Goal: Transaction & Acquisition: Purchase product/service

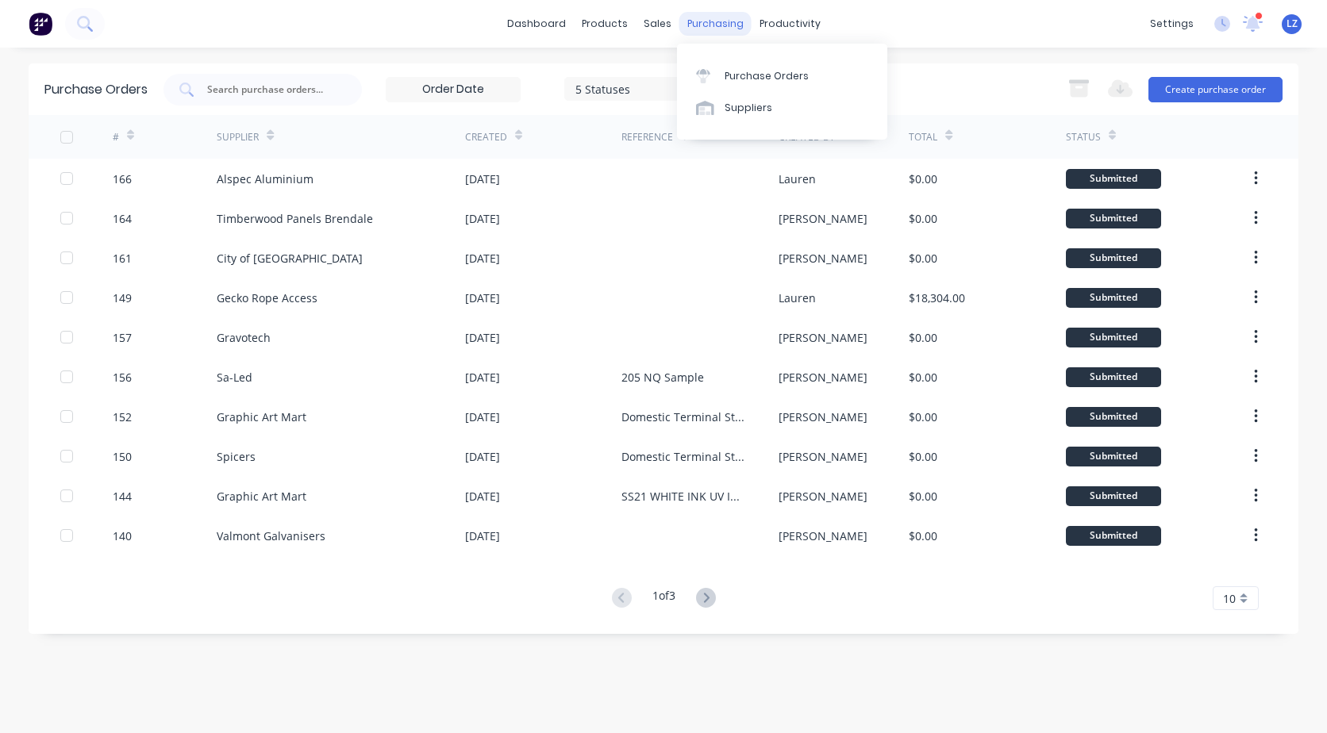
click at [710, 25] on div "purchasing" at bounding box center [715, 24] width 72 height 24
click at [739, 76] on div "Purchase Orders" at bounding box center [767, 76] width 84 height 14
click at [1218, 91] on button "Create purchase order" at bounding box center [1215, 89] width 134 height 25
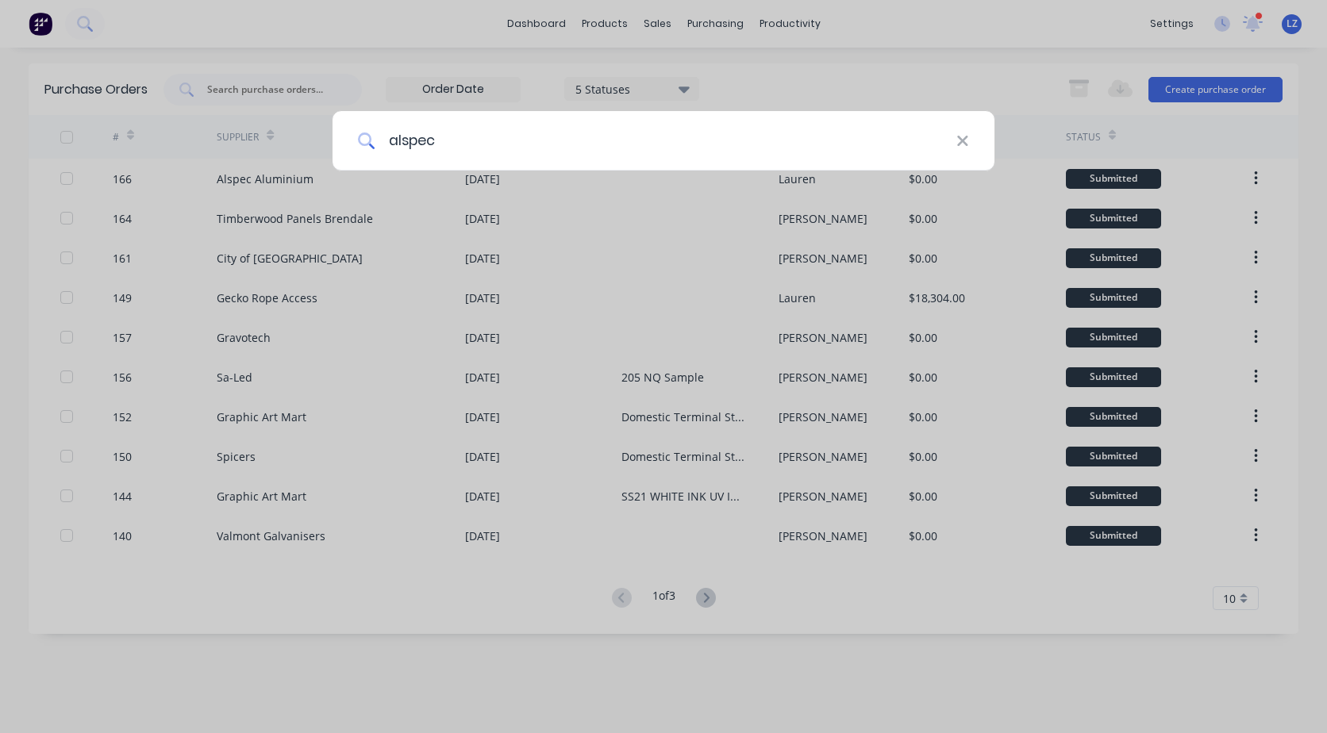
type input "alspec"
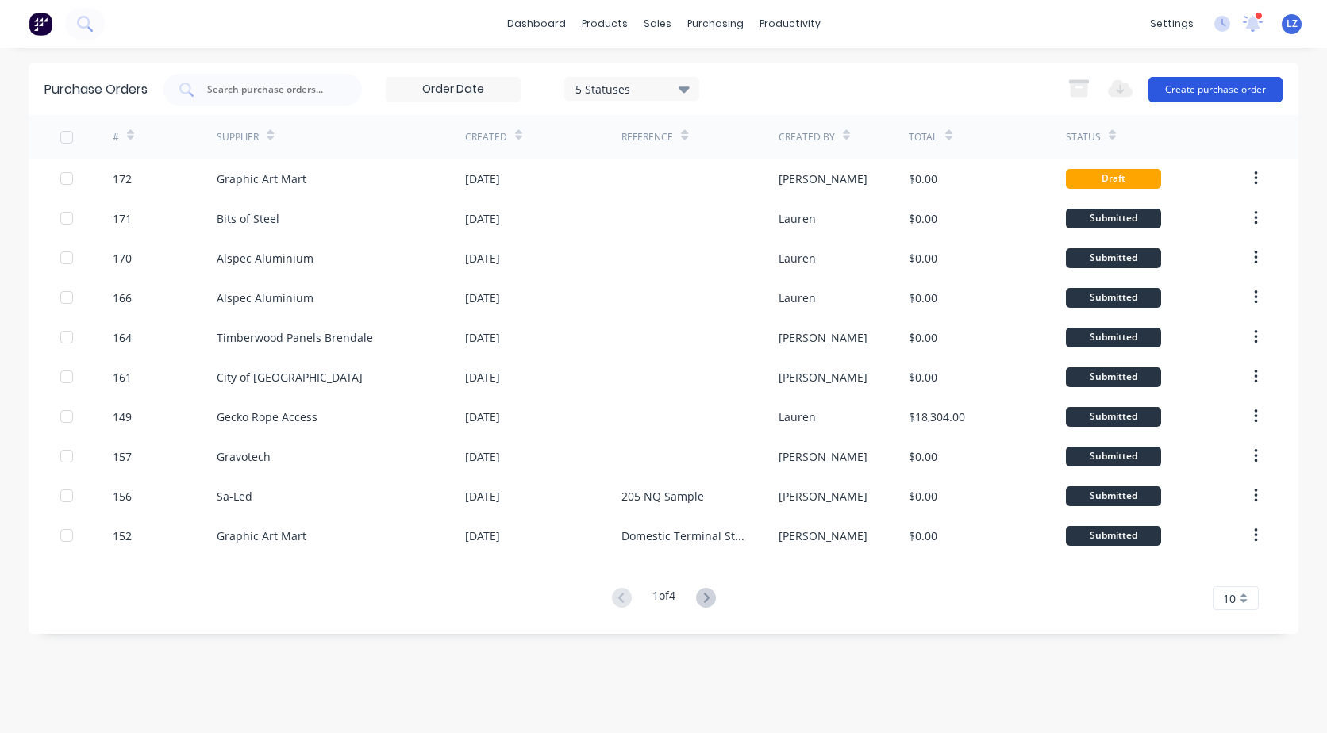
click at [1219, 87] on button "Create purchase order" at bounding box center [1215, 89] width 134 height 25
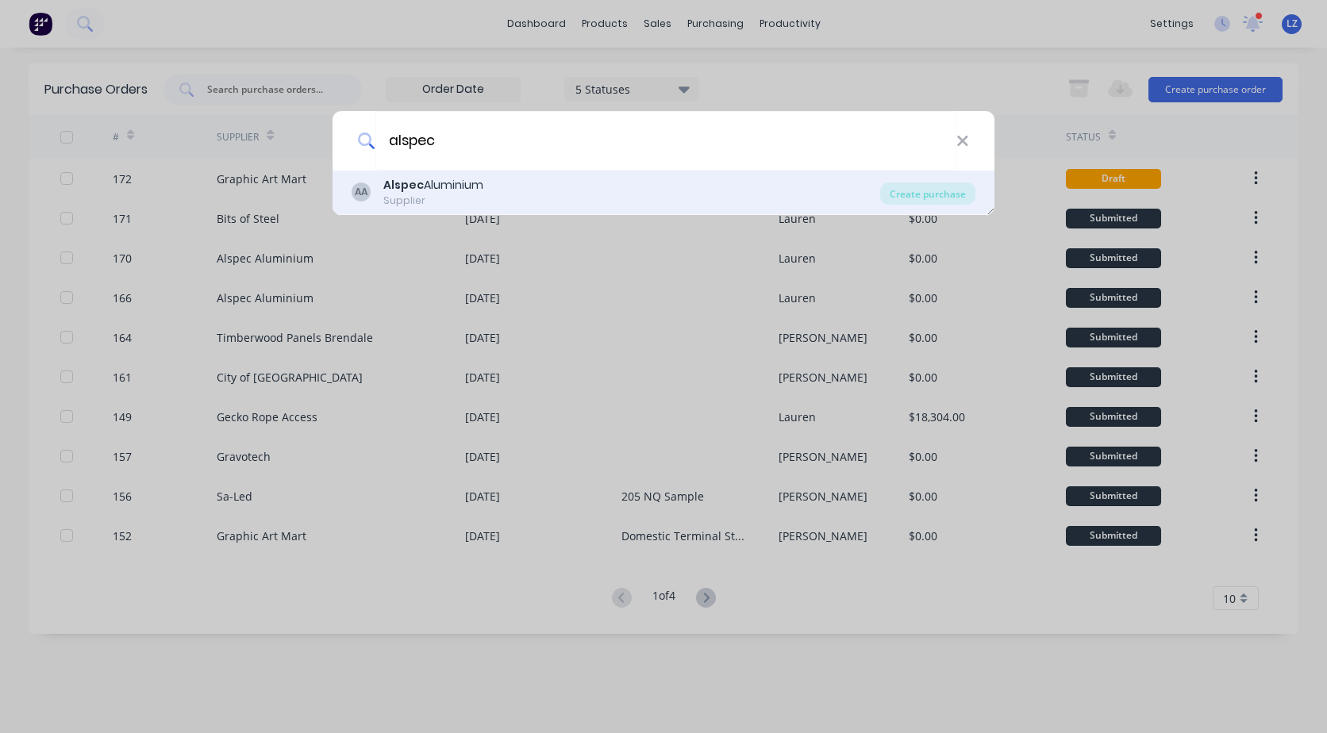
type input "alspec"
click at [408, 188] on b "Alspec" at bounding box center [403, 185] width 40 height 16
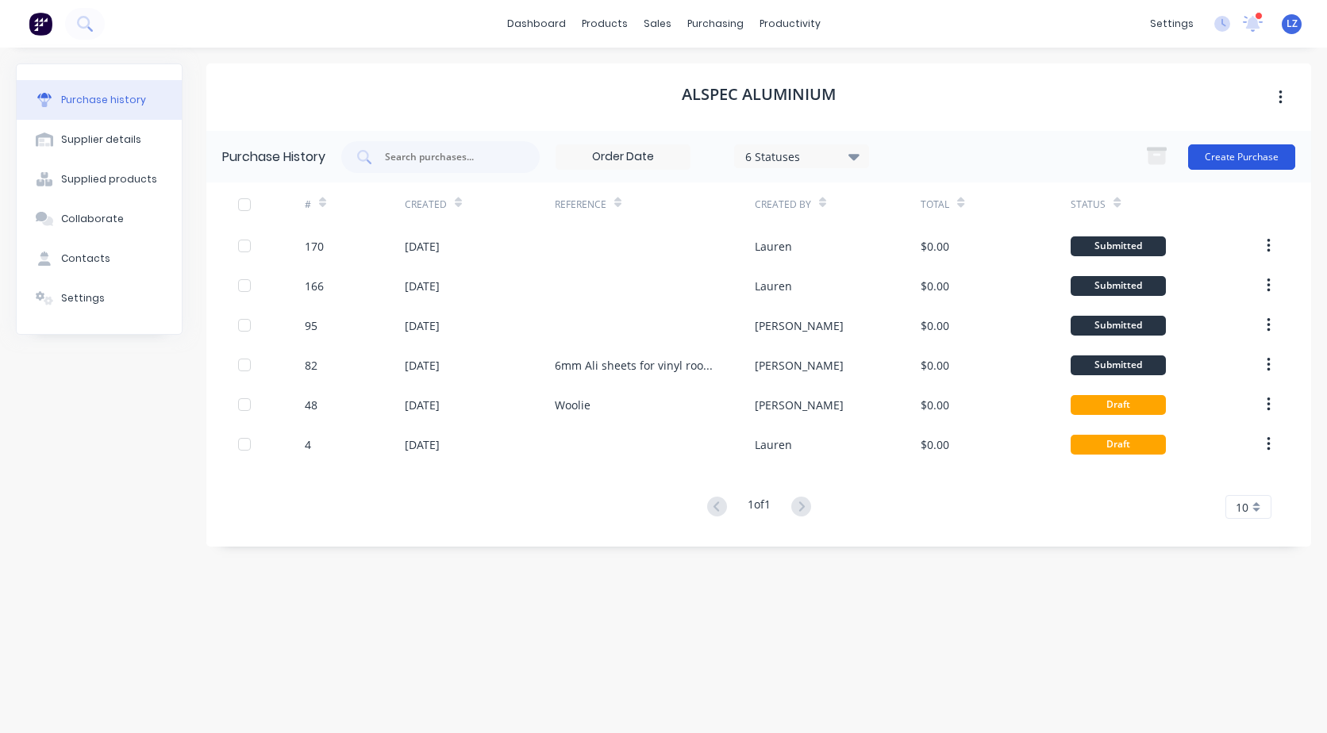
click at [1238, 151] on button "Create Purchase" at bounding box center [1241, 156] width 107 height 25
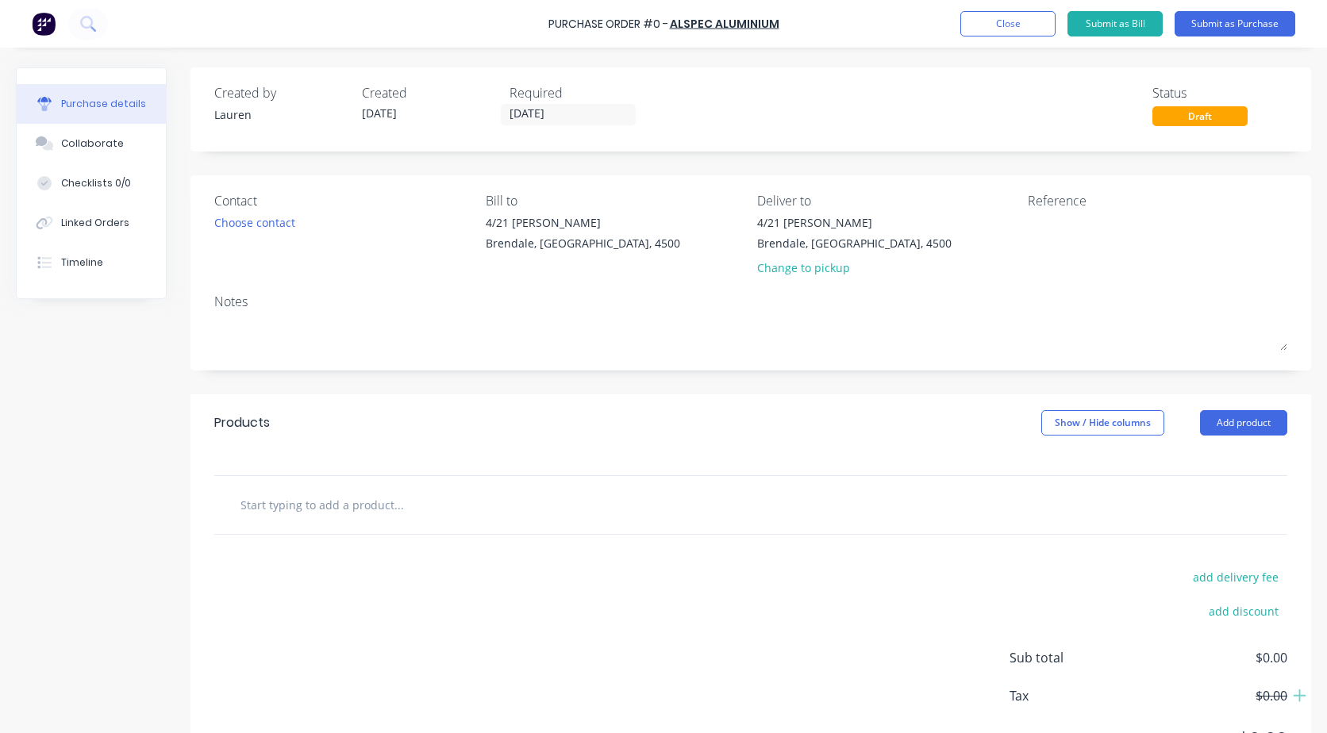
click at [296, 514] on input "text" at bounding box center [398, 505] width 317 height 32
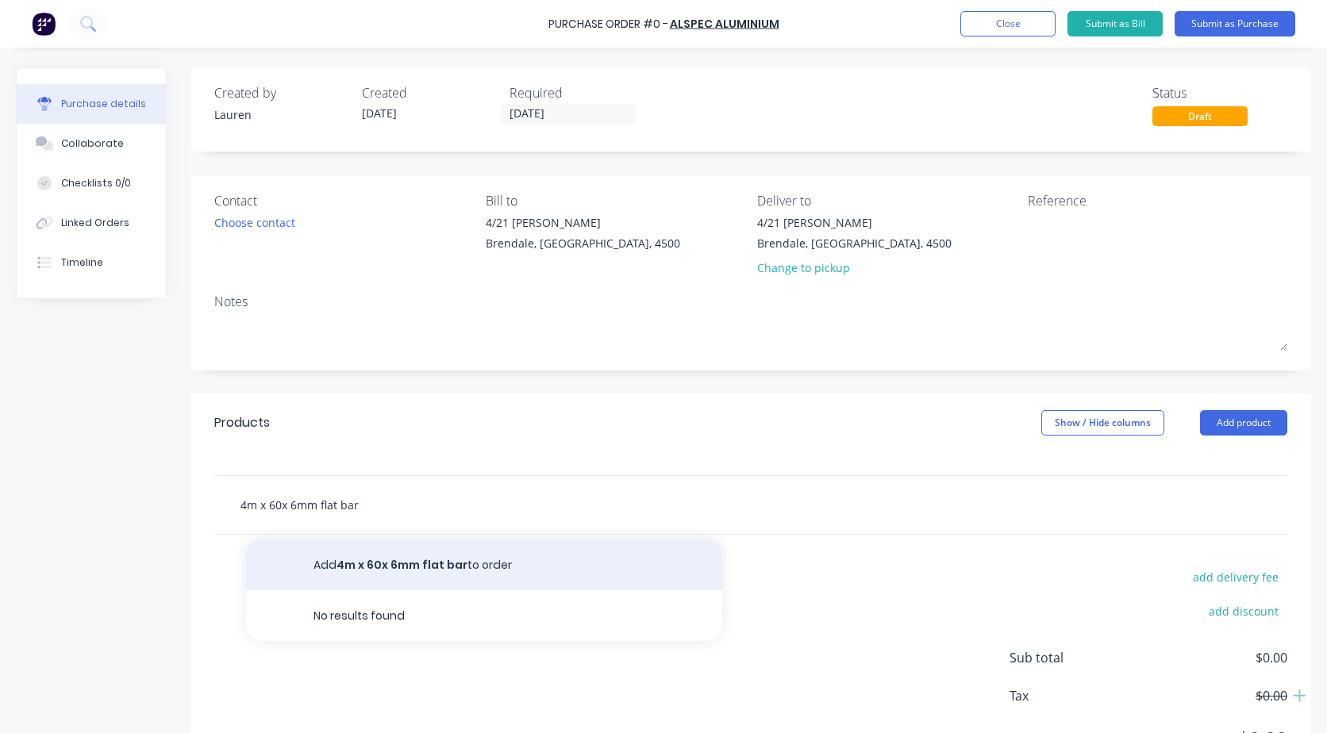
type input "4m x 60x 6mm flat bar"
click at [373, 560] on button "Add 4m x 60x 6mm flat bar to order" at bounding box center [484, 565] width 476 height 51
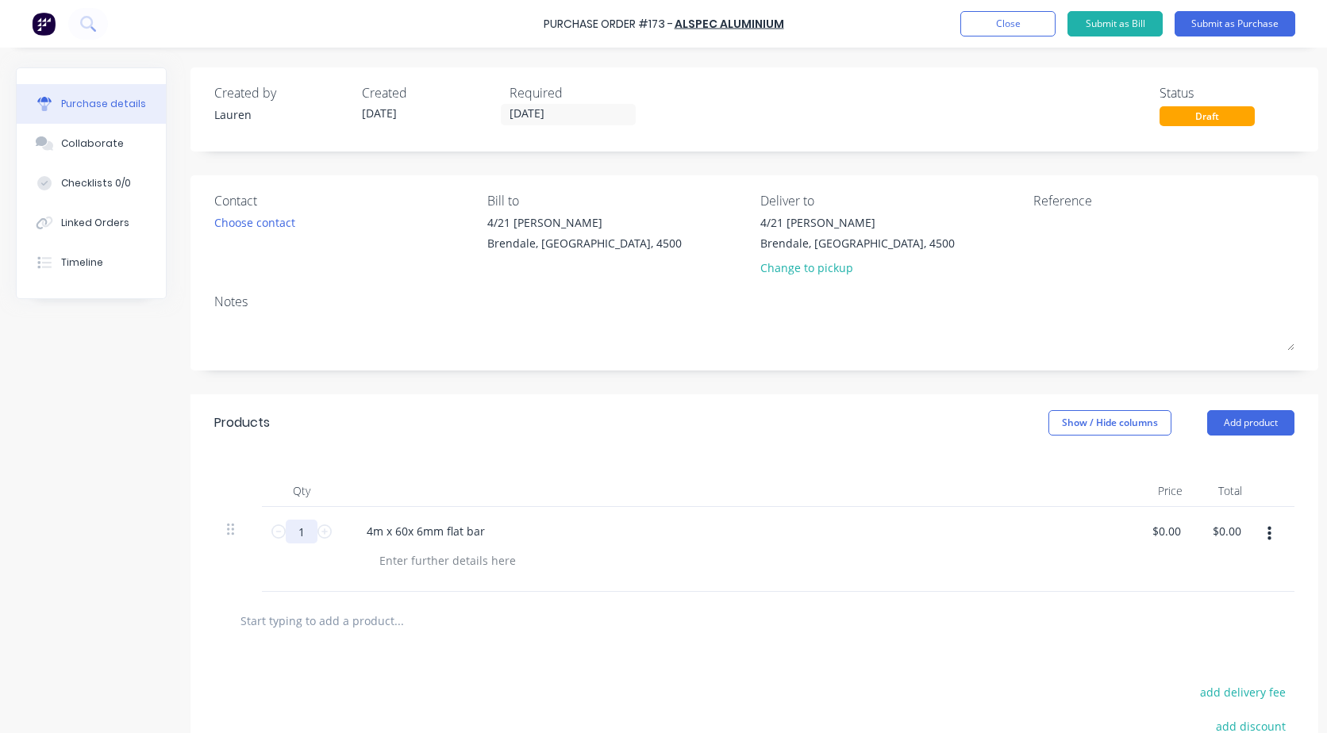
click at [305, 540] on input "1" at bounding box center [302, 532] width 32 height 24
click at [316, 529] on input "8" at bounding box center [302, 532] width 32 height 24
type input "9"
click at [408, 564] on div at bounding box center [448, 560] width 162 height 23
click at [1224, 21] on button "Submit as Purchase" at bounding box center [1235, 23] width 121 height 25
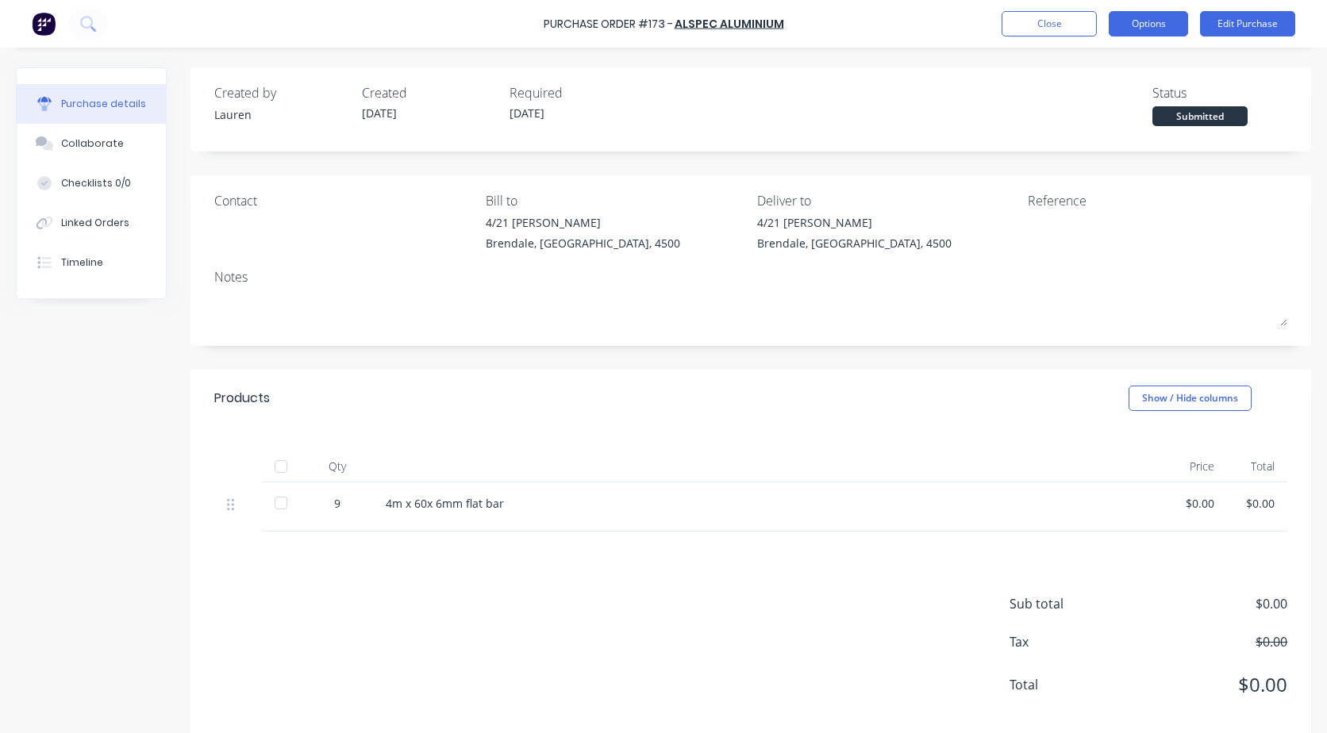
click at [1164, 18] on button "Options" at bounding box center [1148, 23] width 79 height 25
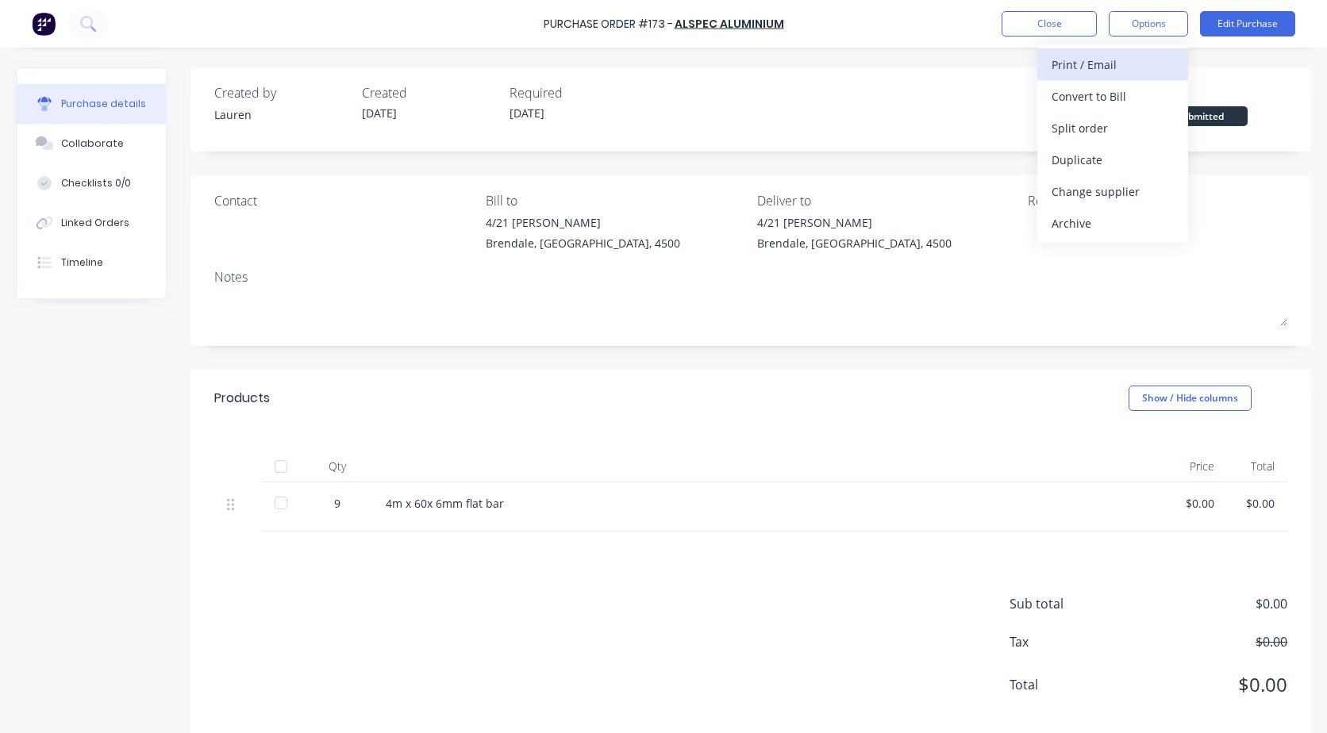
click at [1104, 55] on div "Print / Email" at bounding box center [1113, 64] width 122 height 23
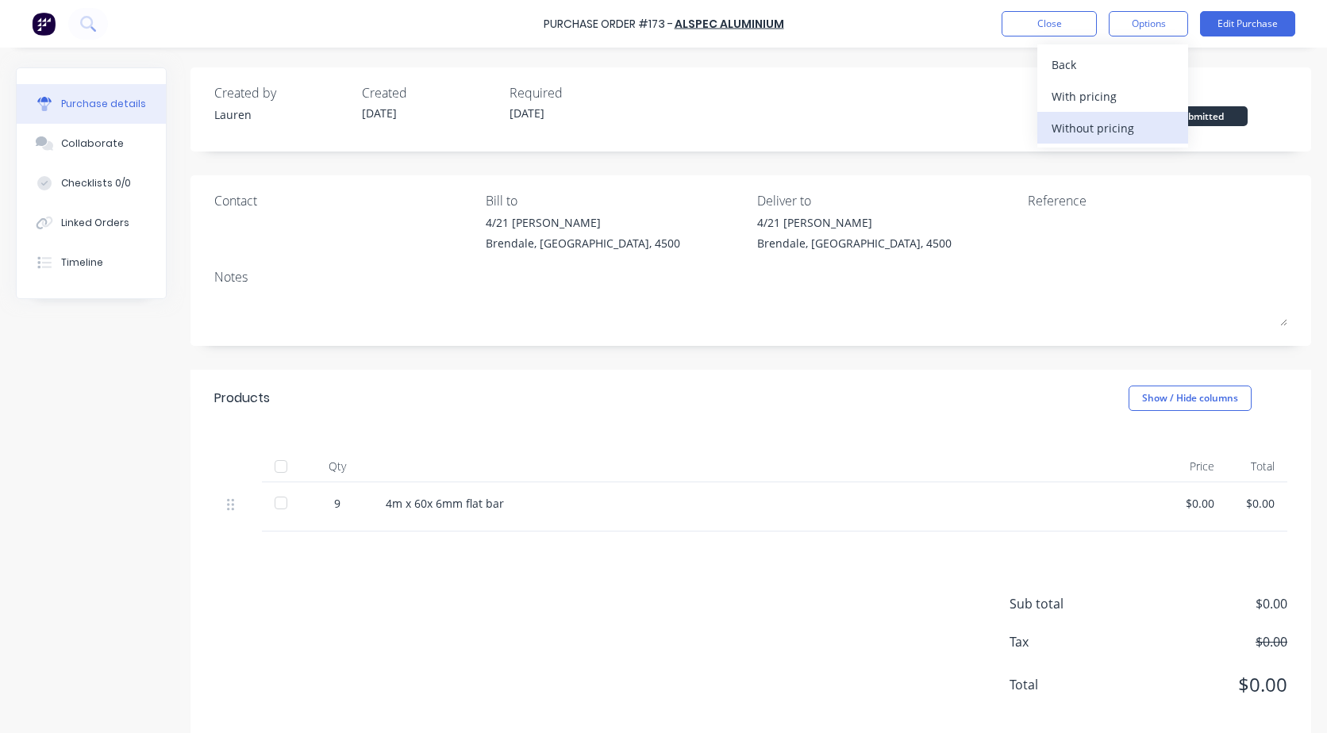
click at [1106, 130] on div "Without pricing" at bounding box center [1113, 128] width 122 height 23
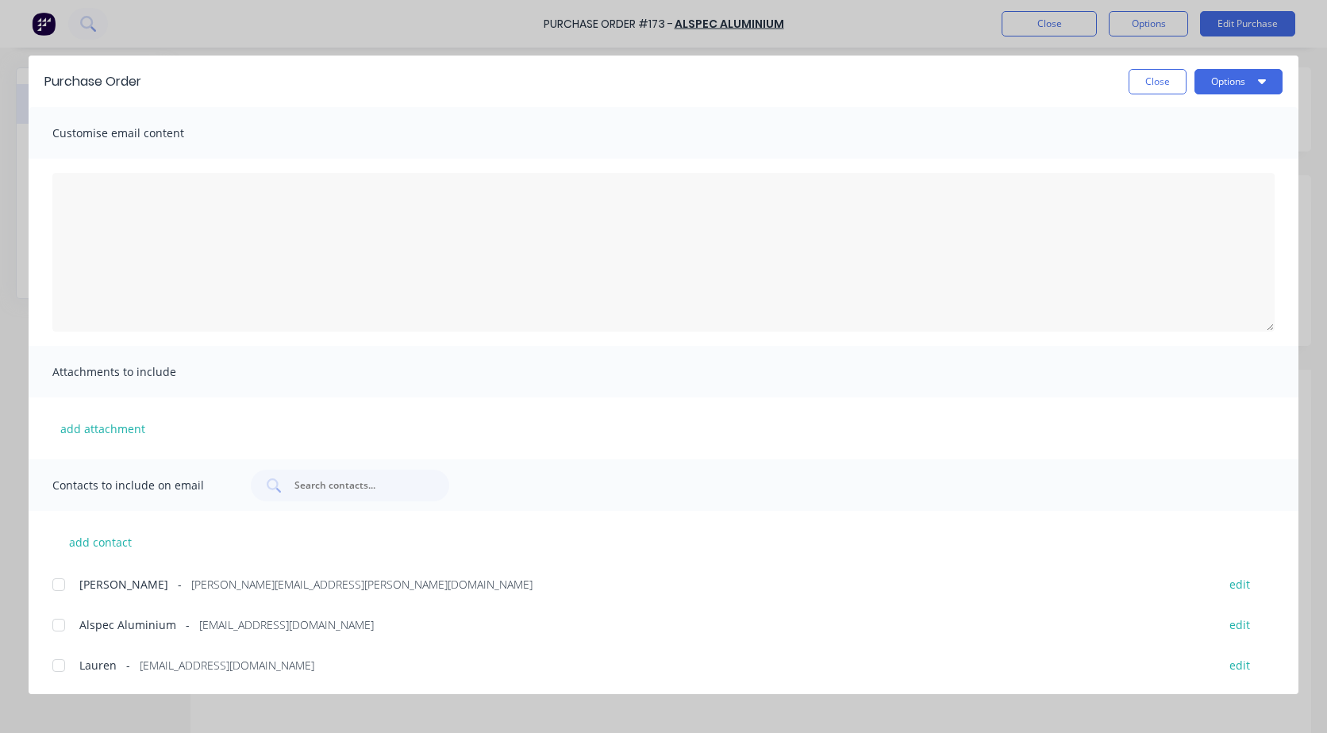
scroll to position [2, 0]
click at [63, 629] on div at bounding box center [59, 624] width 32 height 32
click at [1218, 81] on button "Options" at bounding box center [1238, 81] width 88 height 25
click at [1161, 181] on div "Email" at bounding box center [1207, 185] width 122 height 23
click at [1135, 87] on button "Close" at bounding box center [1158, 81] width 58 height 25
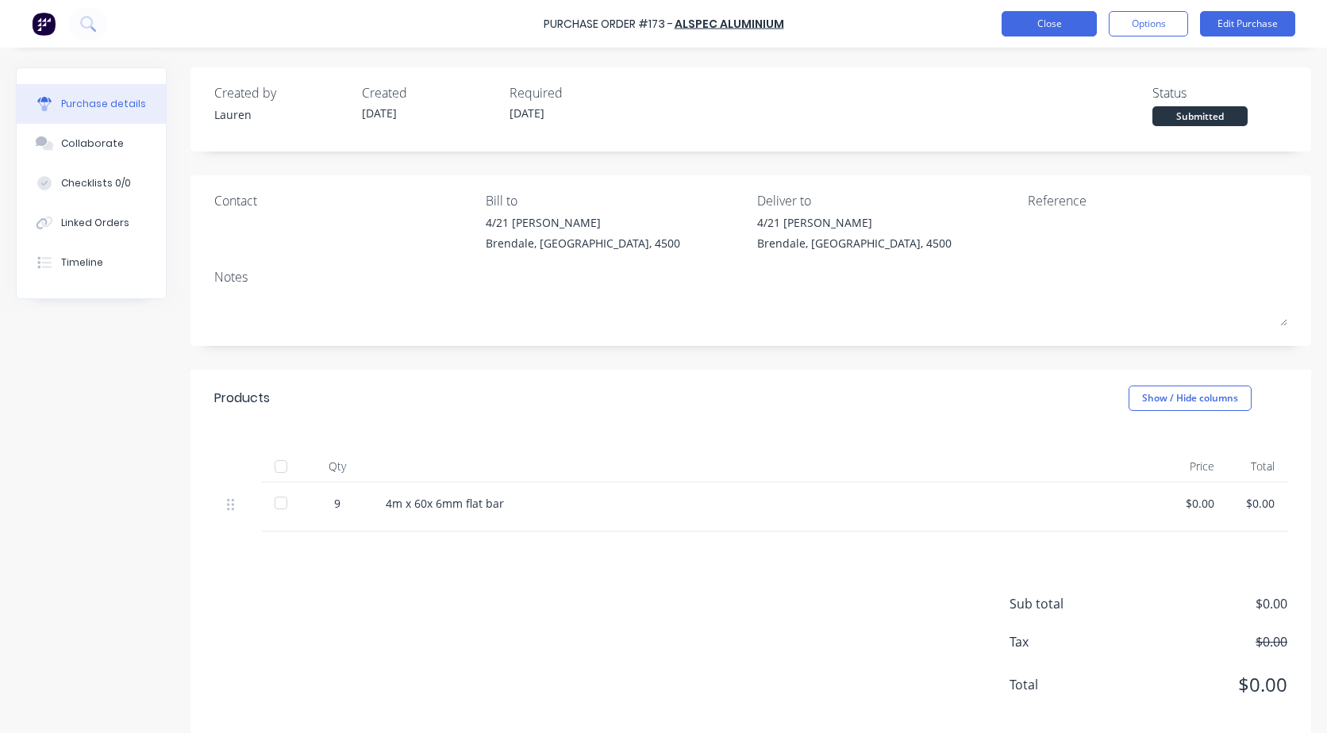
click at [1005, 31] on button "Close" at bounding box center [1049, 23] width 95 height 25
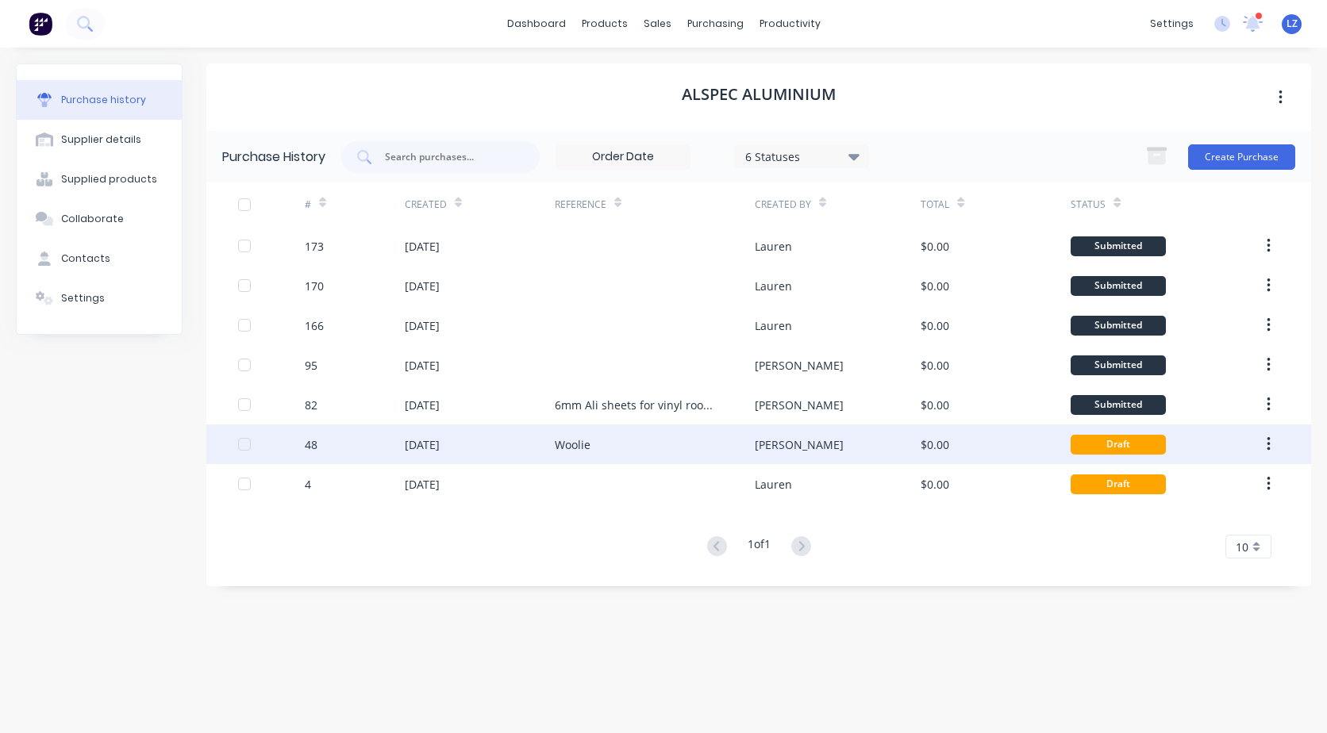
click at [768, 448] on div "[PERSON_NAME]" at bounding box center [799, 445] width 89 height 17
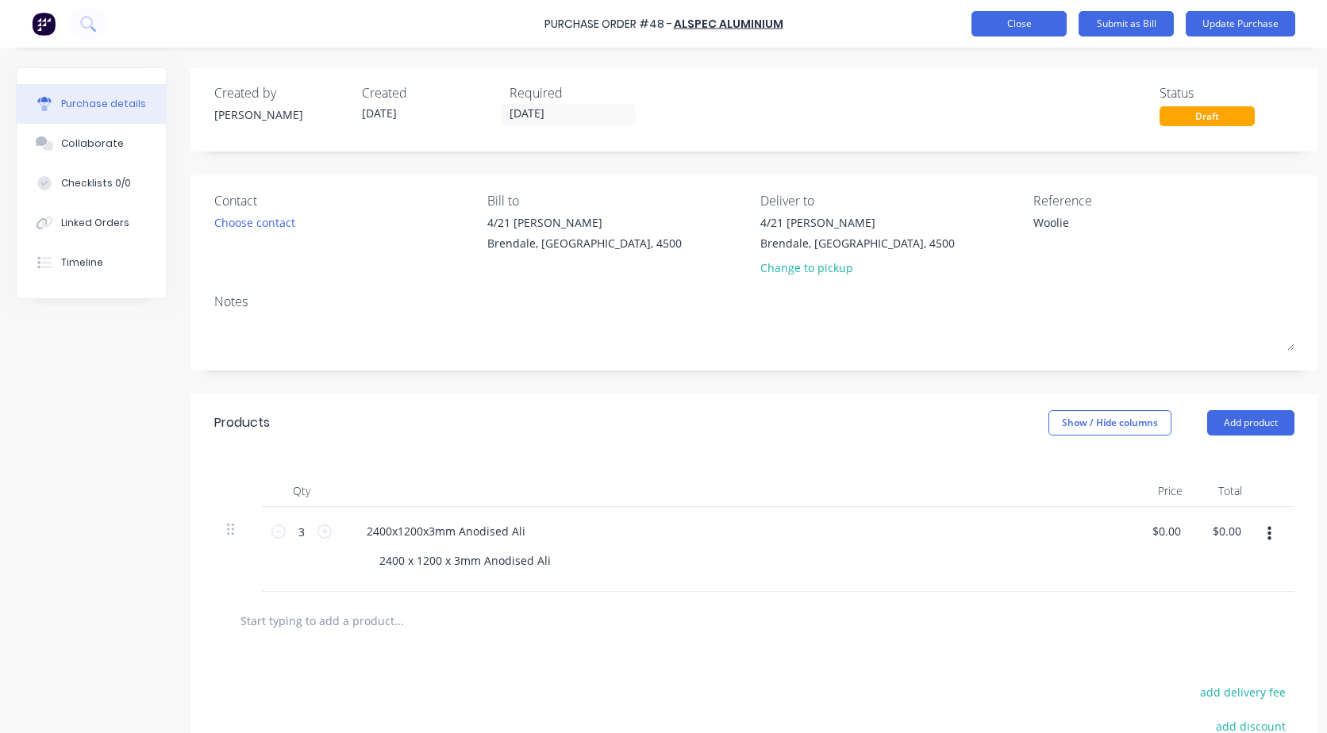
type textarea "x"
click at [1043, 25] on button "Close" at bounding box center [1018, 23] width 95 height 25
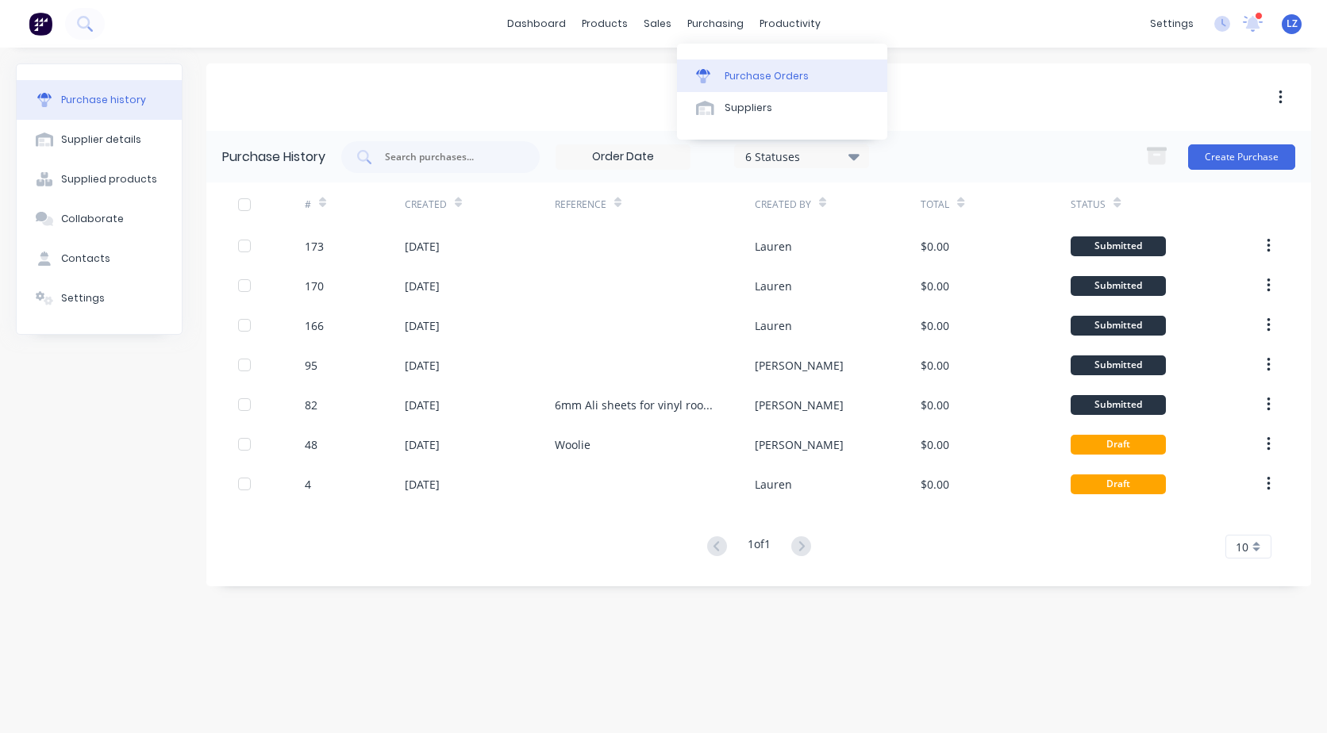
click at [749, 78] on div "Purchase Orders" at bounding box center [767, 76] width 84 height 14
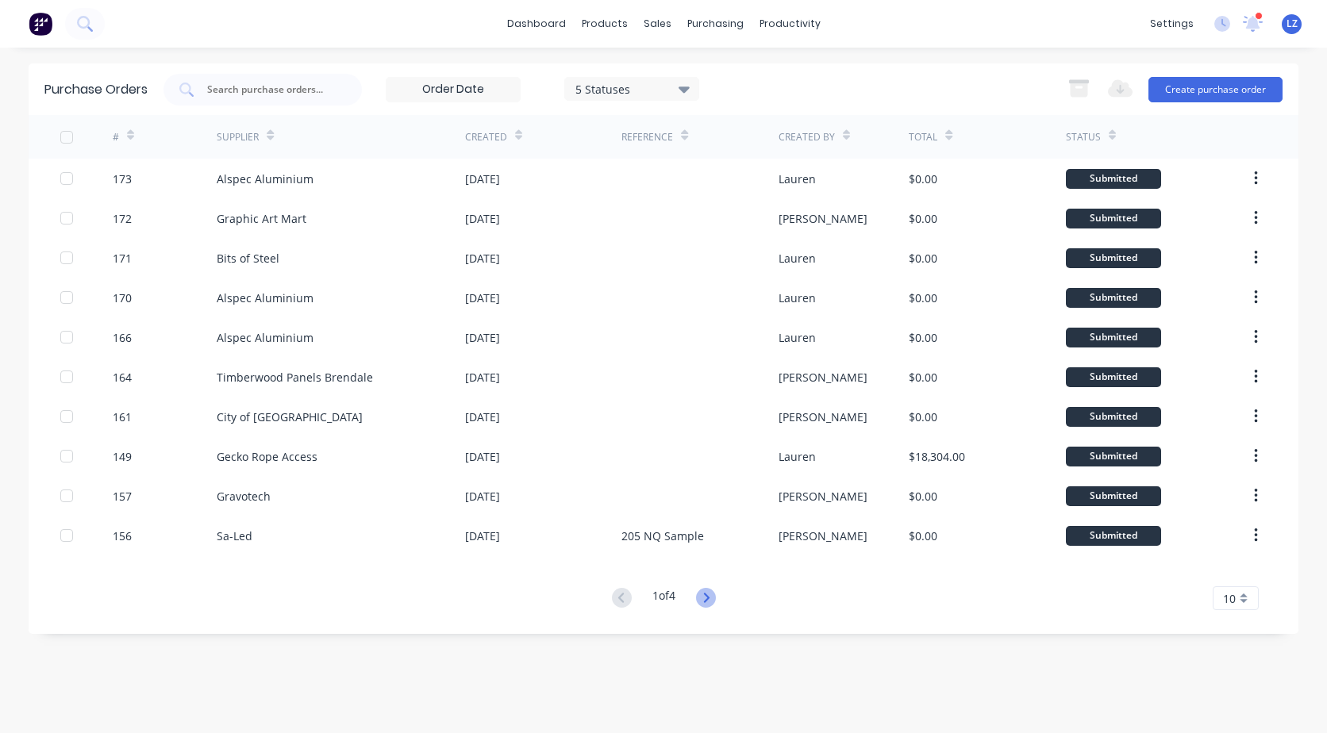
click at [706, 595] on icon at bounding box center [706, 598] width 20 height 20
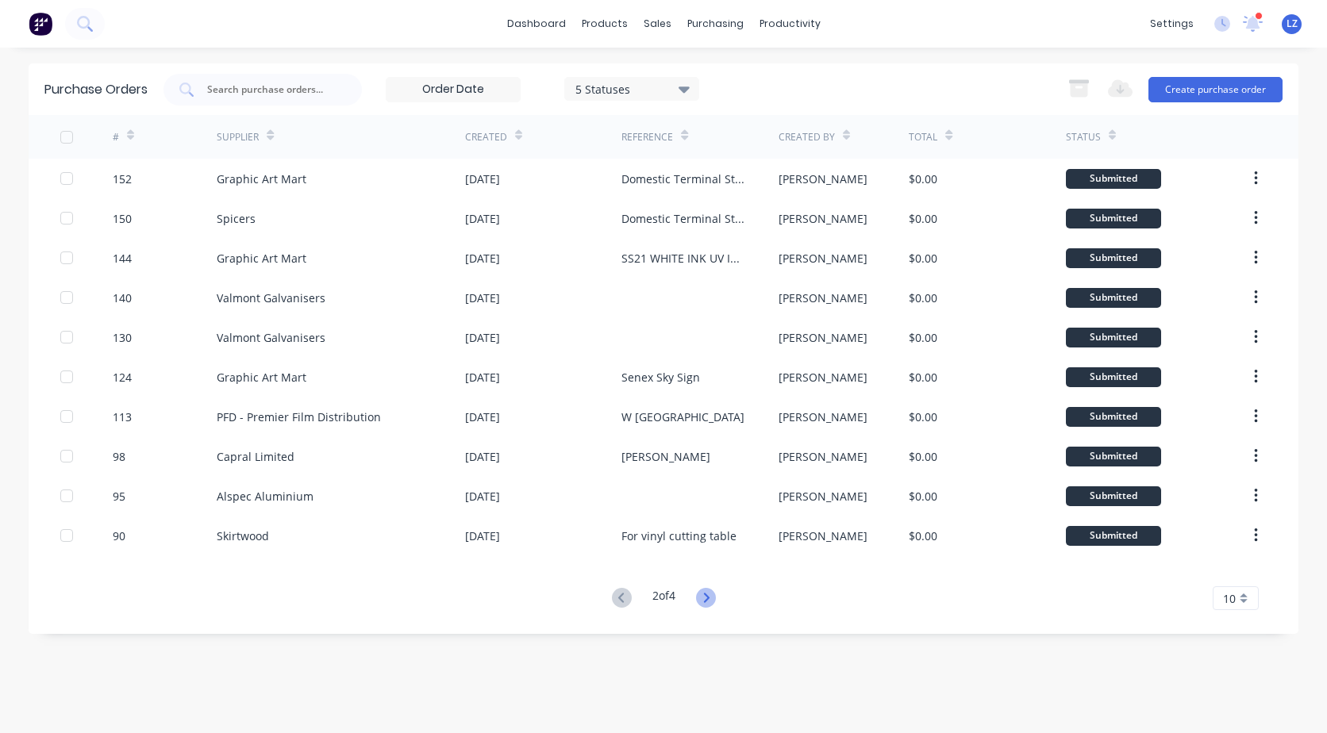
click at [704, 595] on icon at bounding box center [706, 598] width 20 height 20
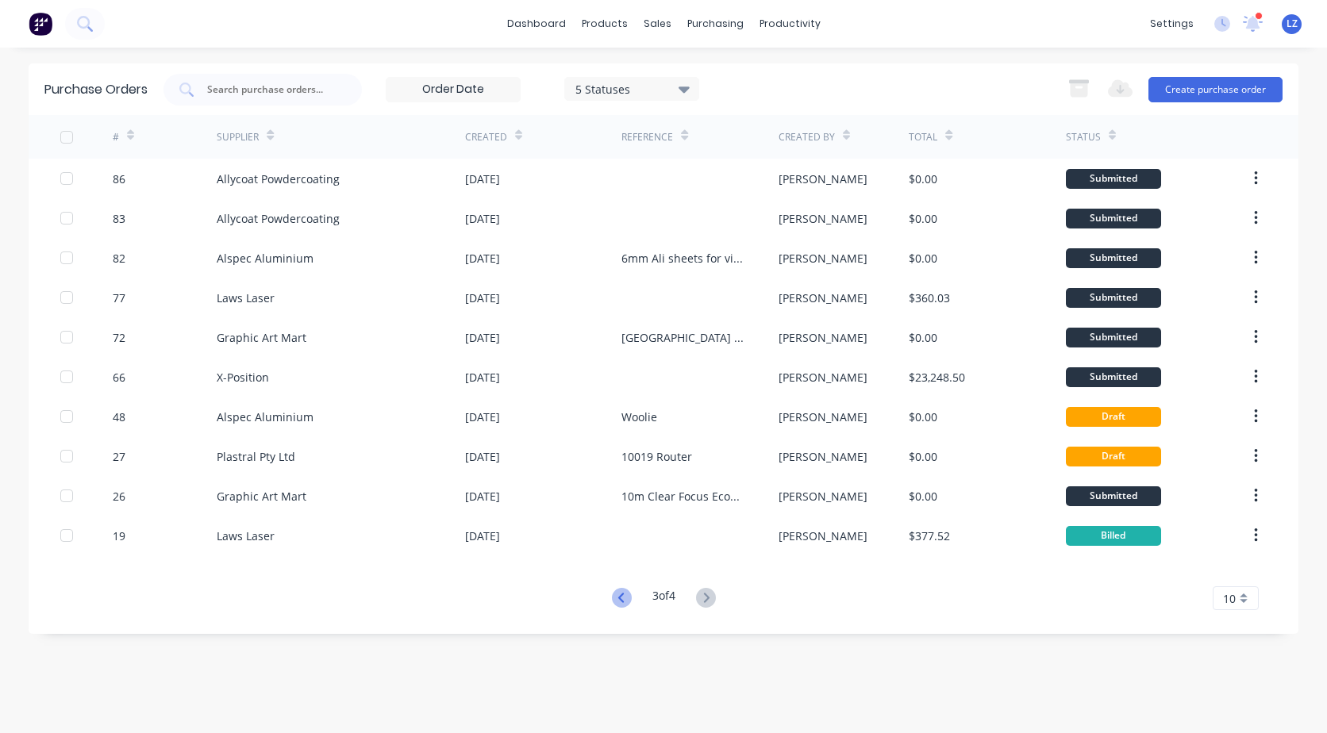
click at [621, 594] on icon at bounding box center [622, 598] width 20 height 20
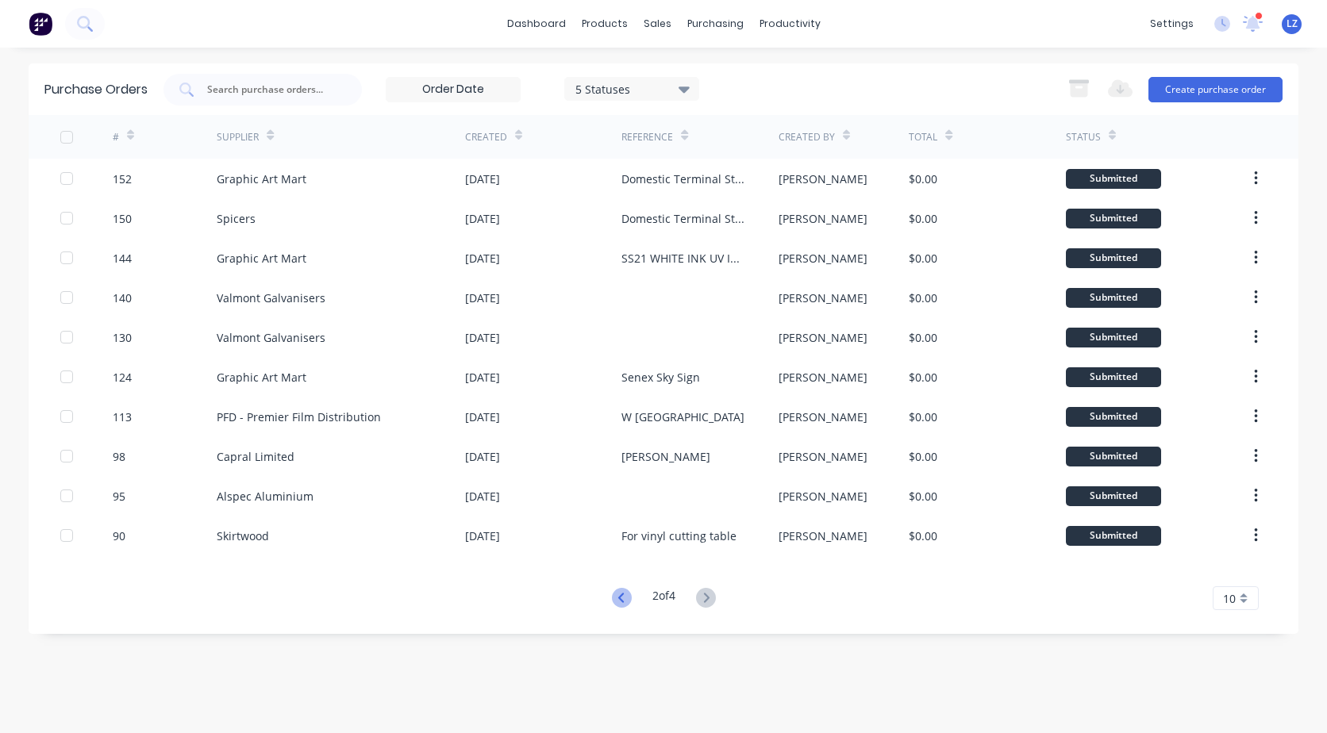
click at [621, 598] on icon at bounding box center [622, 598] width 20 height 20
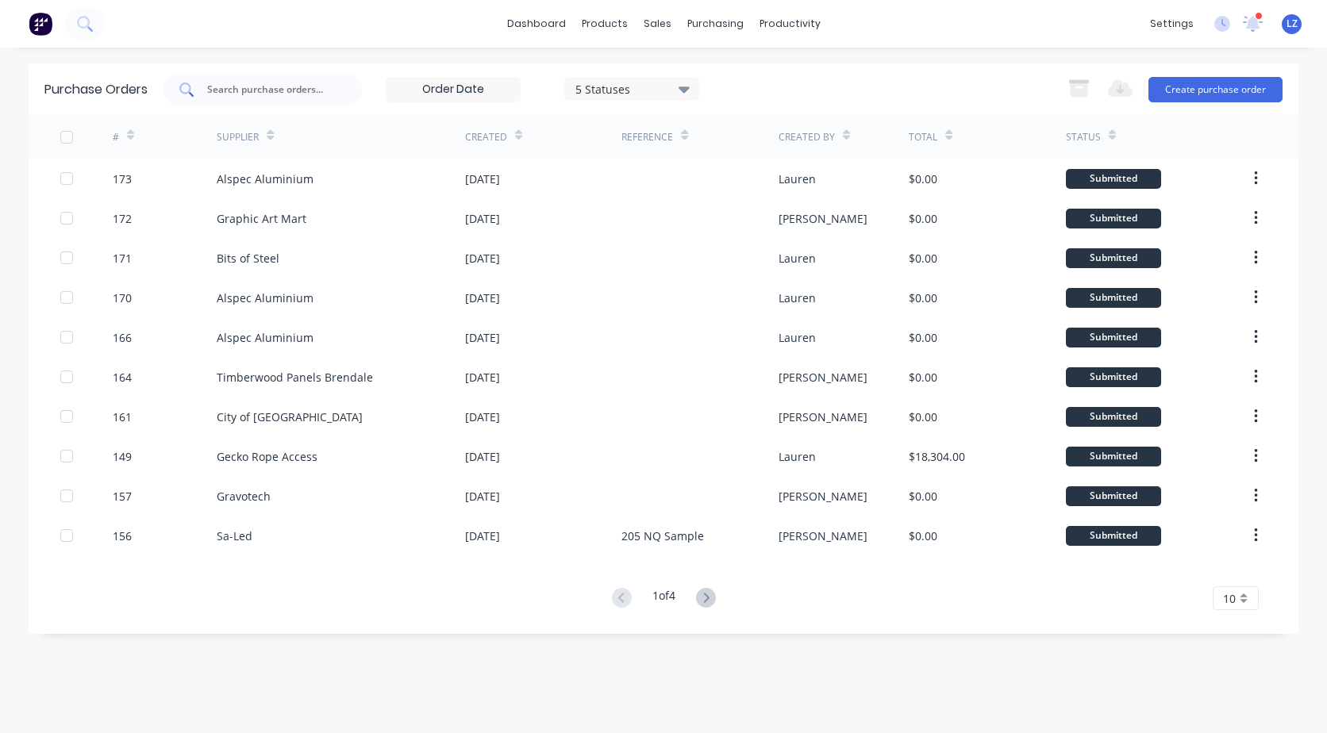
click at [225, 82] on input "text" at bounding box center [272, 90] width 132 height 16
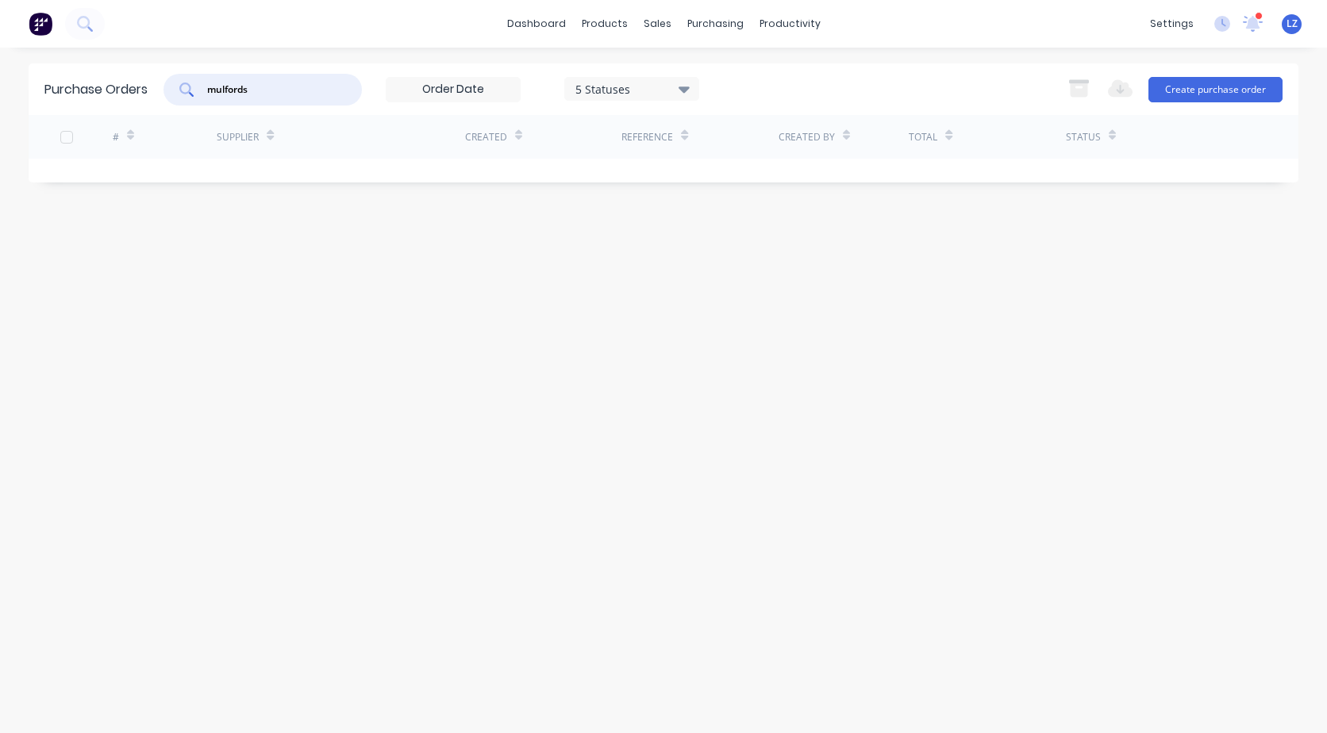
drag, startPoint x: 271, startPoint y: 89, endPoint x: 180, endPoint y: 107, distance: 93.1
click at [180, 107] on div "Purchase Orders mulfords 5 Statuses 5 Statuses Export to Excel (XLSX) Create pu…" at bounding box center [664, 89] width 1270 height 52
type input "australian"
click at [742, 102] on div "Suppliers" at bounding box center [749, 108] width 48 height 14
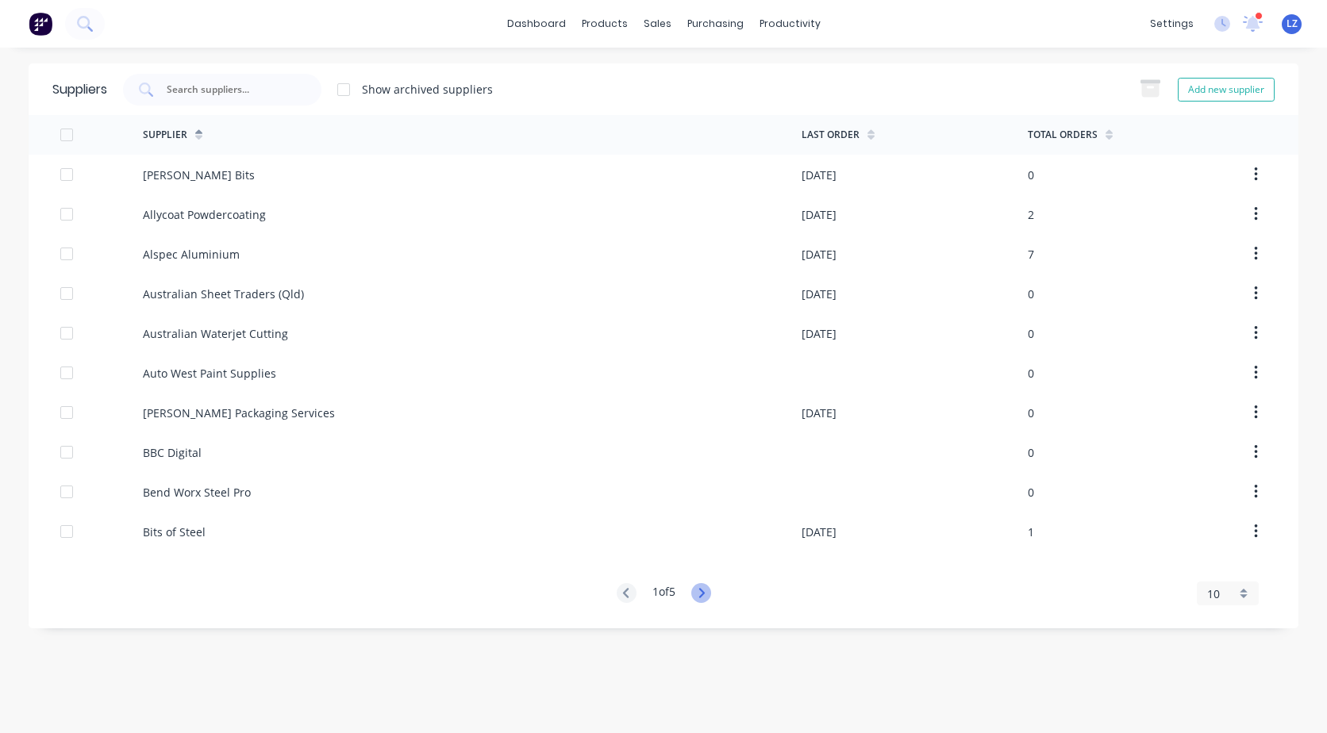
click at [701, 592] on icon at bounding box center [701, 593] width 20 height 20
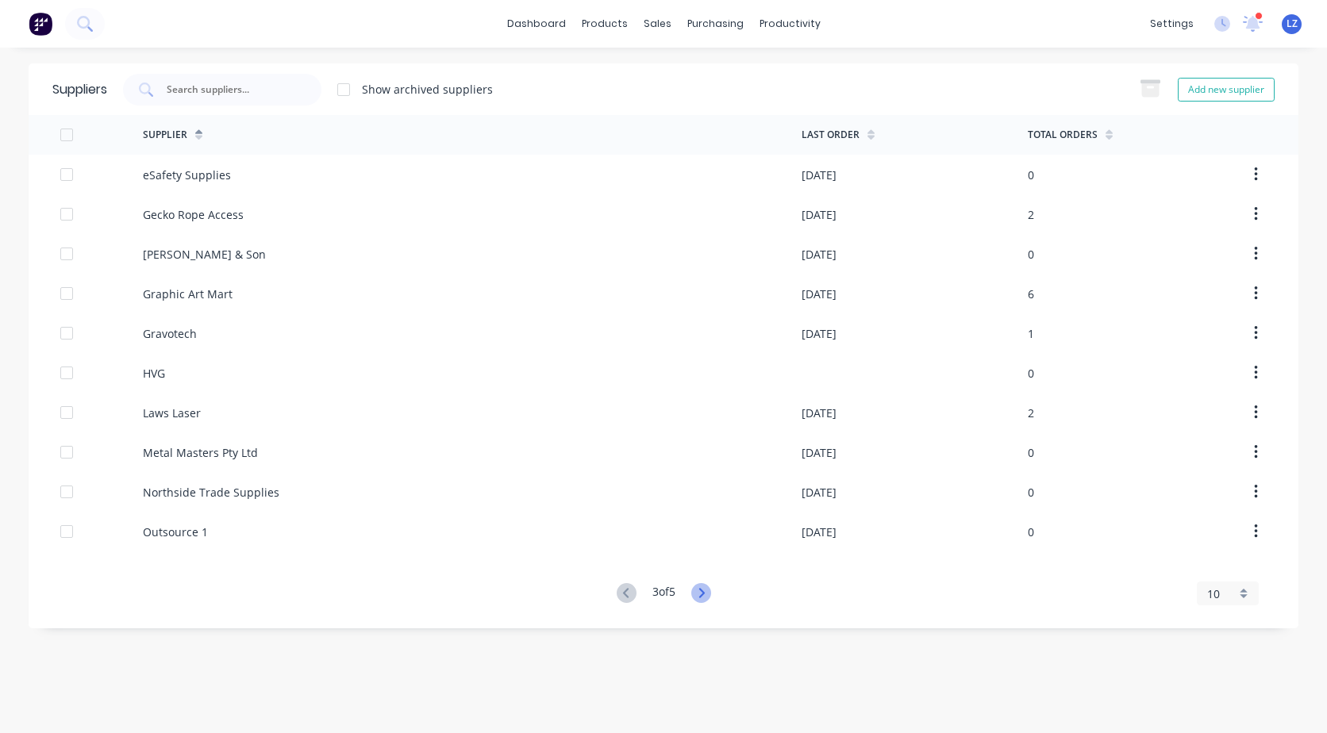
click at [701, 592] on icon at bounding box center [701, 593] width 20 height 20
click at [625, 594] on icon at bounding box center [627, 593] width 20 height 20
drag, startPoint x: 622, startPoint y: 595, endPoint x: 616, endPoint y: 585, distance: 12.1
click at [621, 590] on g at bounding box center [627, 593] width 20 height 20
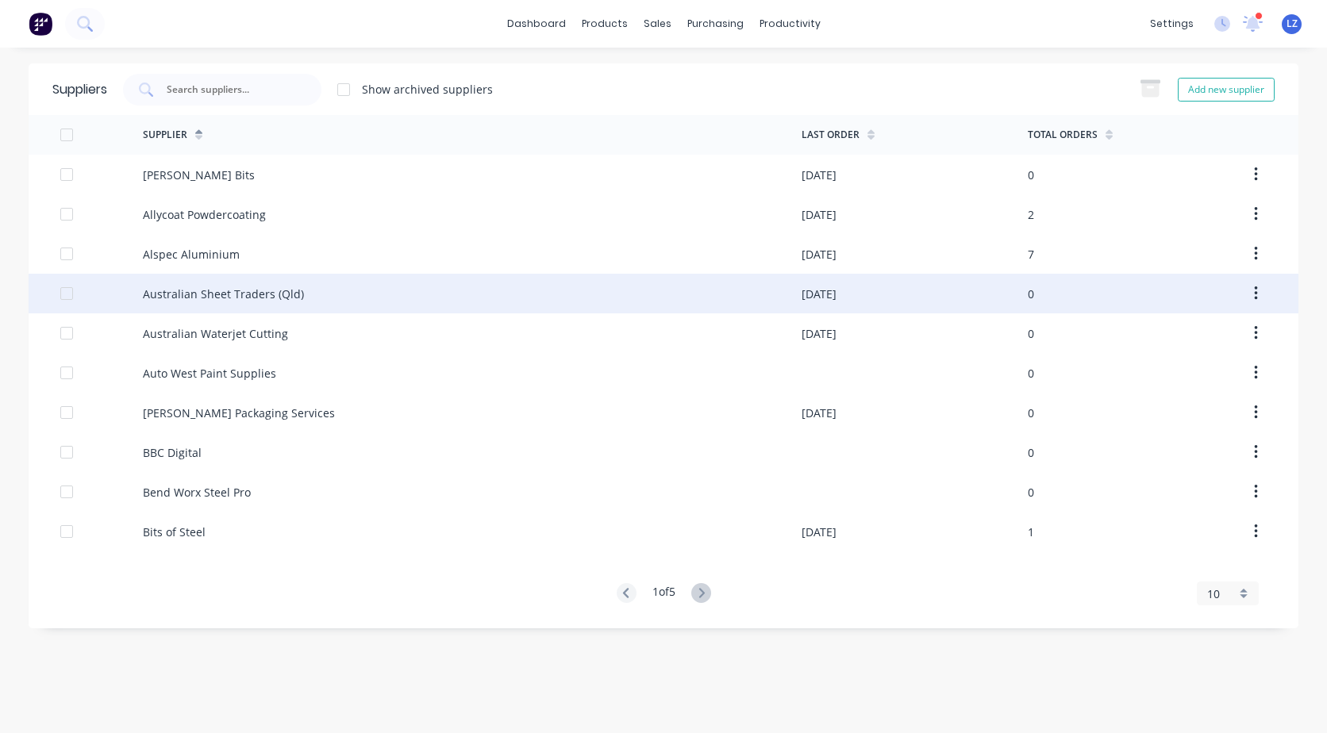
click at [201, 287] on div "Australian Sheet Traders (Qld)" at bounding box center [223, 294] width 161 height 17
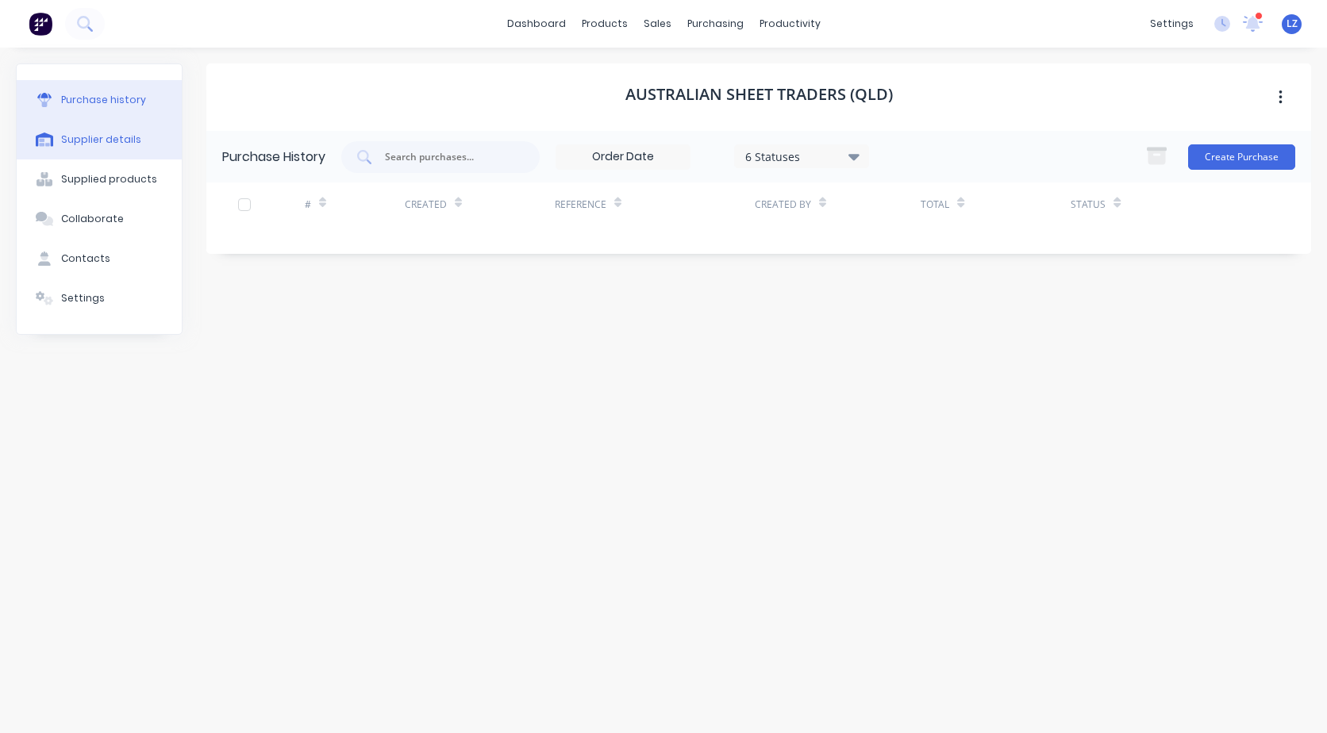
click at [88, 140] on div "Supplier details" at bounding box center [101, 140] width 80 height 14
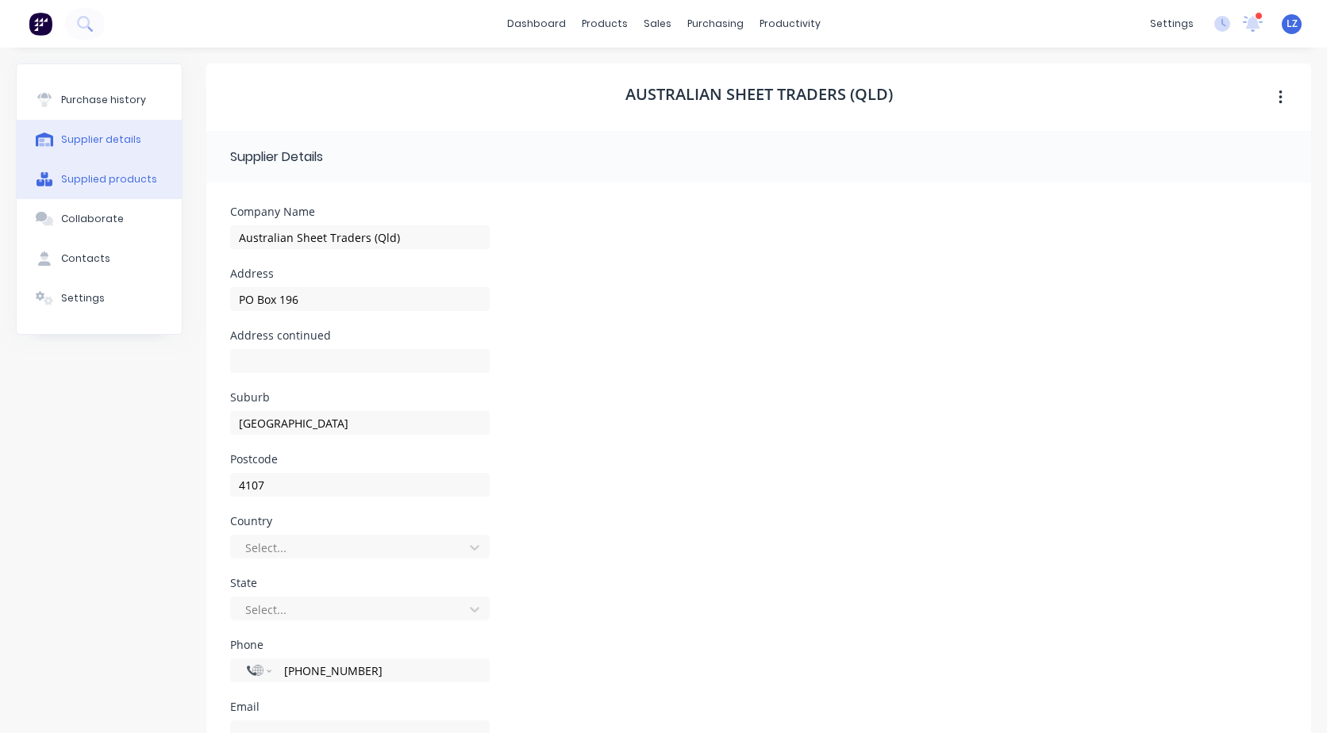
click at [89, 173] on div "Supplied products" at bounding box center [109, 179] width 96 height 14
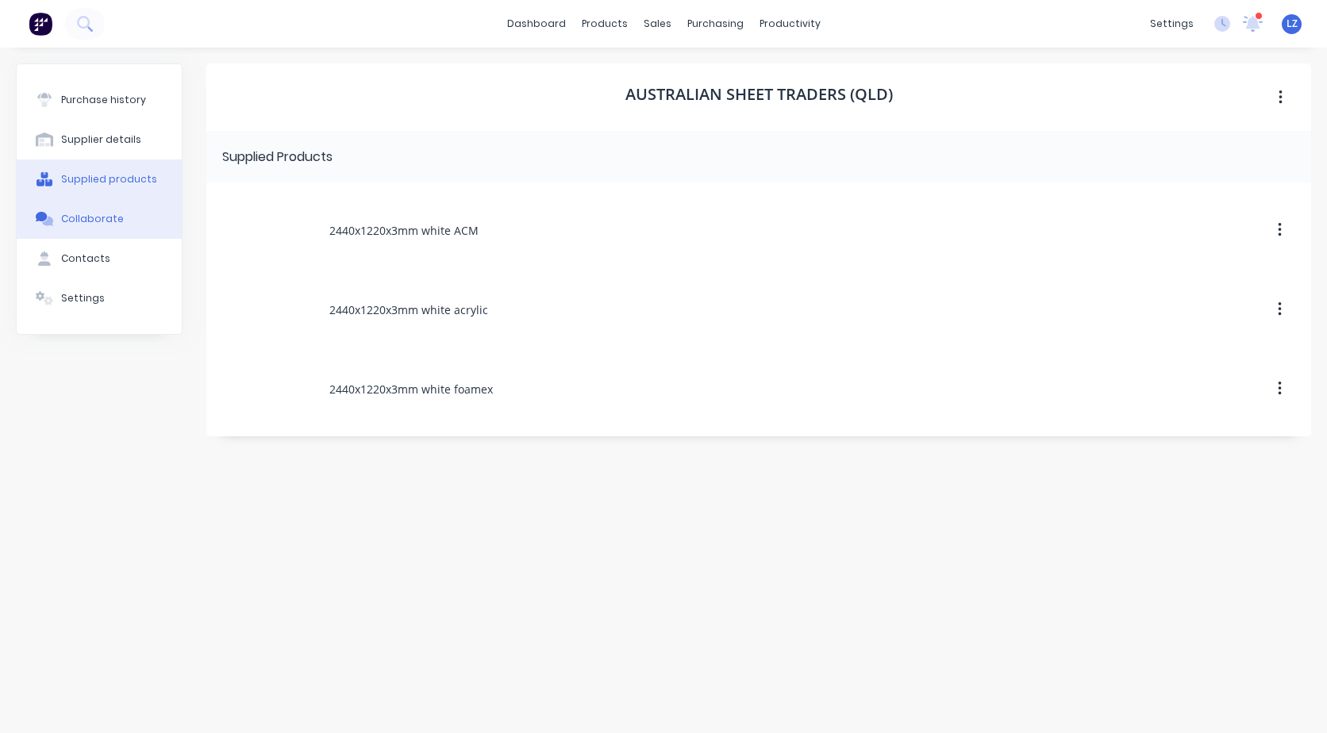
click at [88, 218] on div "Collaborate" at bounding box center [92, 219] width 63 height 14
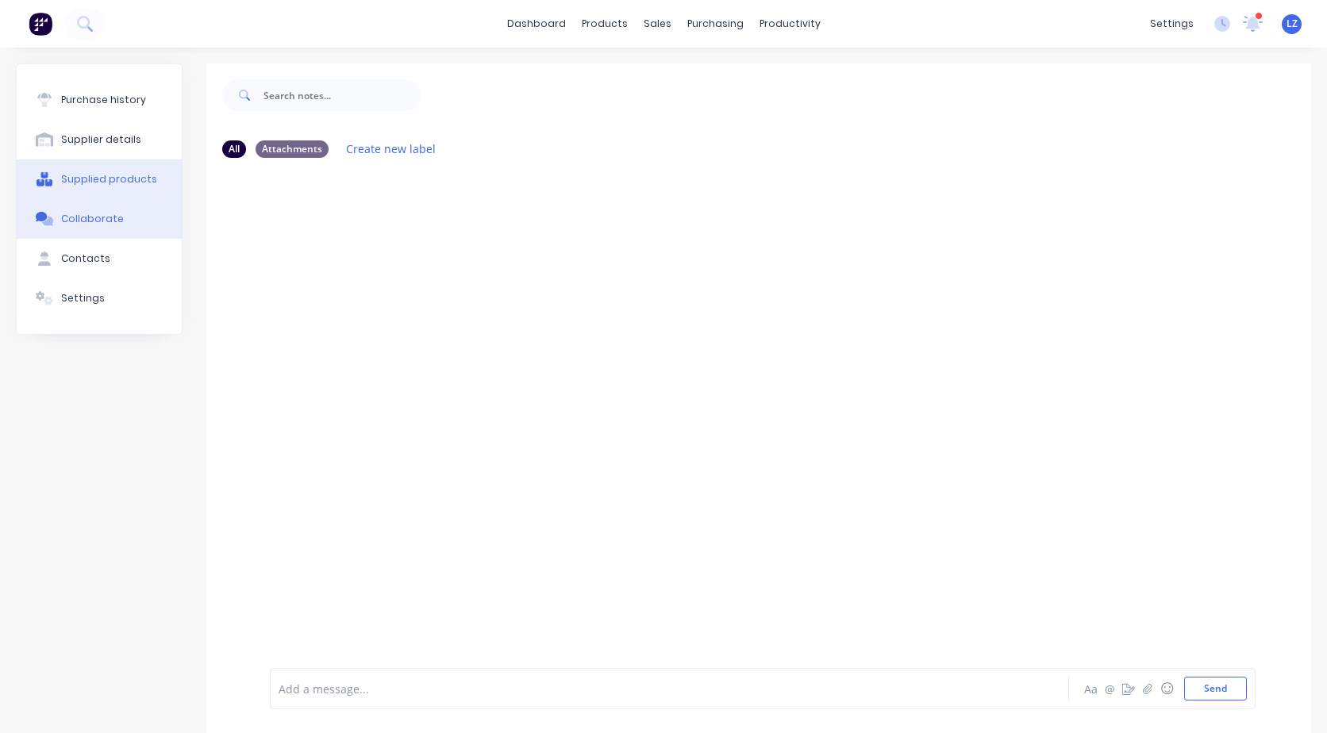
click at [84, 178] on div "Supplied products" at bounding box center [109, 179] width 96 height 14
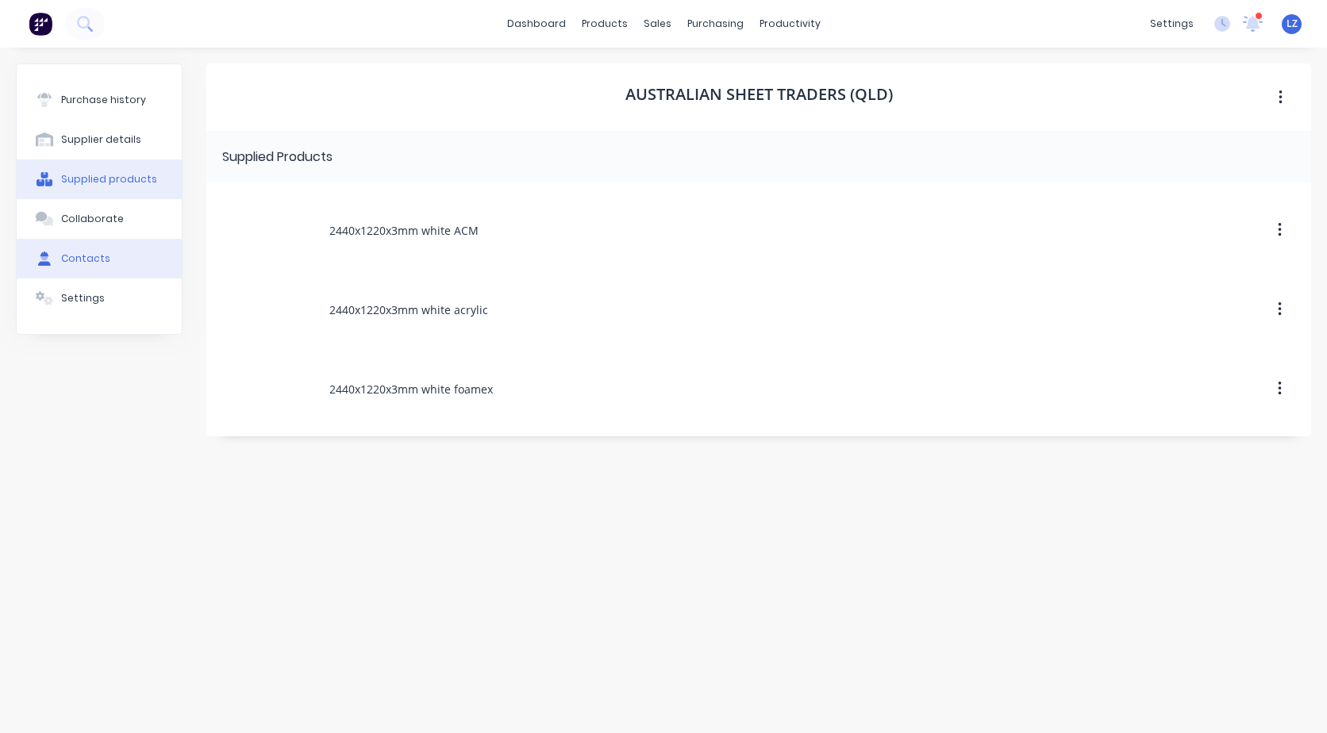
click at [93, 262] on div "Contacts" at bounding box center [85, 259] width 49 height 14
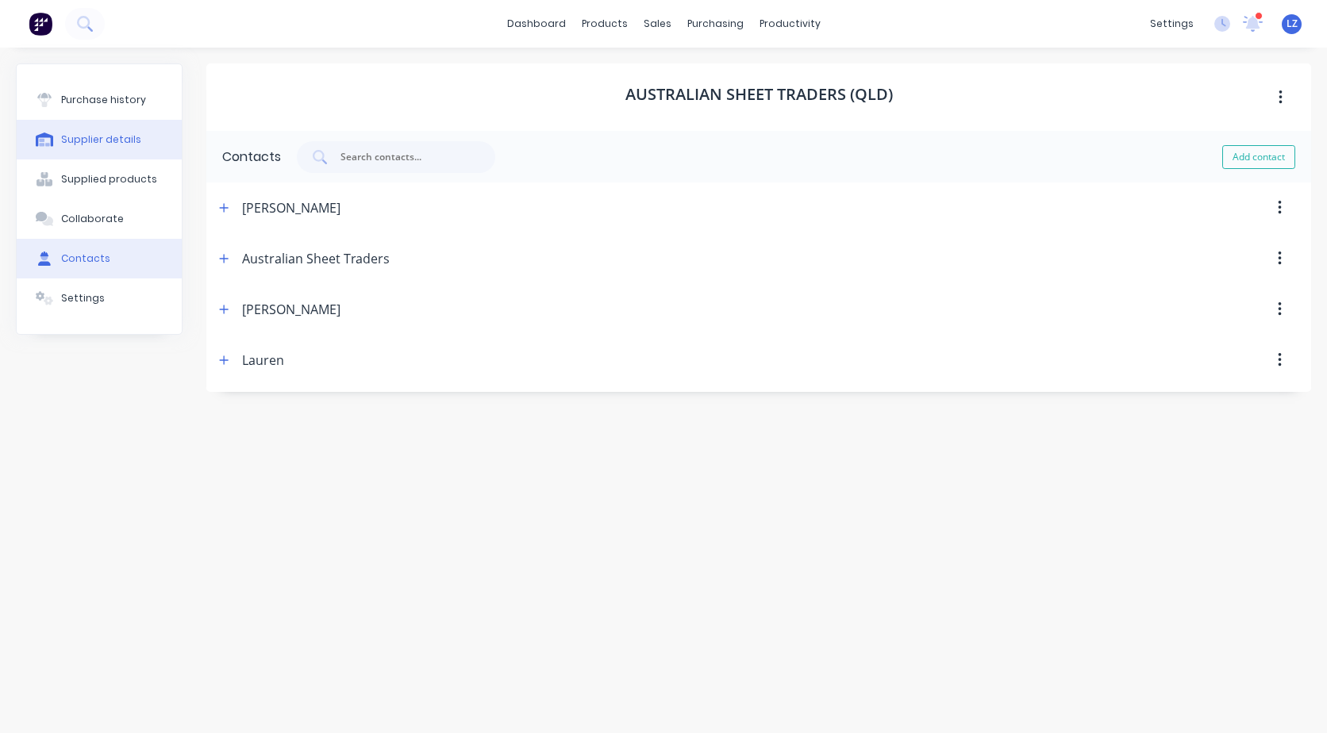
click at [101, 143] on div "Supplier details" at bounding box center [101, 140] width 80 height 14
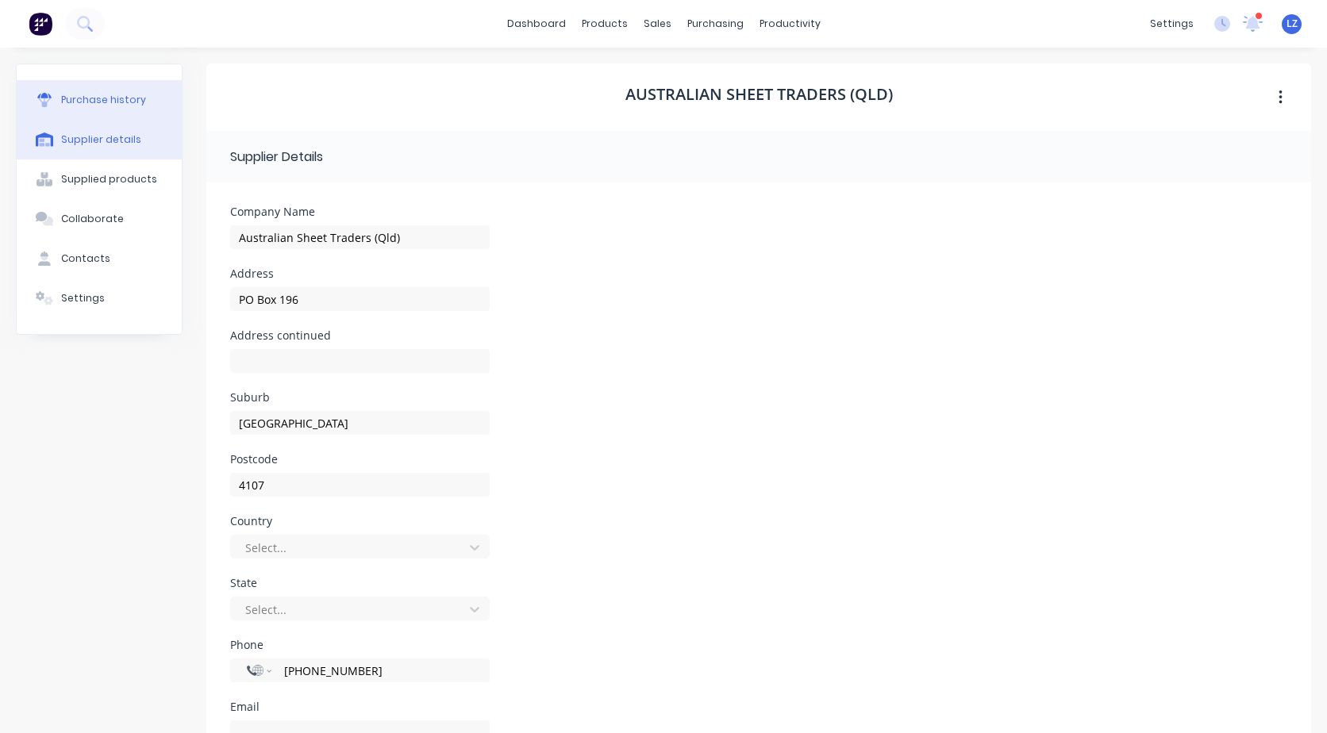
click at [112, 95] on div "Purchase history" at bounding box center [103, 100] width 85 height 14
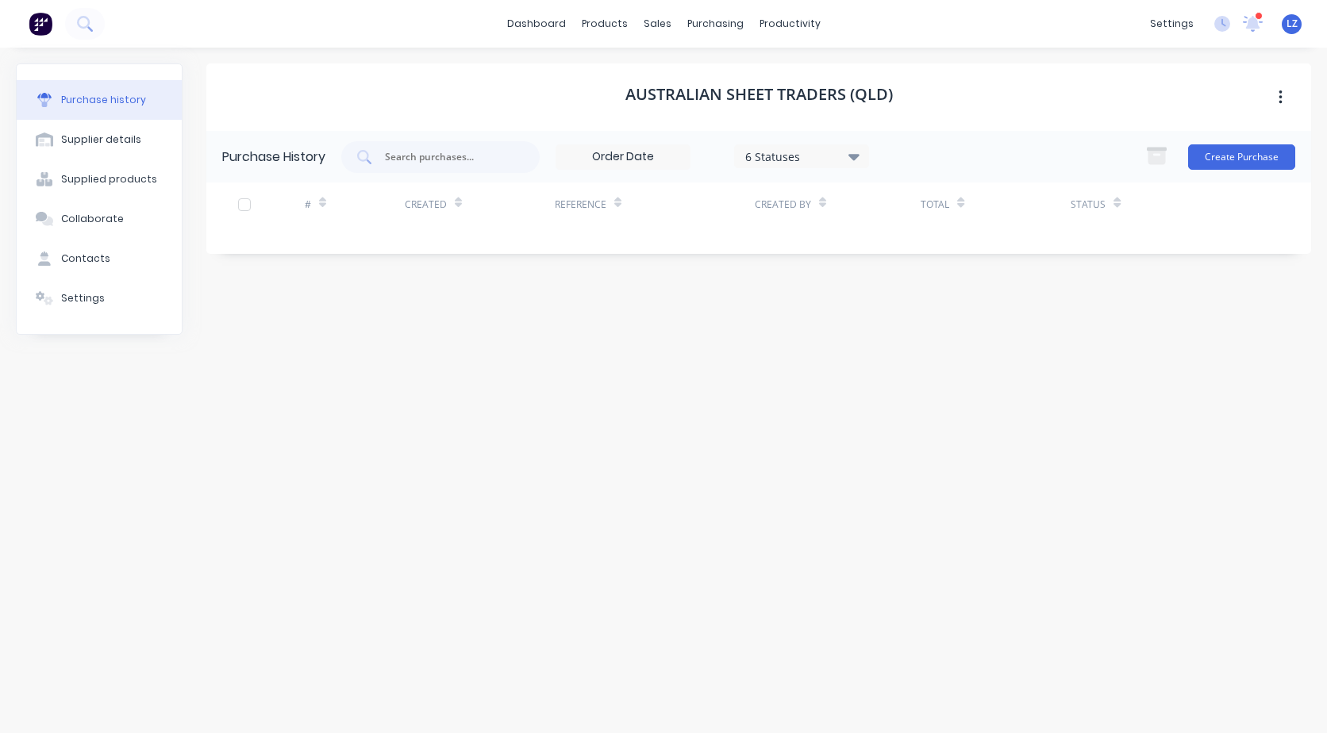
click at [760, 160] on div "6 Statuses" at bounding box center [801, 156] width 113 height 17
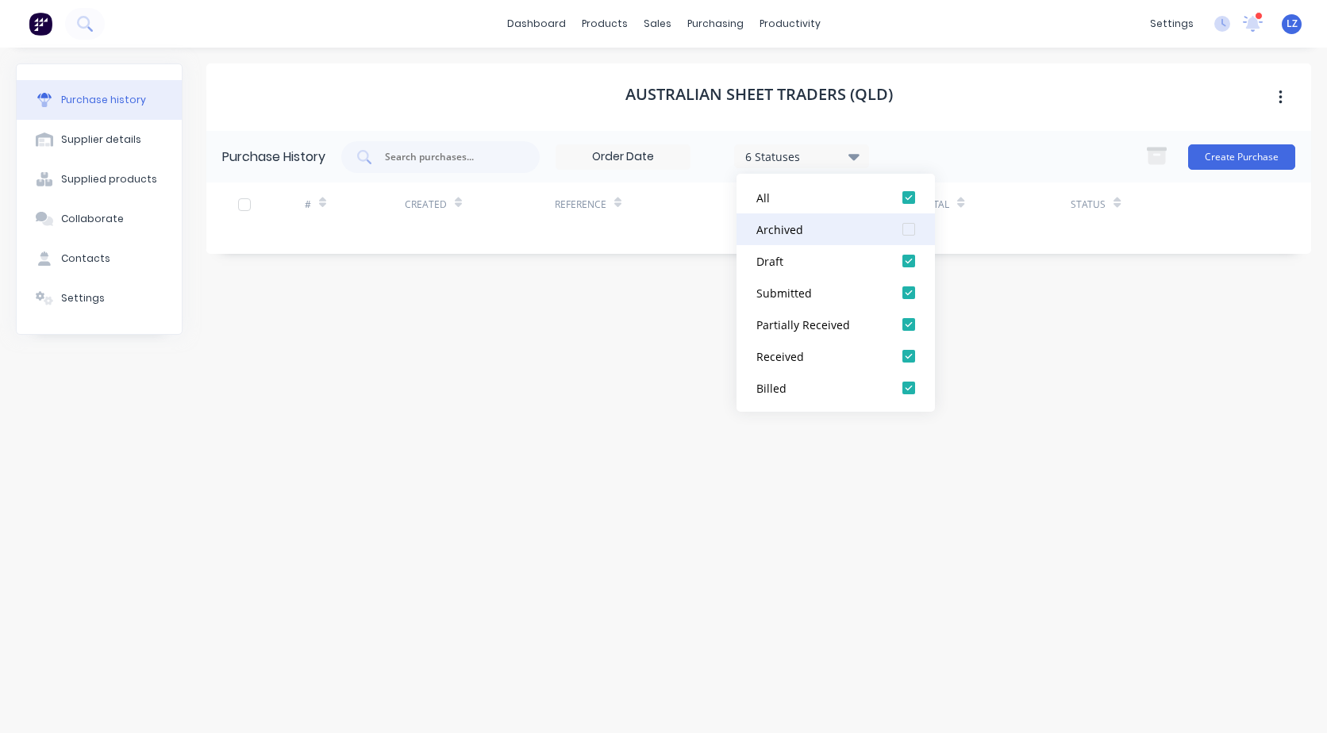
click at [910, 226] on div at bounding box center [909, 229] width 32 height 32
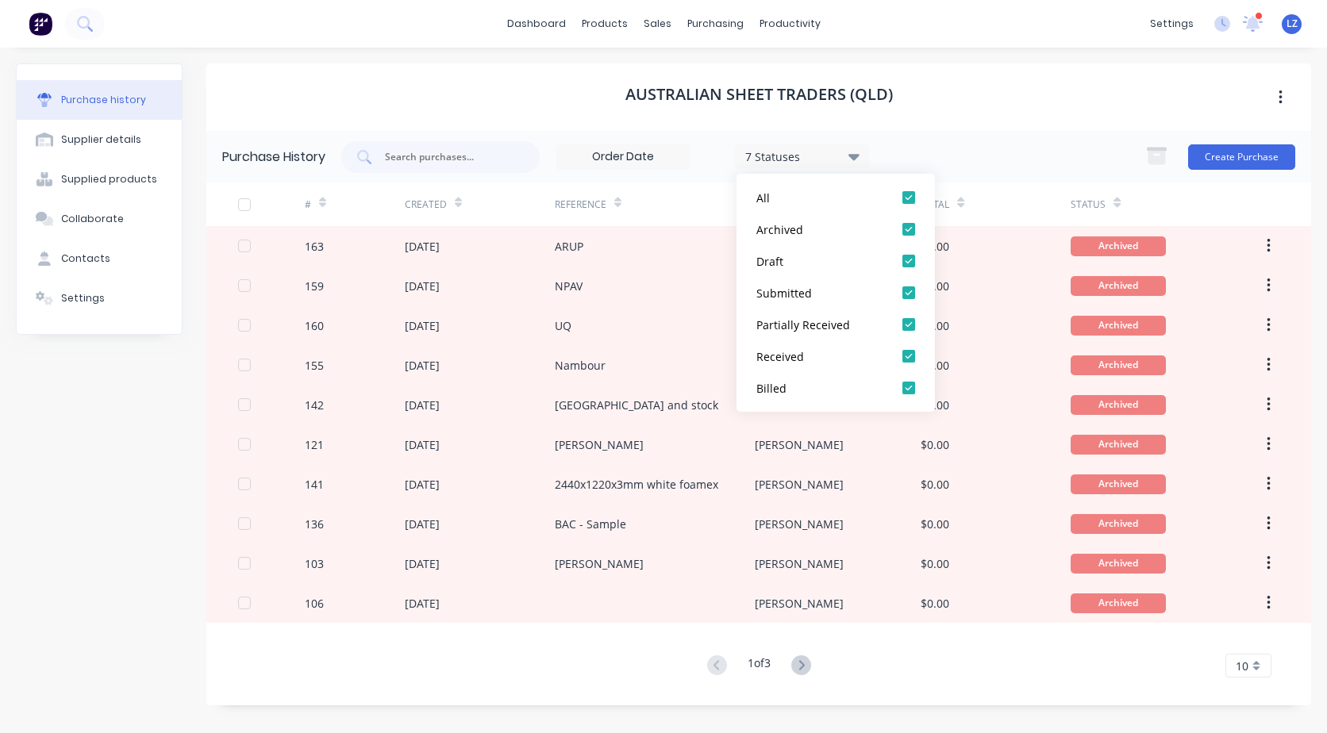
click at [30, 504] on div "Purchase history Supplier details Supplied products Collaborate Contacts Settin…" at bounding box center [99, 384] width 167 height 642
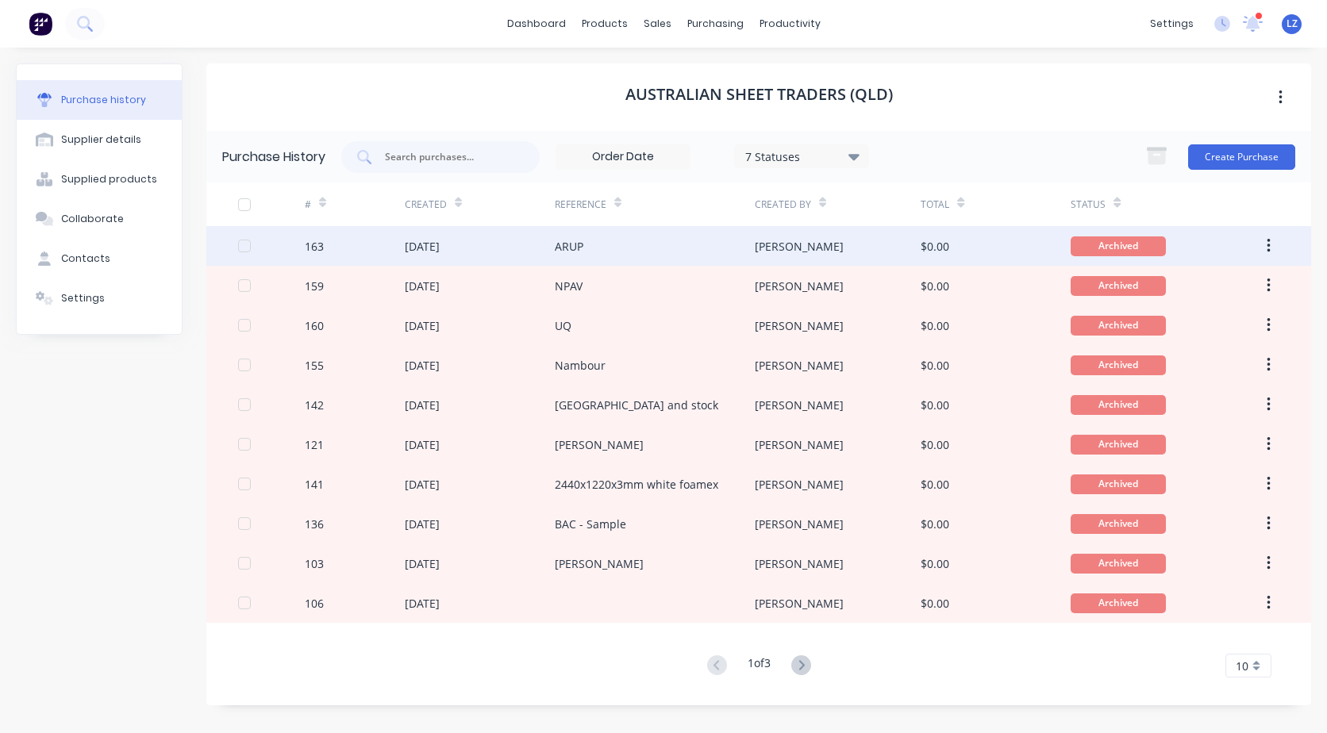
click at [567, 251] on div "ARUP" at bounding box center [569, 246] width 29 height 17
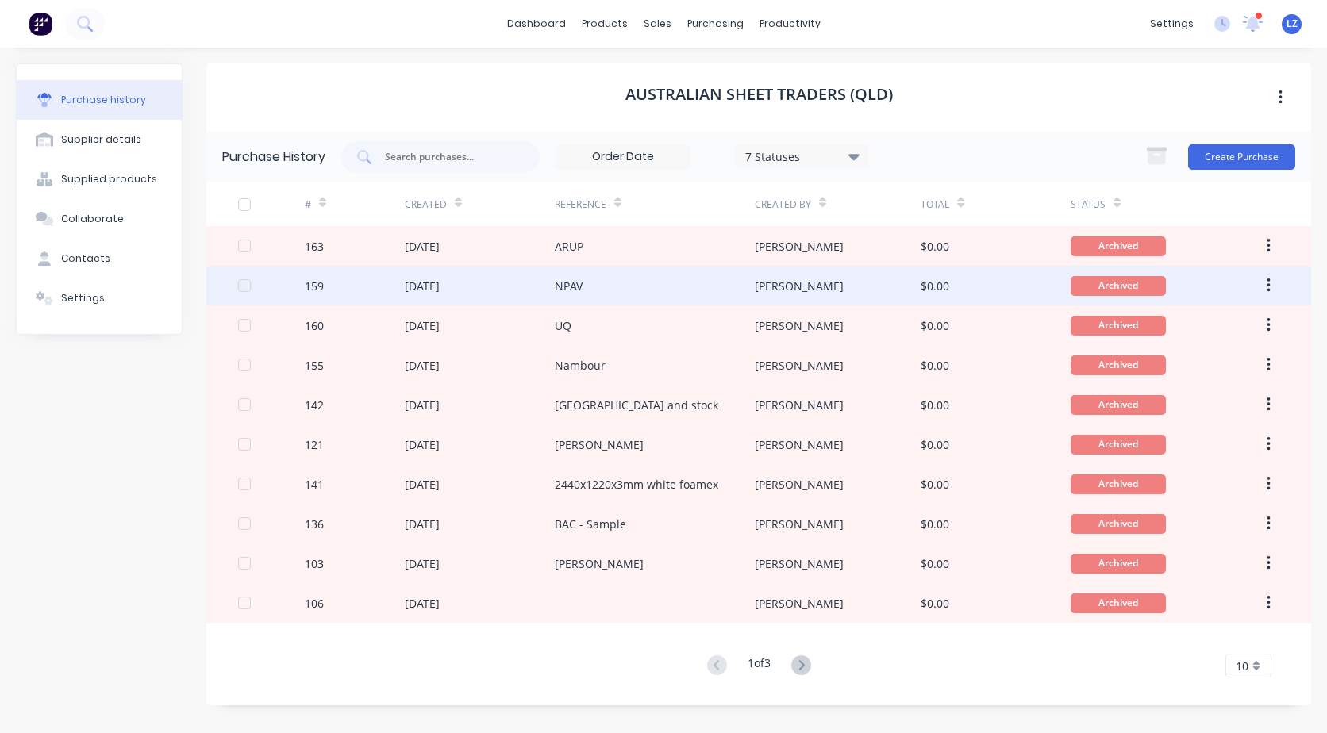
click at [578, 290] on div "NPAV" at bounding box center [569, 286] width 28 height 17
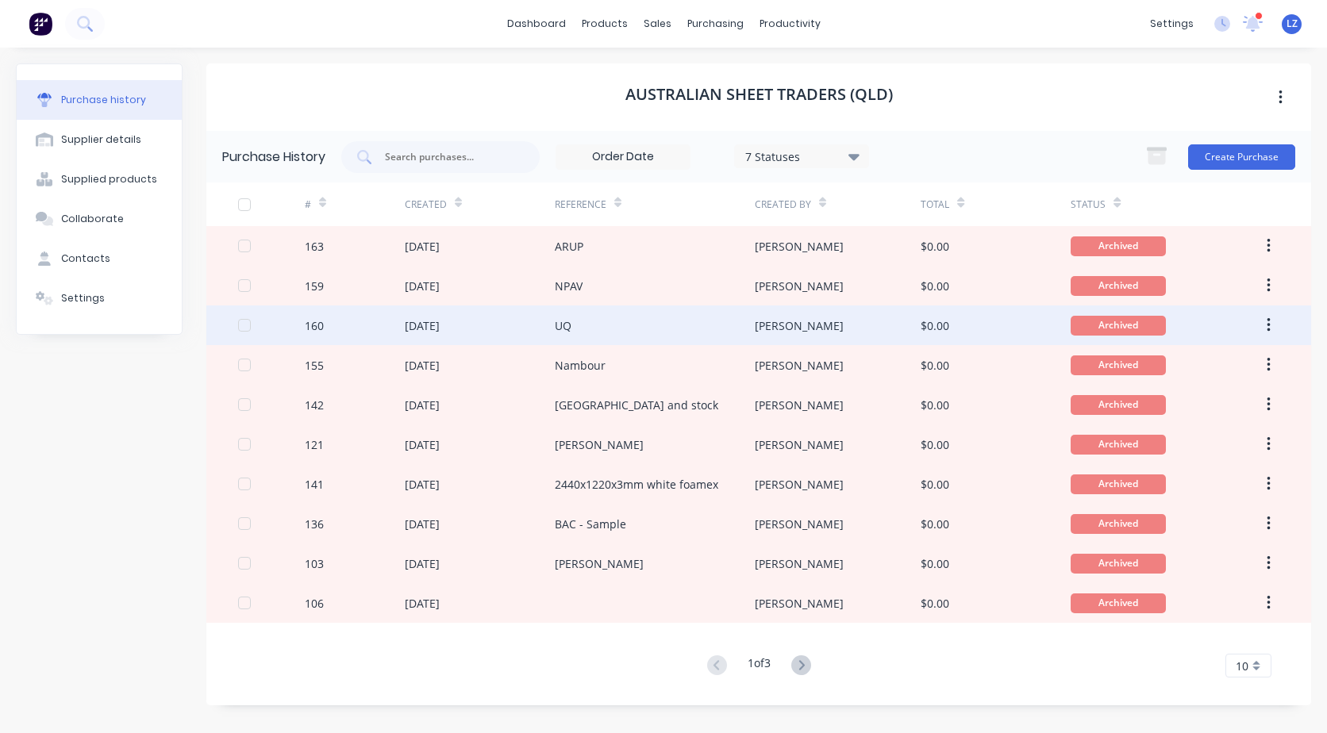
click at [568, 319] on div "UQ" at bounding box center [563, 325] width 17 height 17
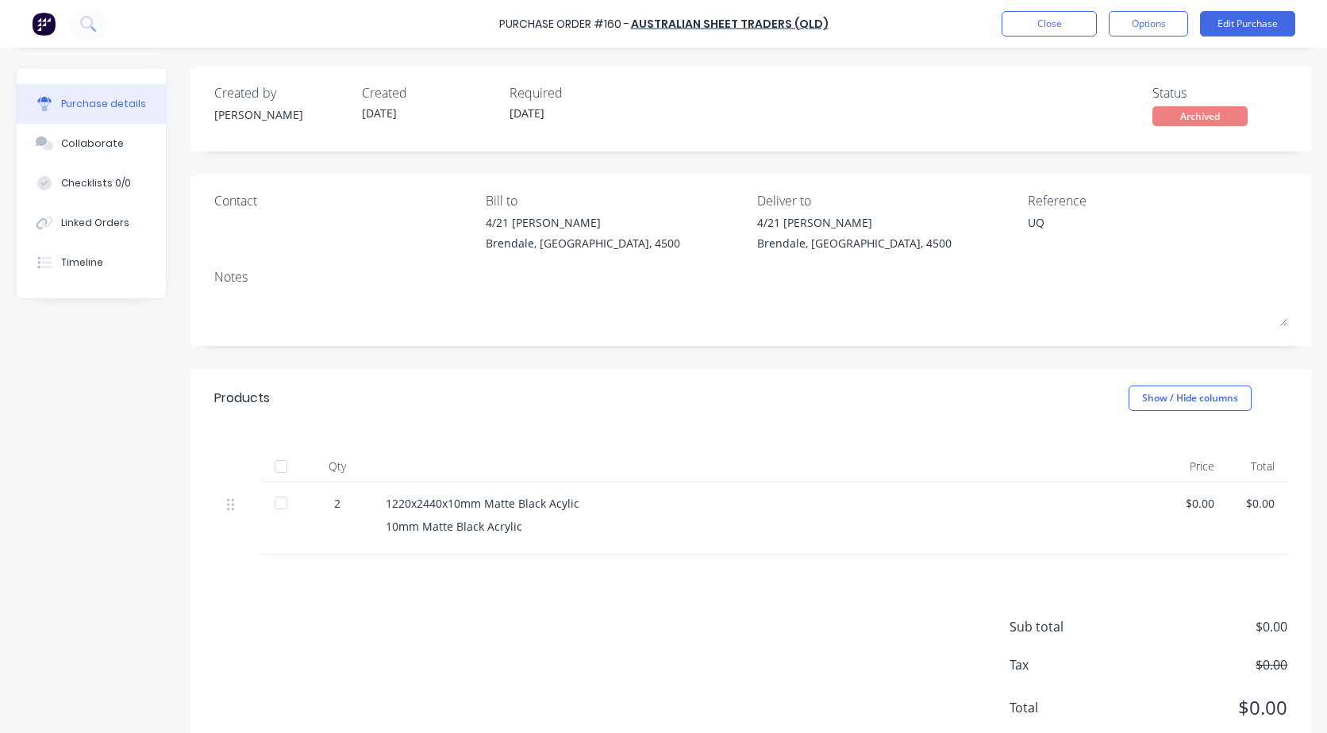
type textarea "x"
click at [854, 660] on div "Sub total $0.00 Tax $0.00 Total $0.00" at bounding box center [750, 660] width 1121 height 210
click at [1051, 21] on button "Close" at bounding box center [1049, 23] width 95 height 25
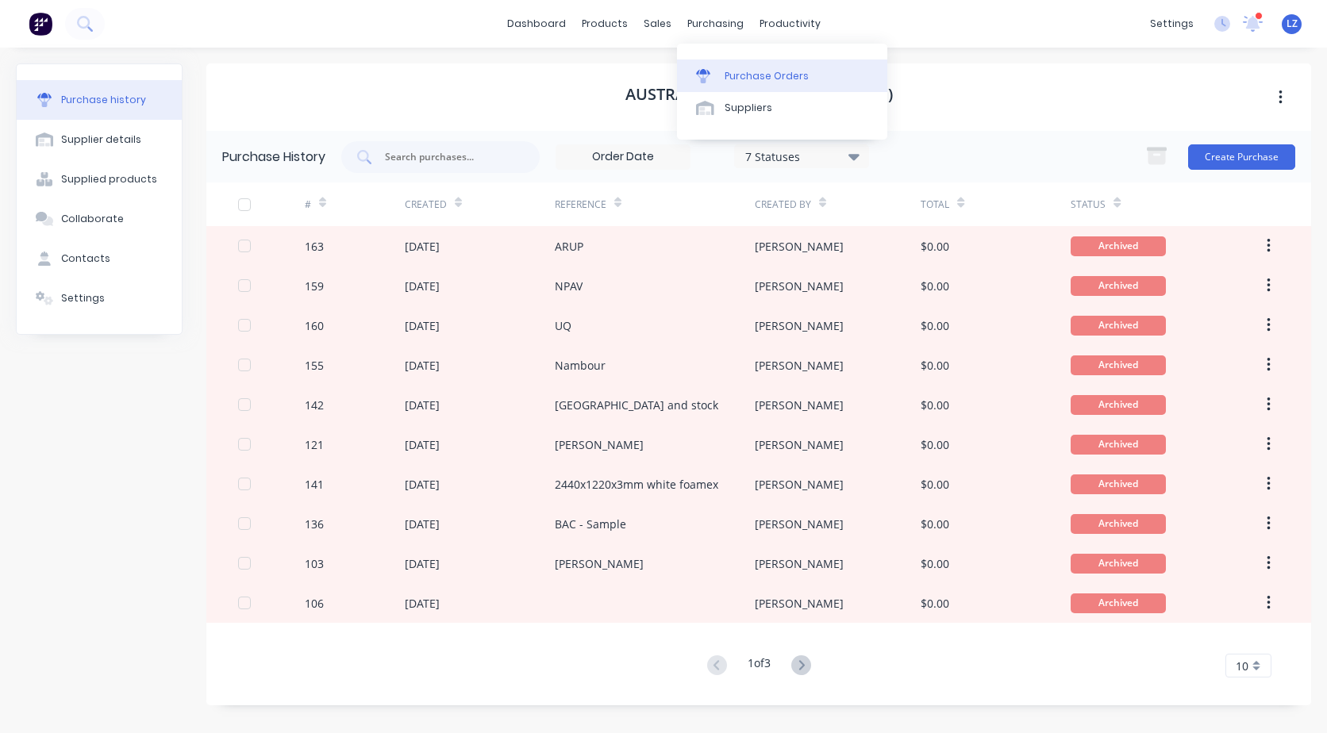
click at [755, 78] on div "Purchase Orders" at bounding box center [767, 76] width 84 height 14
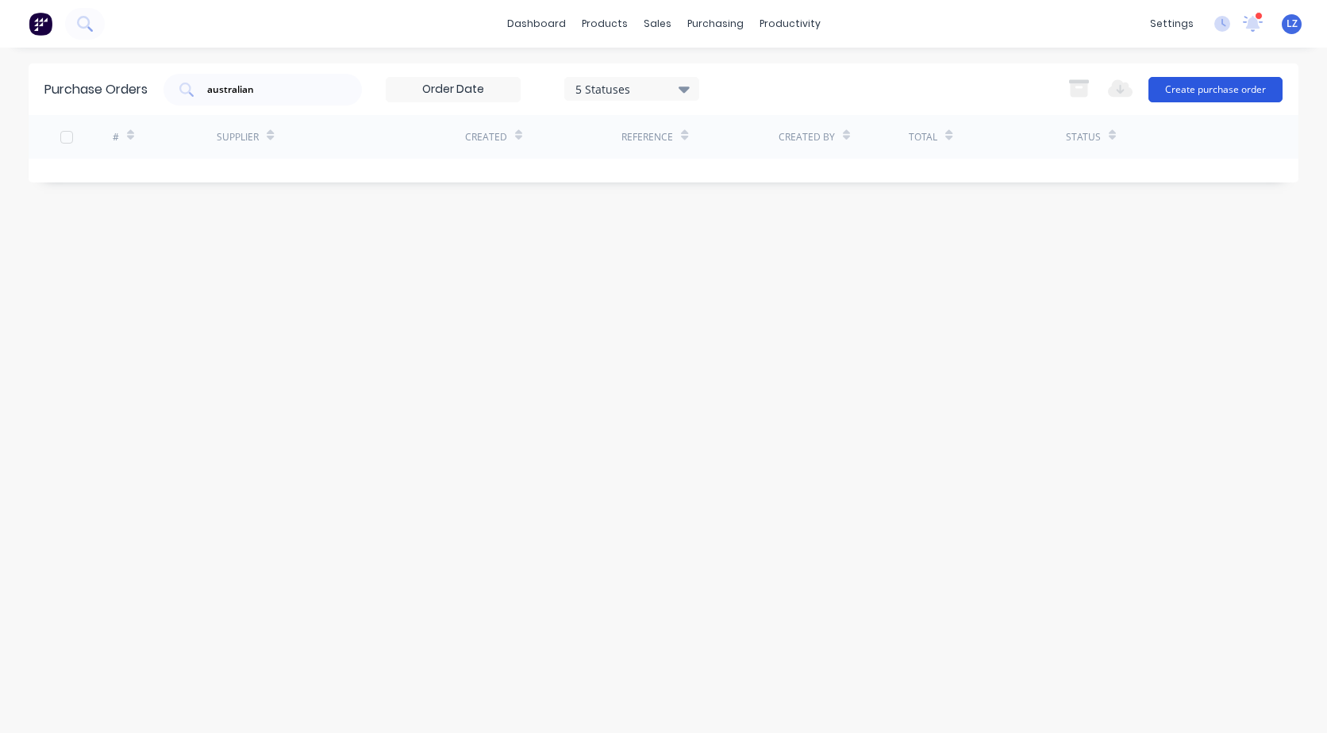
click at [1199, 83] on button "Create purchase order" at bounding box center [1215, 89] width 134 height 25
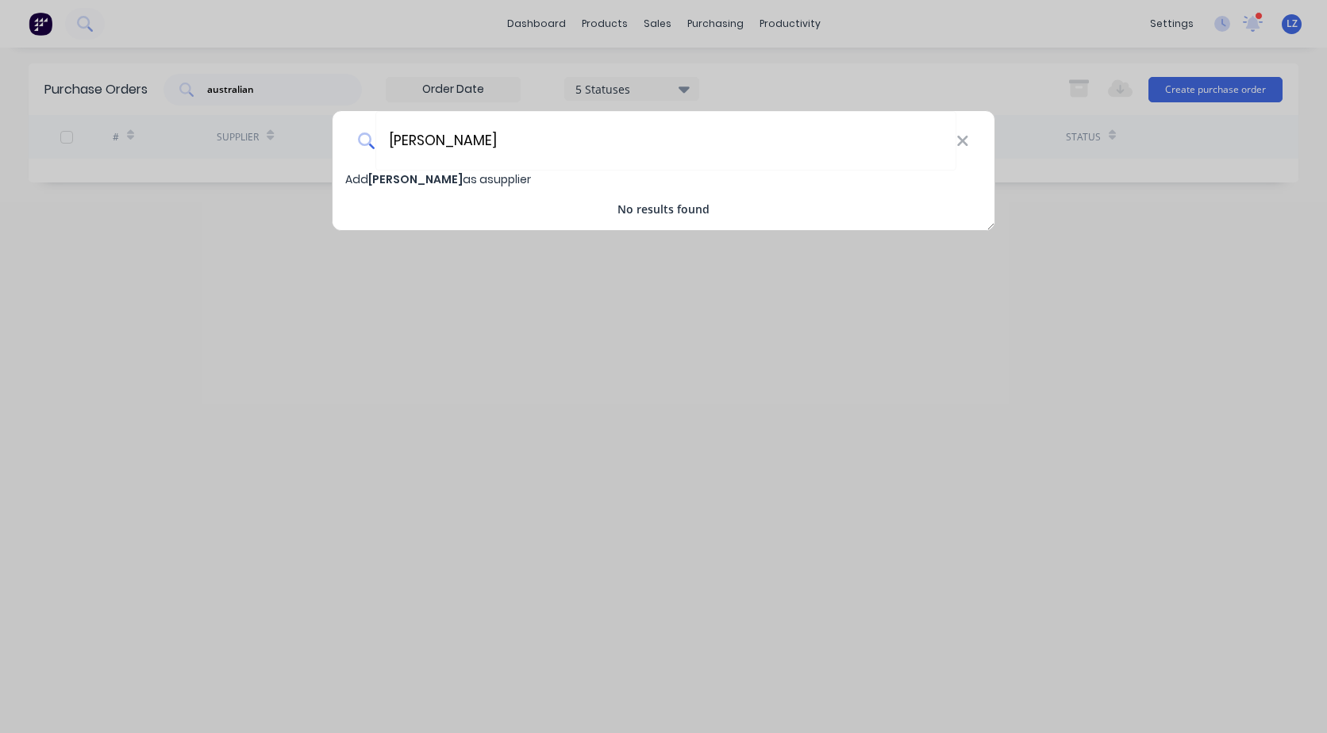
type input "mulford"
click at [383, 175] on span "mulford" at bounding box center [415, 179] width 94 height 16
select select "AU"
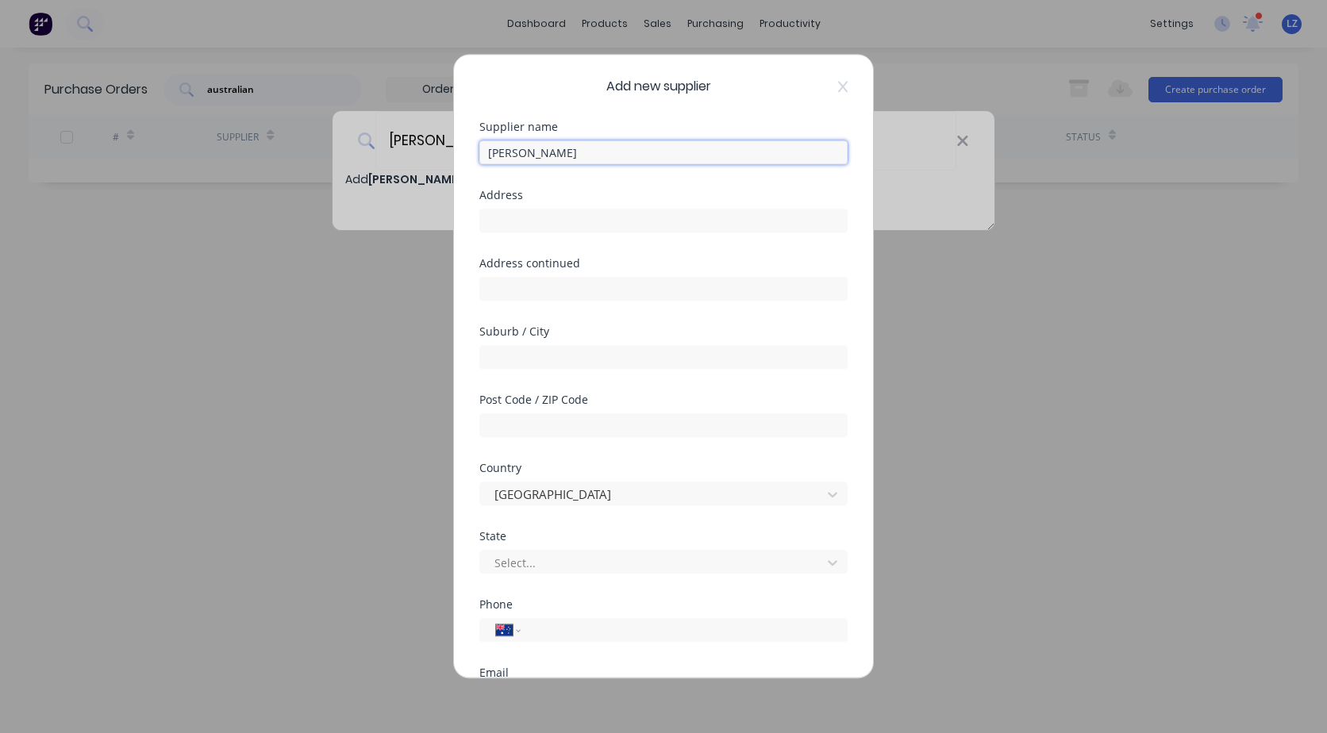
drag, startPoint x: 559, startPoint y: 152, endPoint x: 419, endPoint y: 156, distance: 139.8
click at [419, 156] on div "Add new supplier Supplier name mulford Address Address continued Suburb / City …" at bounding box center [663, 366] width 1327 height 733
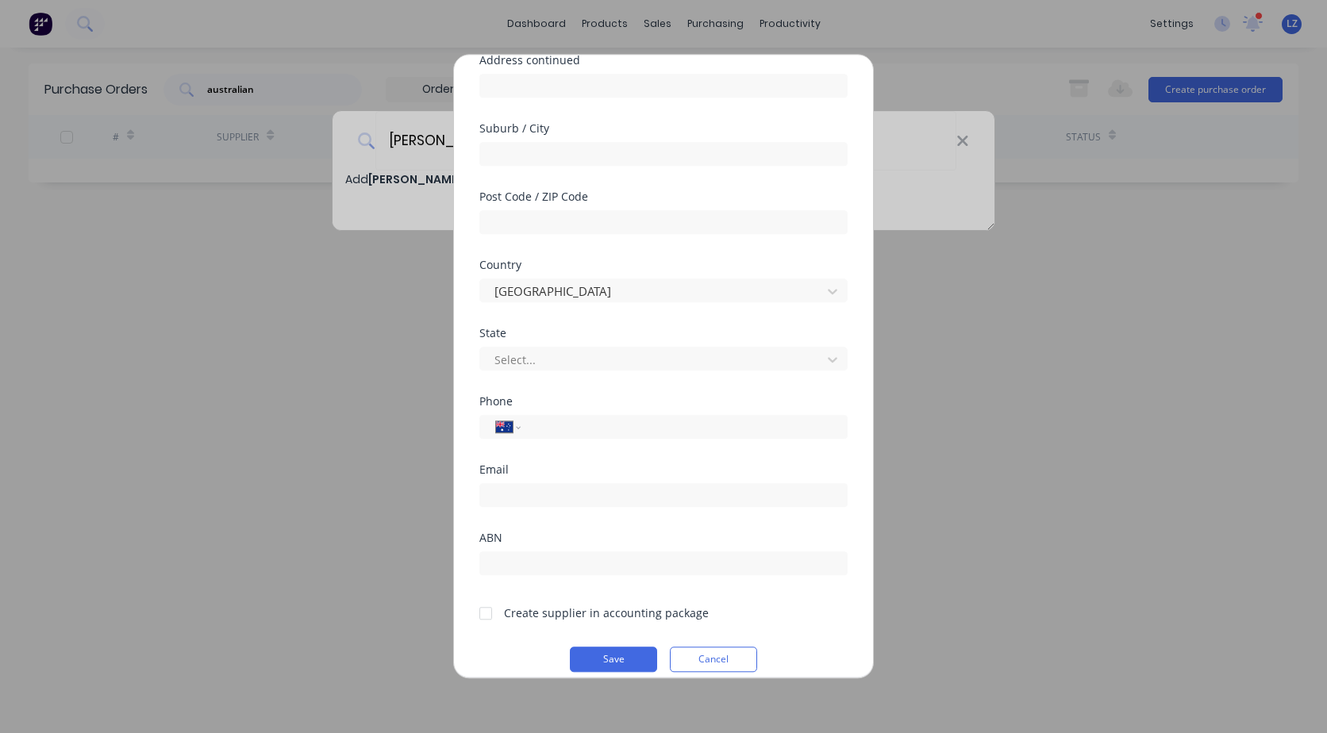
scroll to position [220, 0]
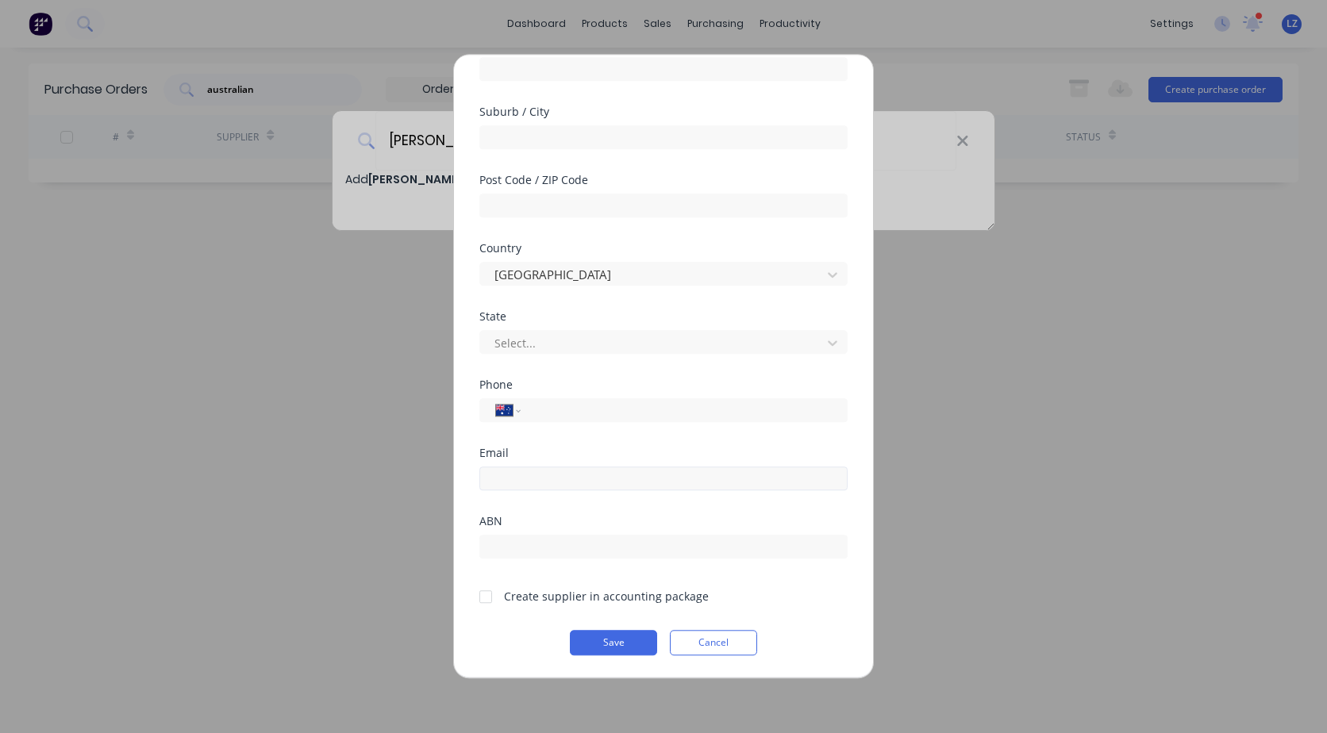
type input "Mulford Plastics"
click at [521, 475] on input "email" at bounding box center [663, 479] width 368 height 24
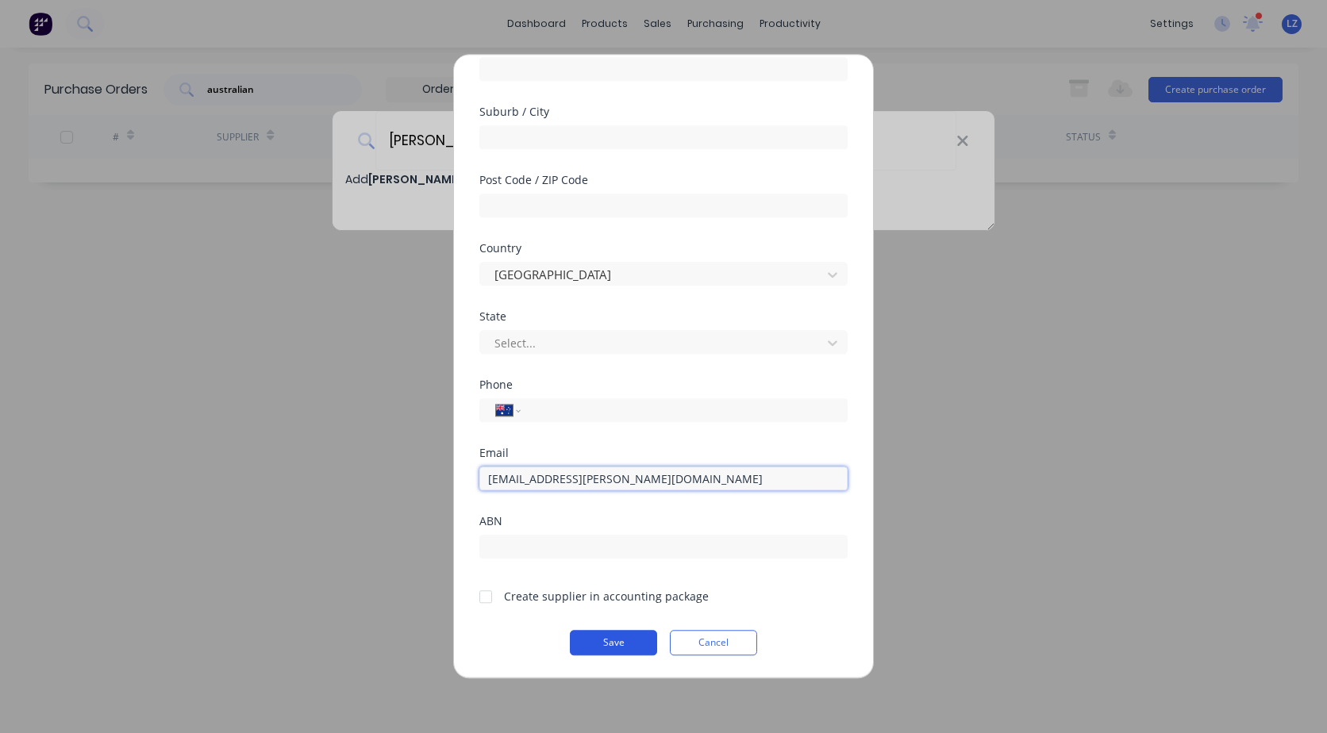
type input "ordersqld@mulford.com.au"
click at [602, 644] on button "Save" at bounding box center [613, 642] width 87 height 25
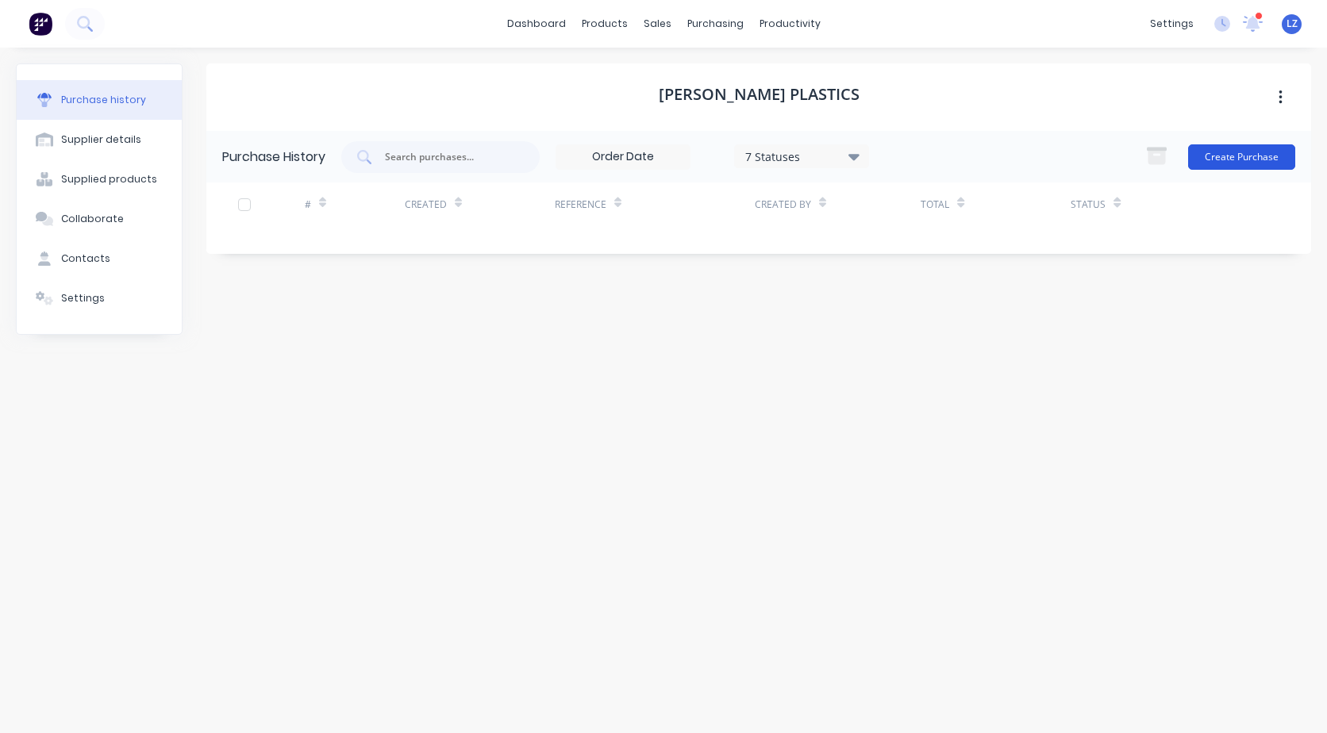
click at [1224, 167] on button "Create Purchase" at bounding box center [1241, 156] width 107 height 25
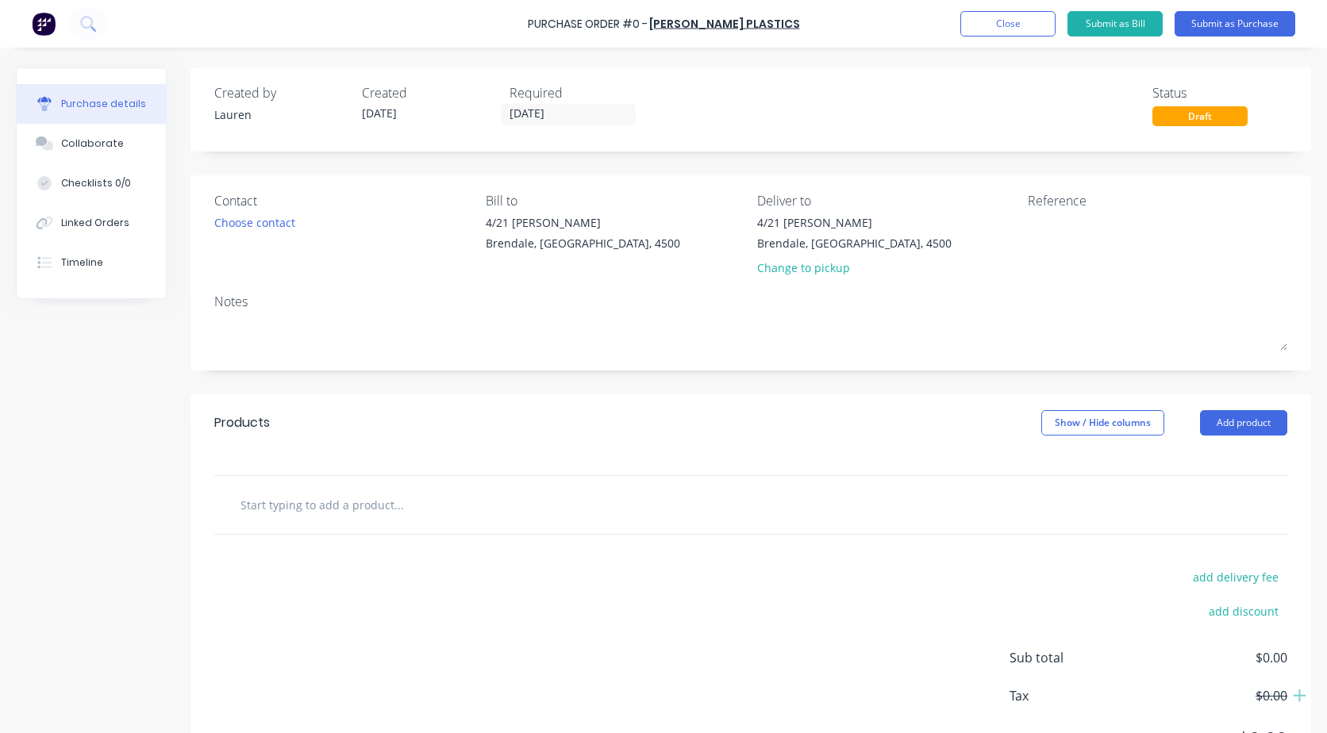
click at [306, 506] on input "text" at bounding box center [398, 505] width 317 height 32
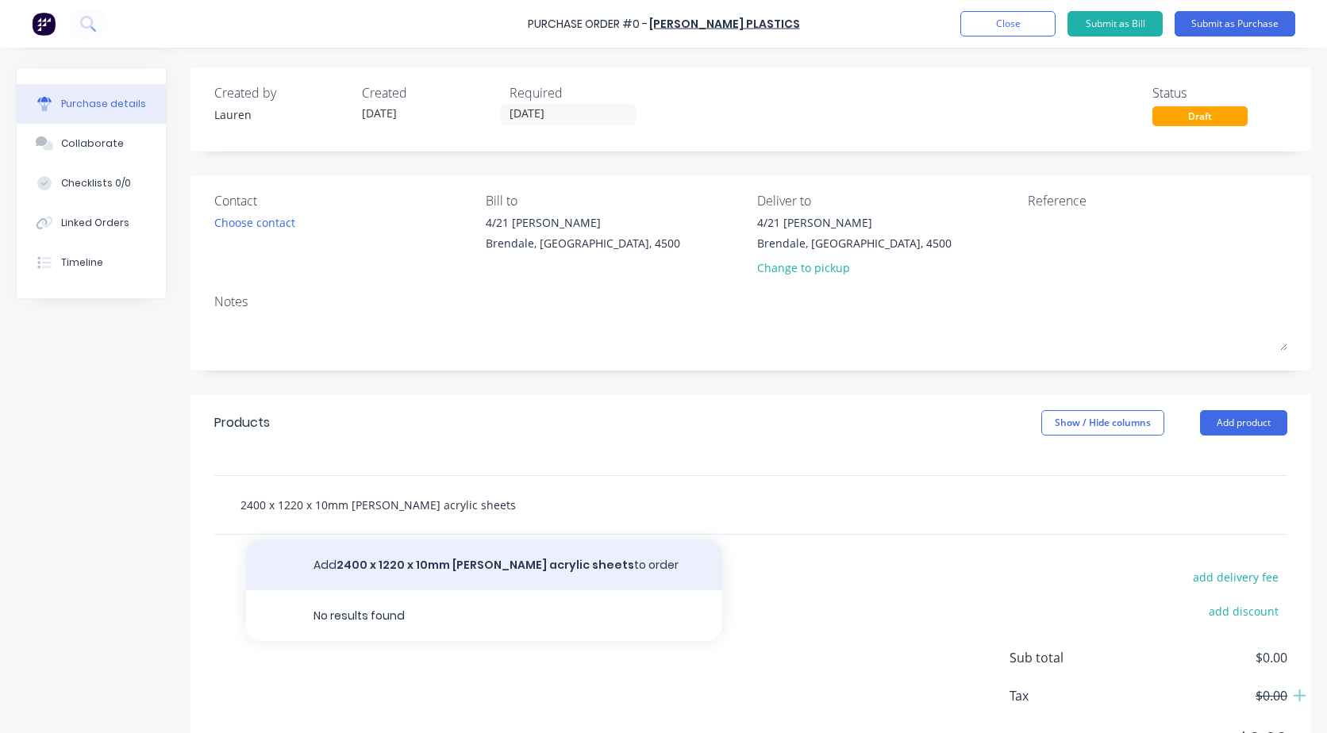
type input "2400 x 1220 x 10mm matt black acrylic sheets"
click at [403, 552] on button "Add 2400 x 1220 x 10mm matt black acrylic sheets to order" at bounding box center [484, 565] width 476 height 51
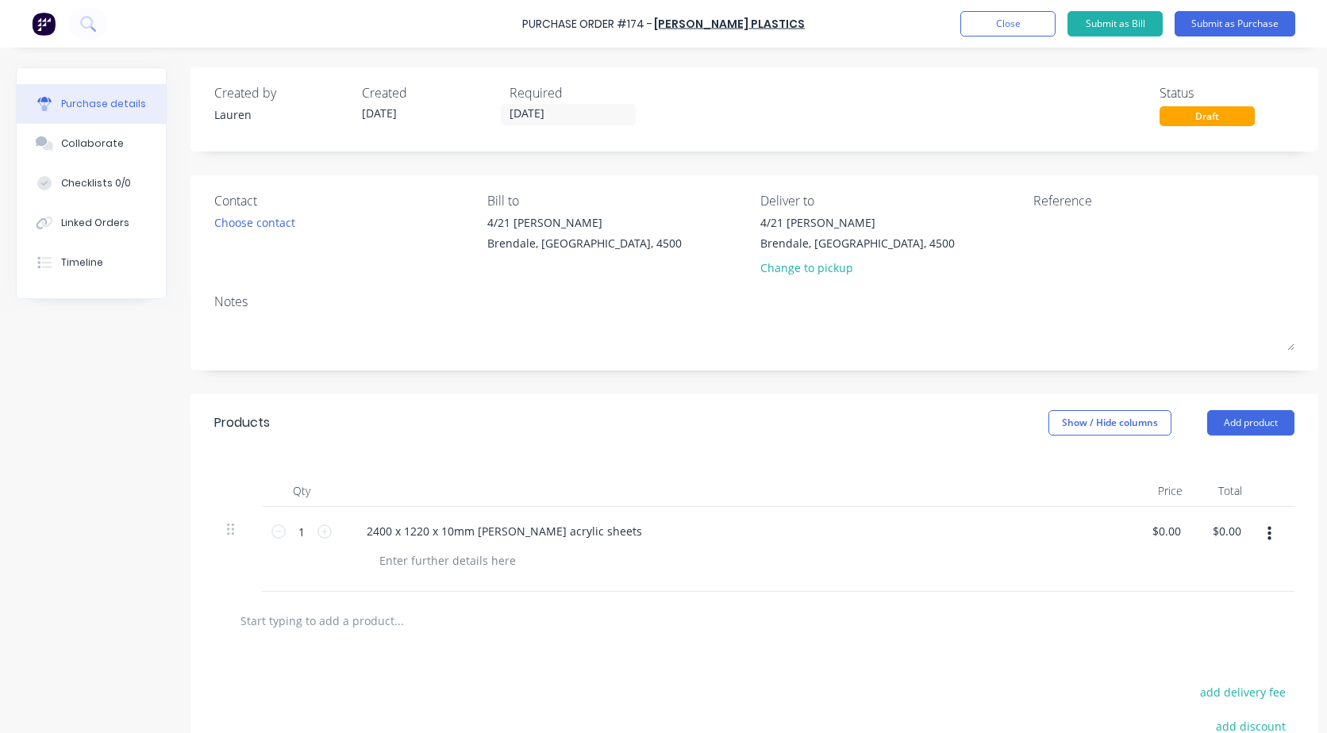
click at [333, 532] on div "1 1" at bounding box center [301, 549] width 79 height 85
click at [329, 534] on icon at bounding box center [324, 532] width 14 height 14
type input "2"
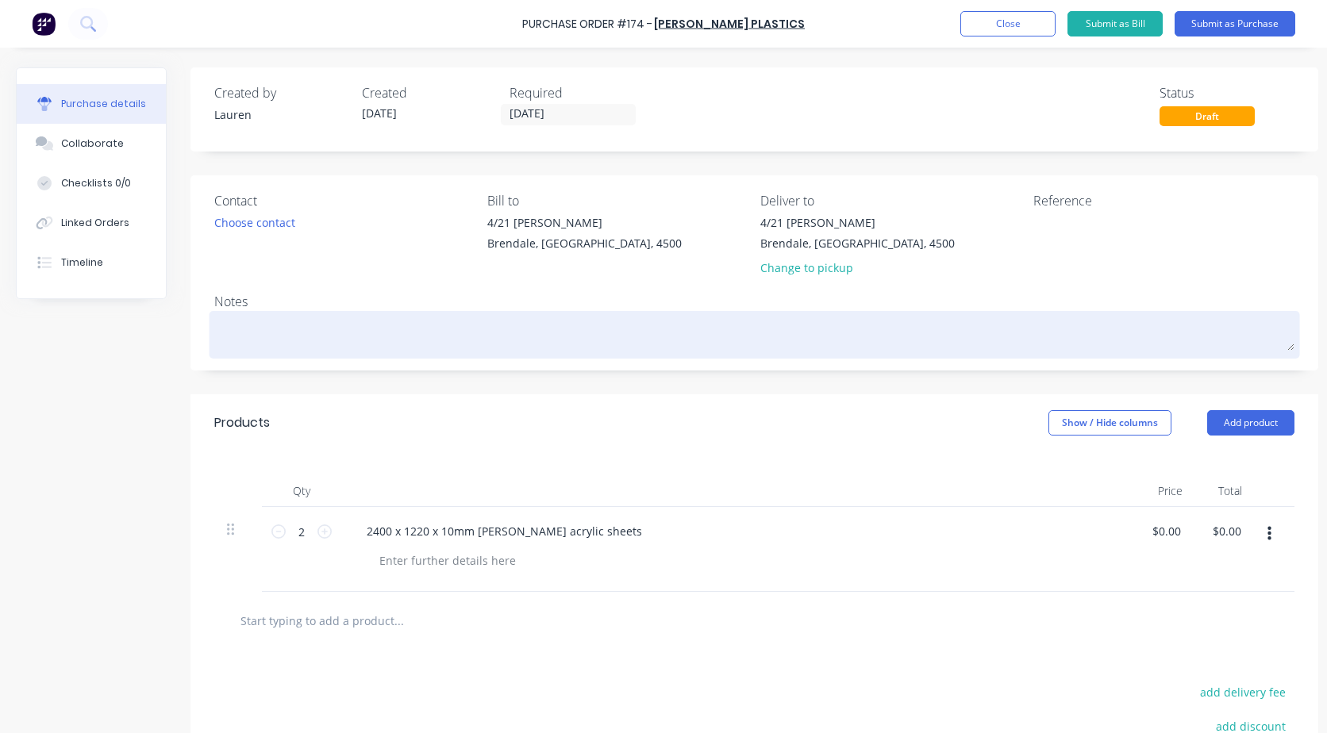
drag, startPoint x: 186, startPoint y: 361, endPoint x: 237, endPoint y: 328, distance: 60.8
click at [190, 356] on div "Created by Lauren Created 14/10/25 Required 14/10/25 Status Draft Contact Choos…" at bounding box center [667, 489] width 1302 height 844
click at [237, 327] on textarea at bounding box center [754, 333] width 1080 height 36
type textarea "x"
type textarea "T"
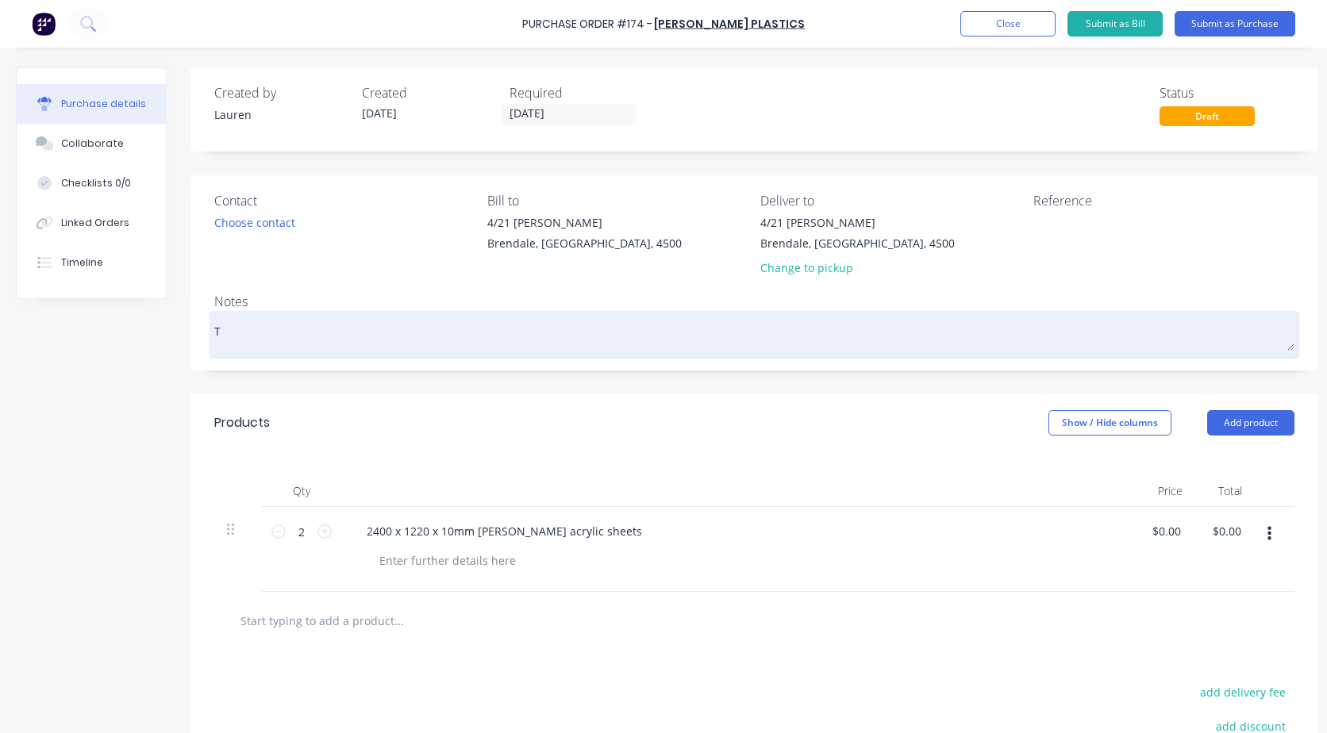
type textarea "x"
type textarea "Th"
type textarea "x"
type textarea "Thi"
type textarea "x"
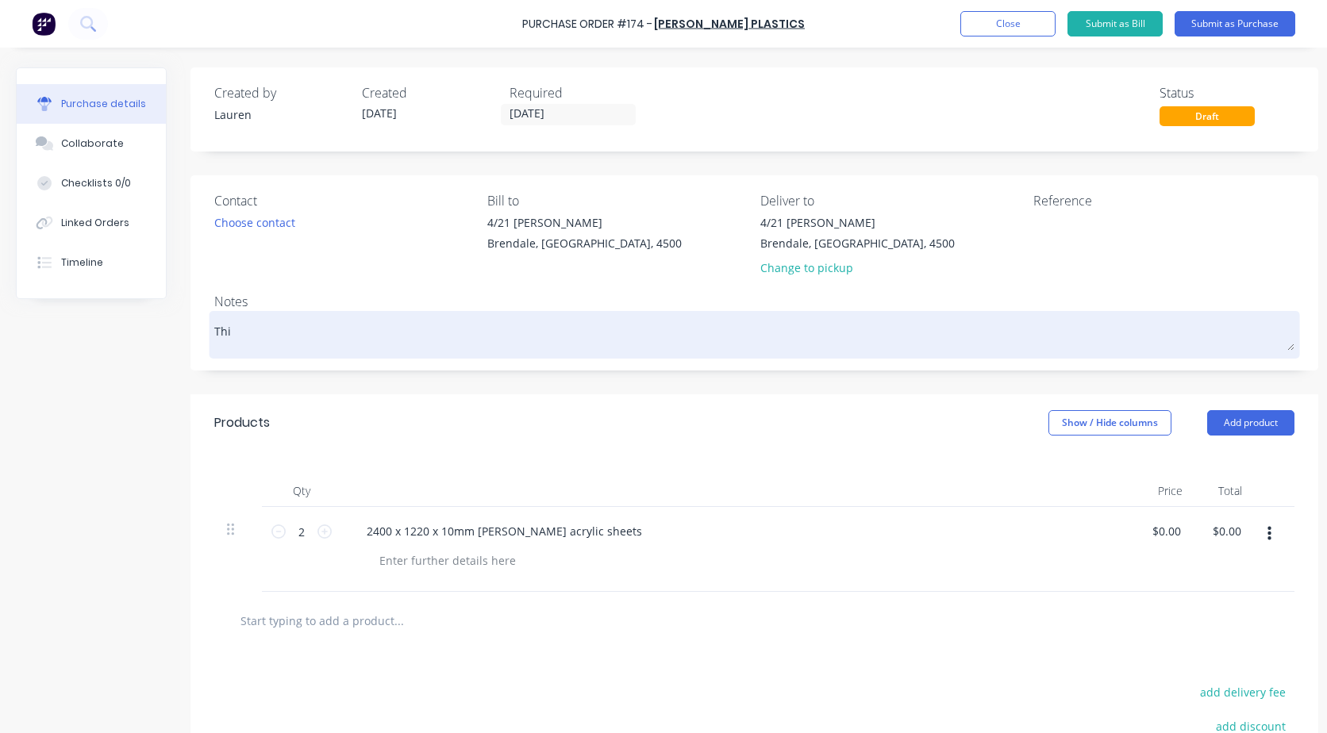
type textarea "This"
type textarea "x"
type textarea "This"
type textarea "x"
type textarea "This i"
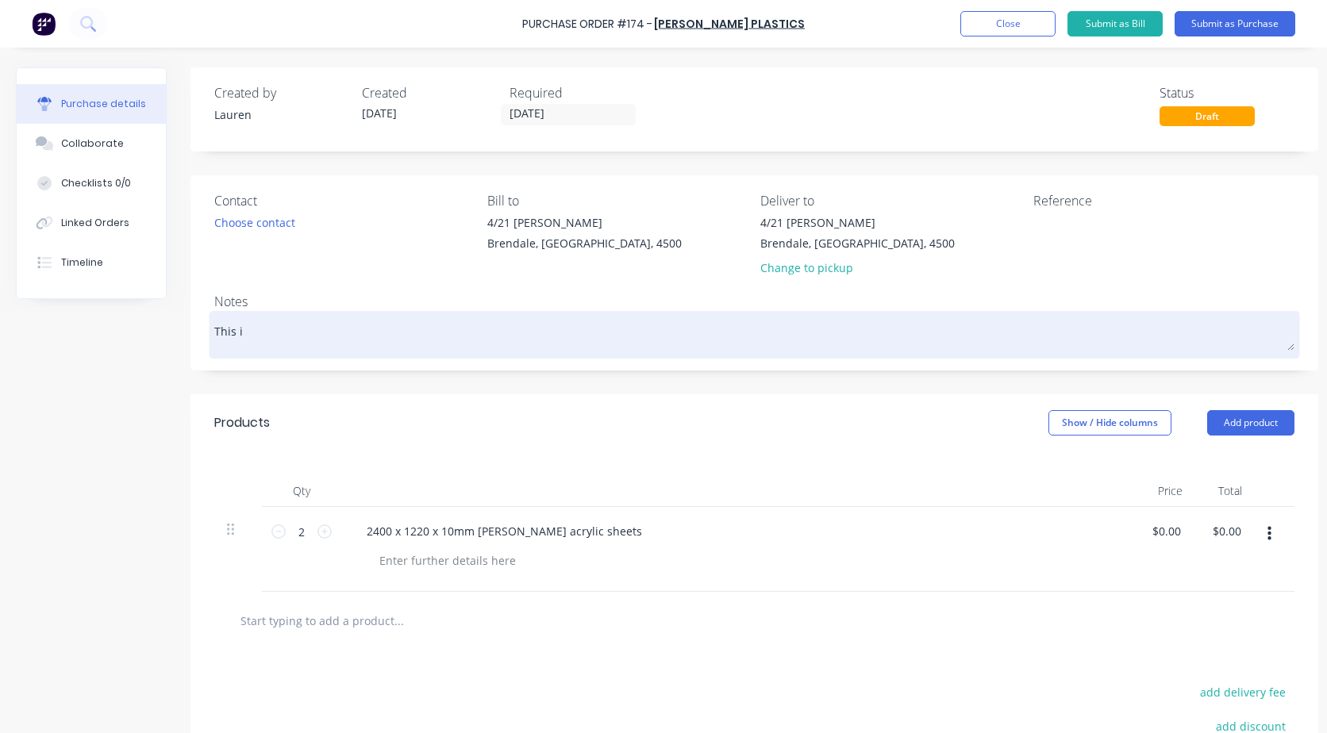
type textarea "x"
type textarea "This is"
type textarea "x"
type textarea "This is"
type textarea "x"
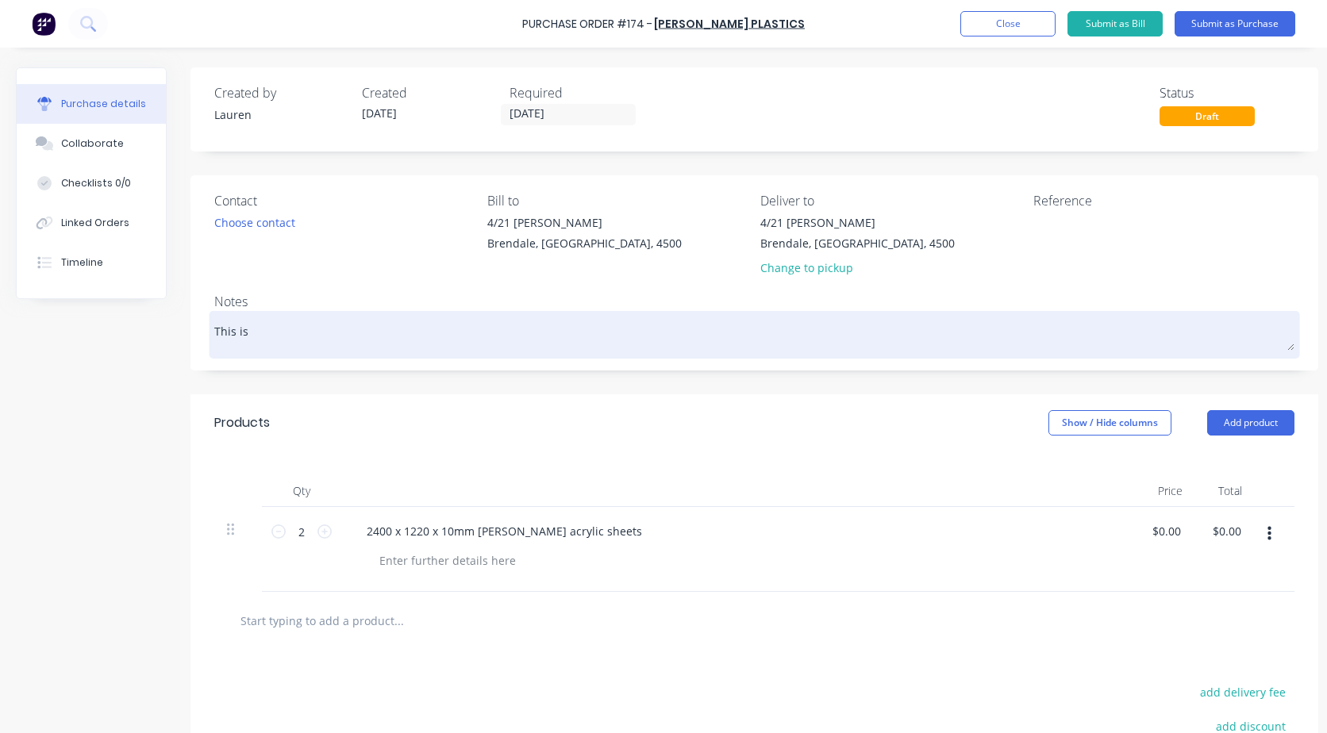
type textarea "This is a"
type textarea "x"
type textarea "This is an"
type textarea "x"
type textarea "This is an"
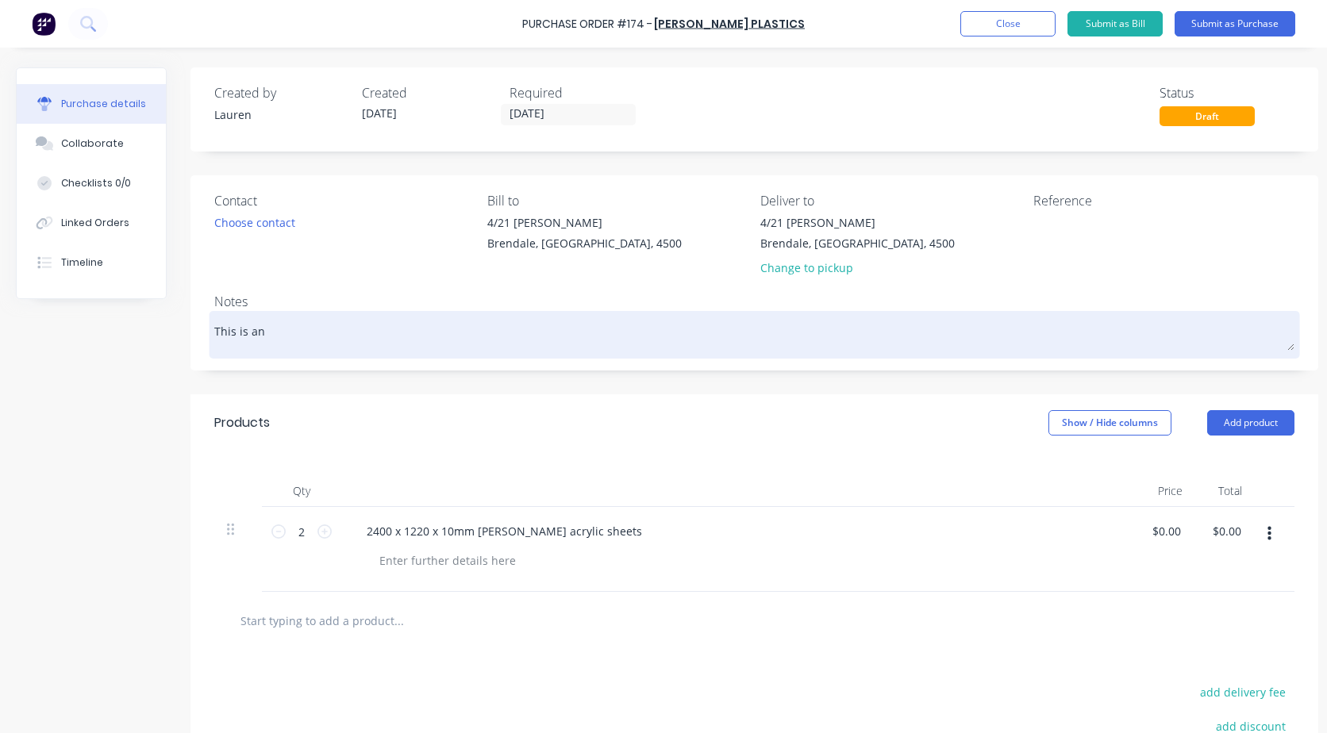
type textarea "x"
type textarea "This is an u"
type textarea "x"
type textarea "This is an ur"
type textarea "x"
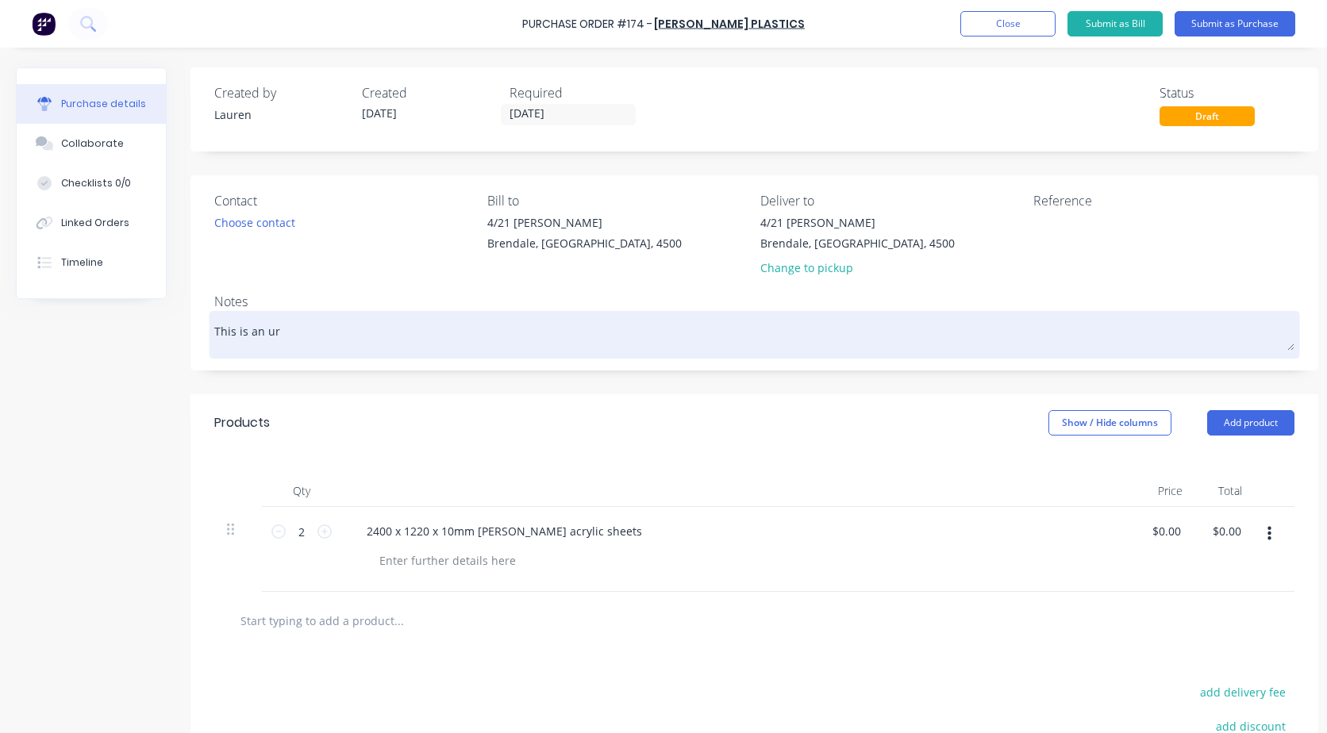
type textarea "This is an urg"
type textarea "x"
type textarea "This is an urge"
type textarea "x"
type textarea "This is an urgen"
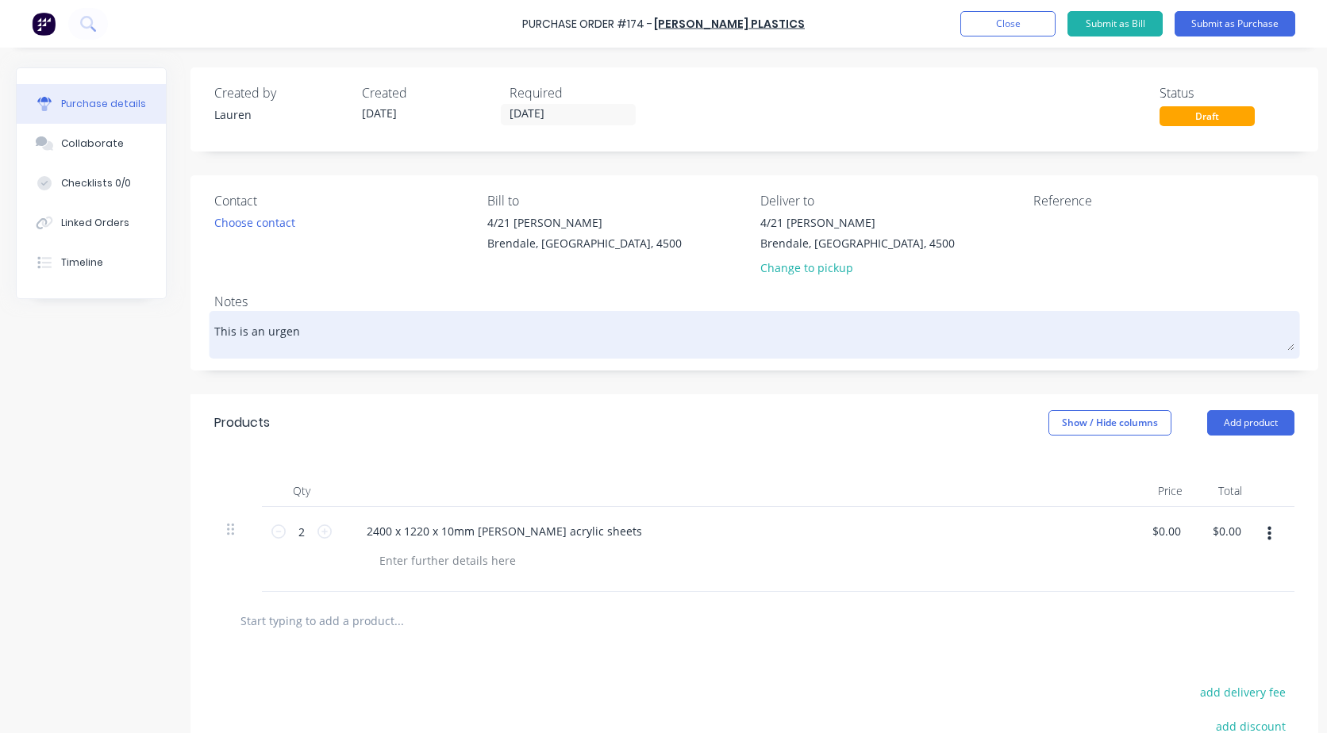
type textarea "x"
type textarea "This is an urgent"
type textarea "x"
type textarea "This is an urgent"
type textarea "x"
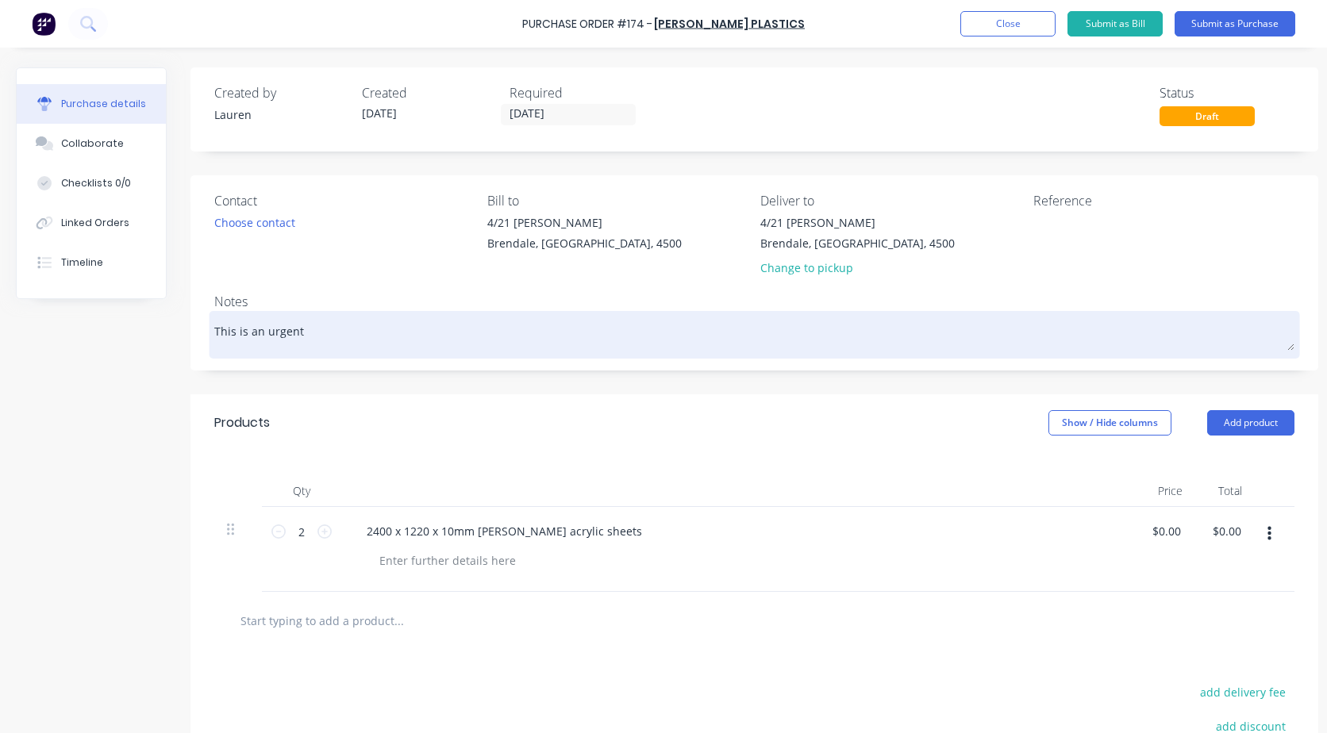
type textarea "This is an urgent o"
type textarea "x"
type textarea "This is an urgent or"
type textarea "x"
type textarea "This is an urgent ord"
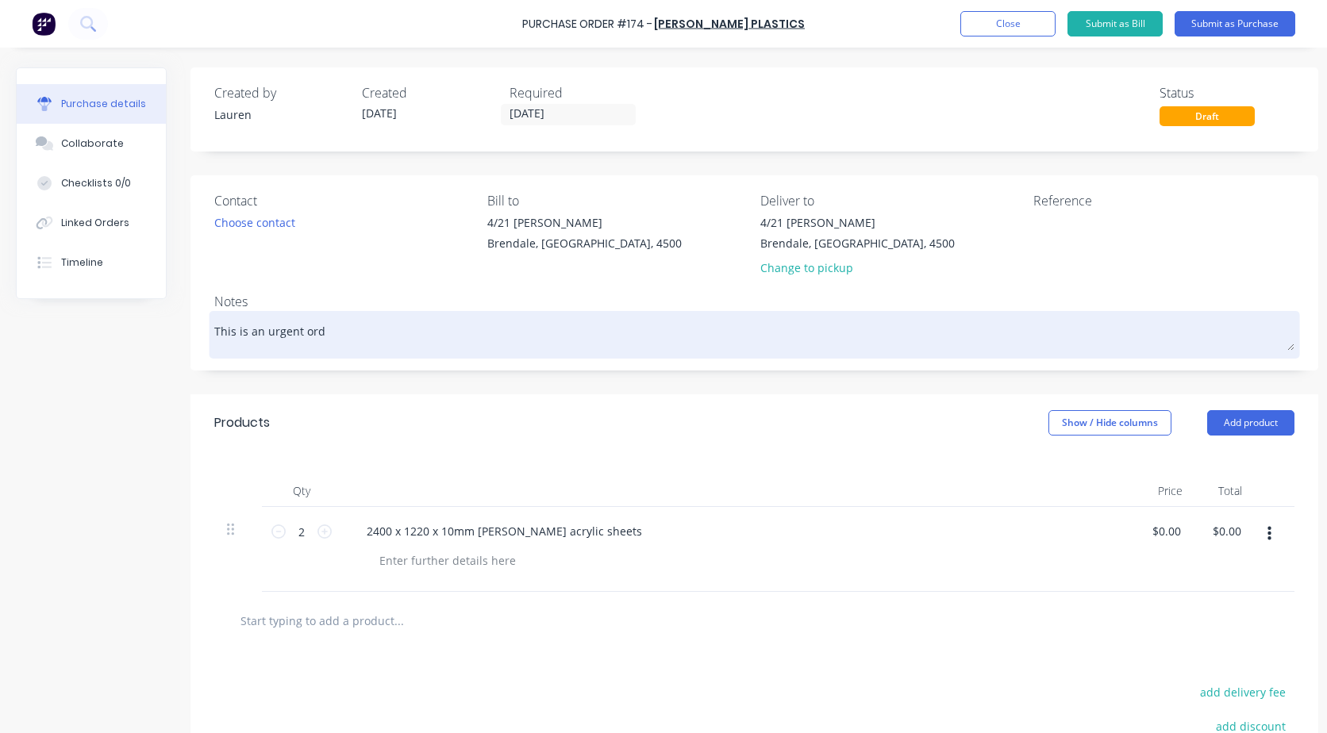
type textarea "x"
type textarea "This is an urgent orde"
type textarea "x"
type textarea "This is an urgent order"
type textarea "x"
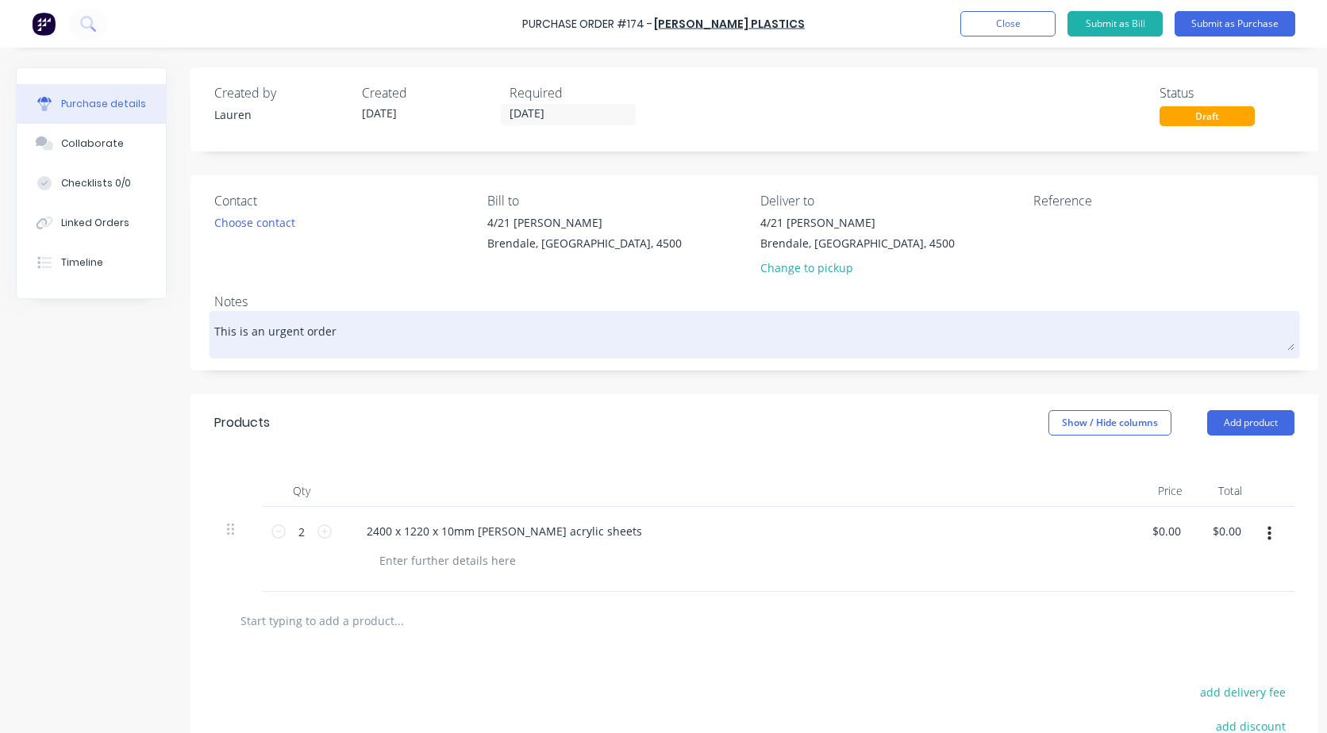
type textarea "This is an urgent order"
type textarea "x"
type textarea "This is an urgent order t"
type textarea "x"
type textarea "This is an urgent order th"
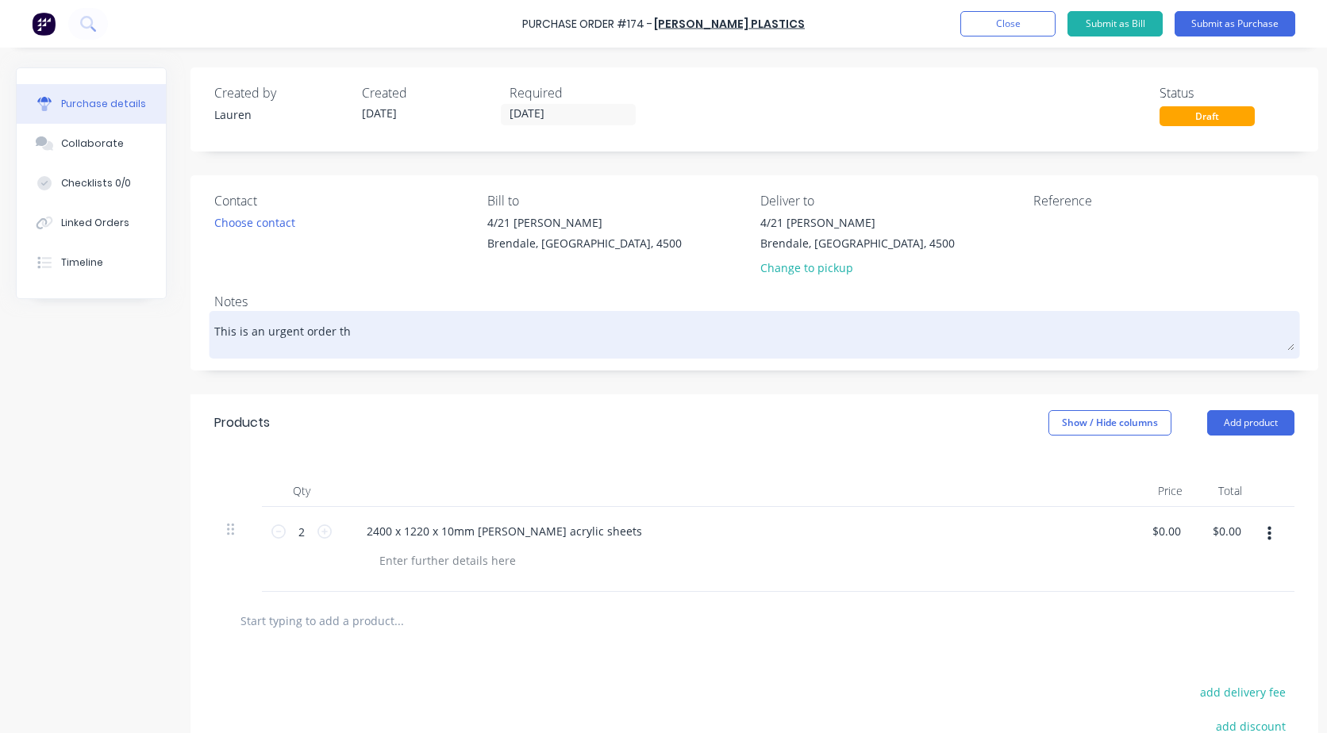
type textarea "x"
type textarea "This is an urgent order tha"
type textarea "x"
type textarea "This is an urgent order than"
type textarea "x"
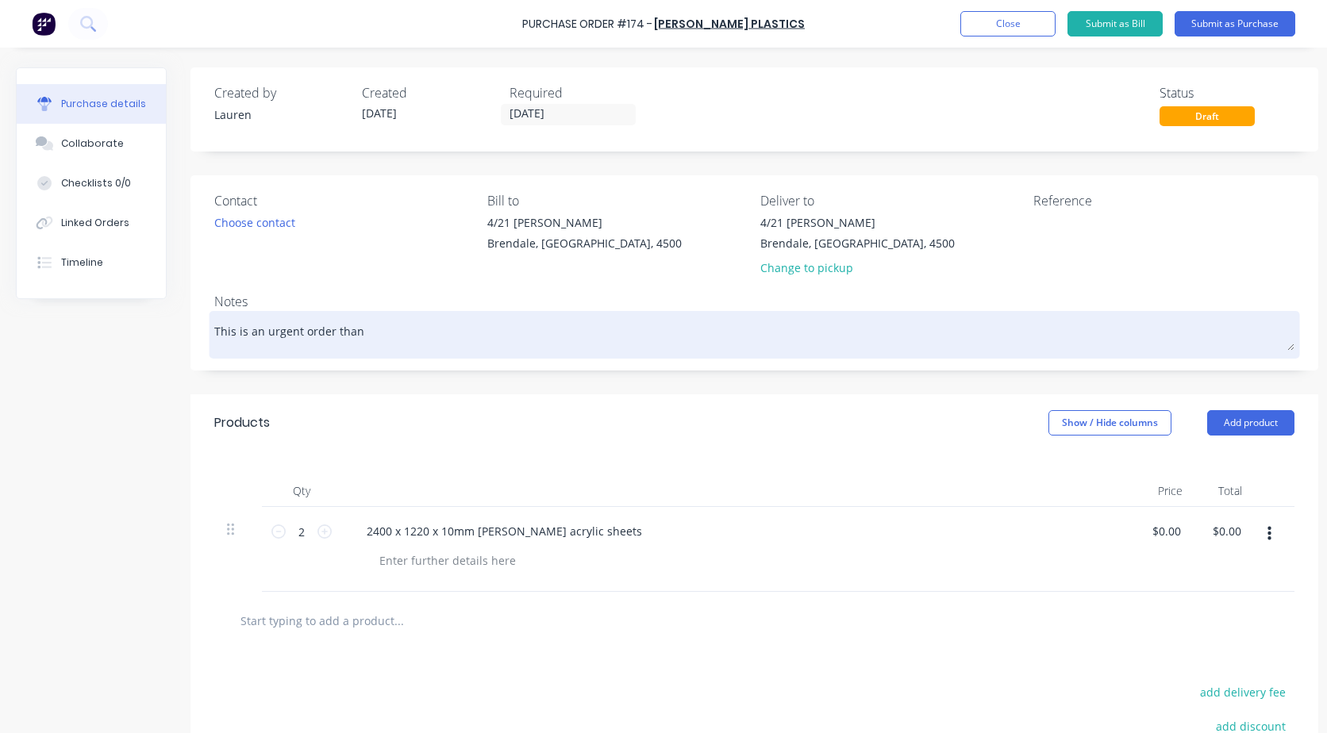
type textarea "This is an urgent order thank"
type textarea "x"
type textarea "This is an urgent order thank"
type textarea "x"
type textarea "This is an urgent order thank y"
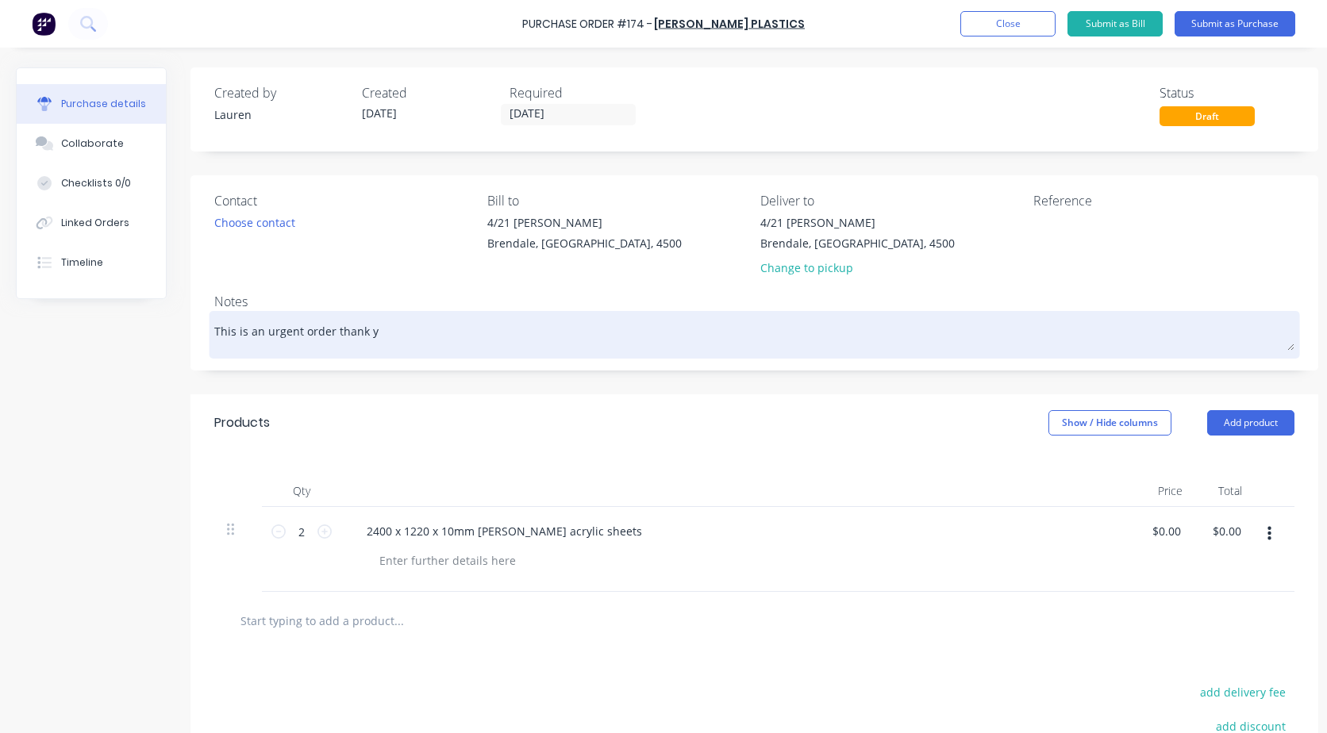
type textarea "x"
type textarea "This is an urgent order thank yo"
type textarea "x"
type textarea "This is an urgent order thank yoo"
type textarea "x"
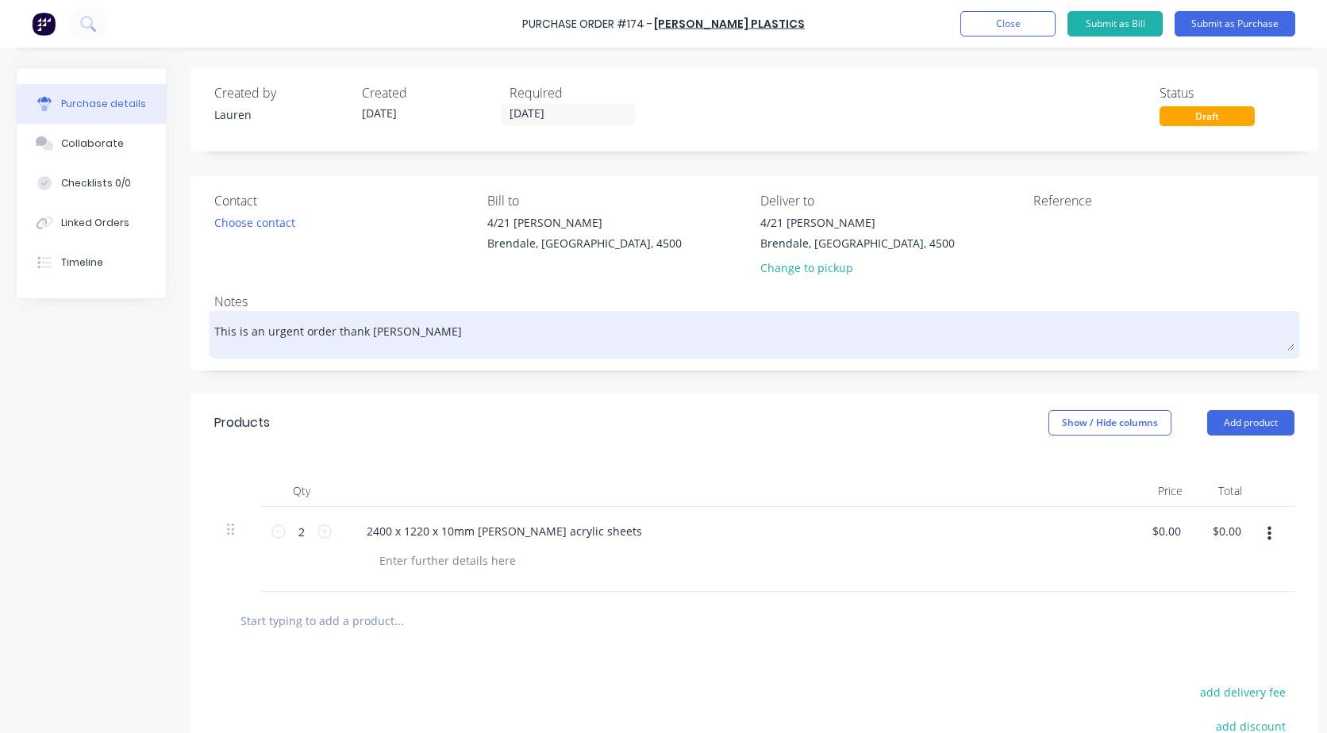
type textarea "This is an urgent order thank yo"
type textarea "x"
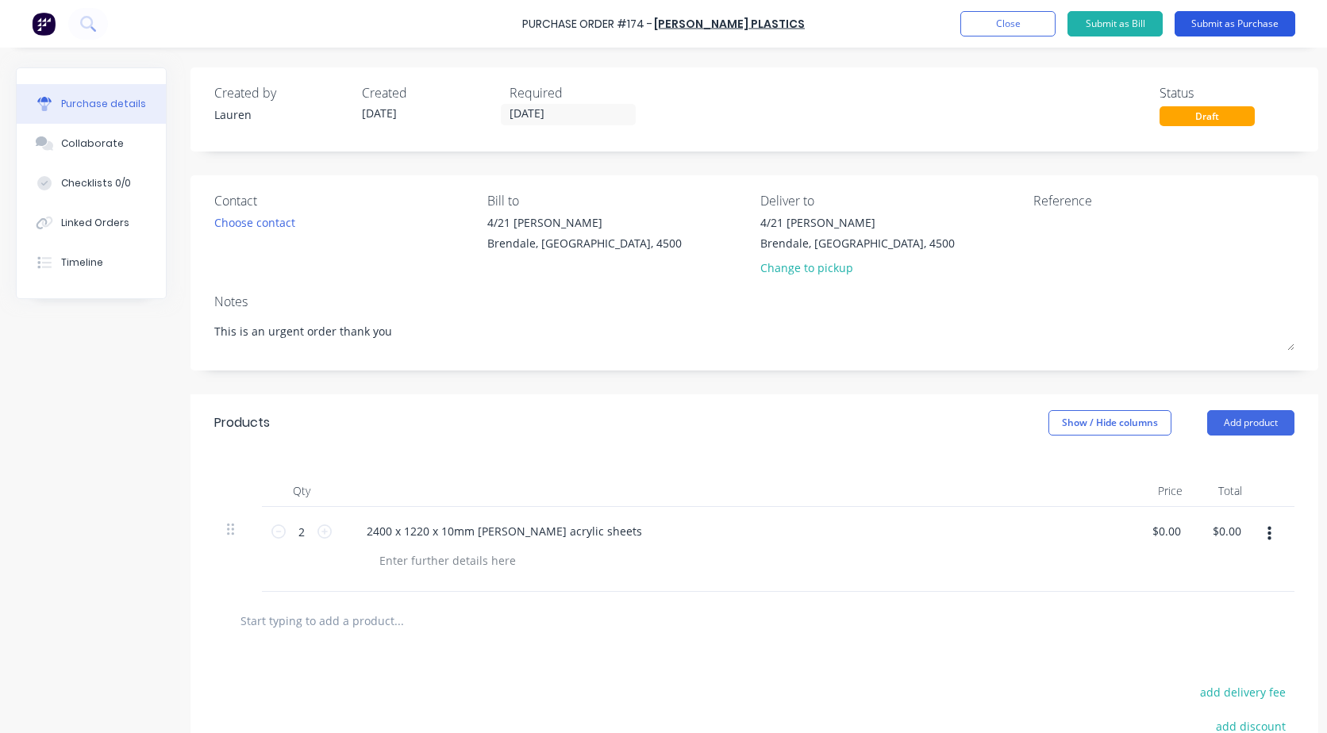
type textarea "This is an urgent order thank you"
type textarea "x"
type textarea "This is an urgent order thank you"
click at [1227, 32] on button "Submit as Purchase" at bounding box center [1235, 23] width 121 height 25
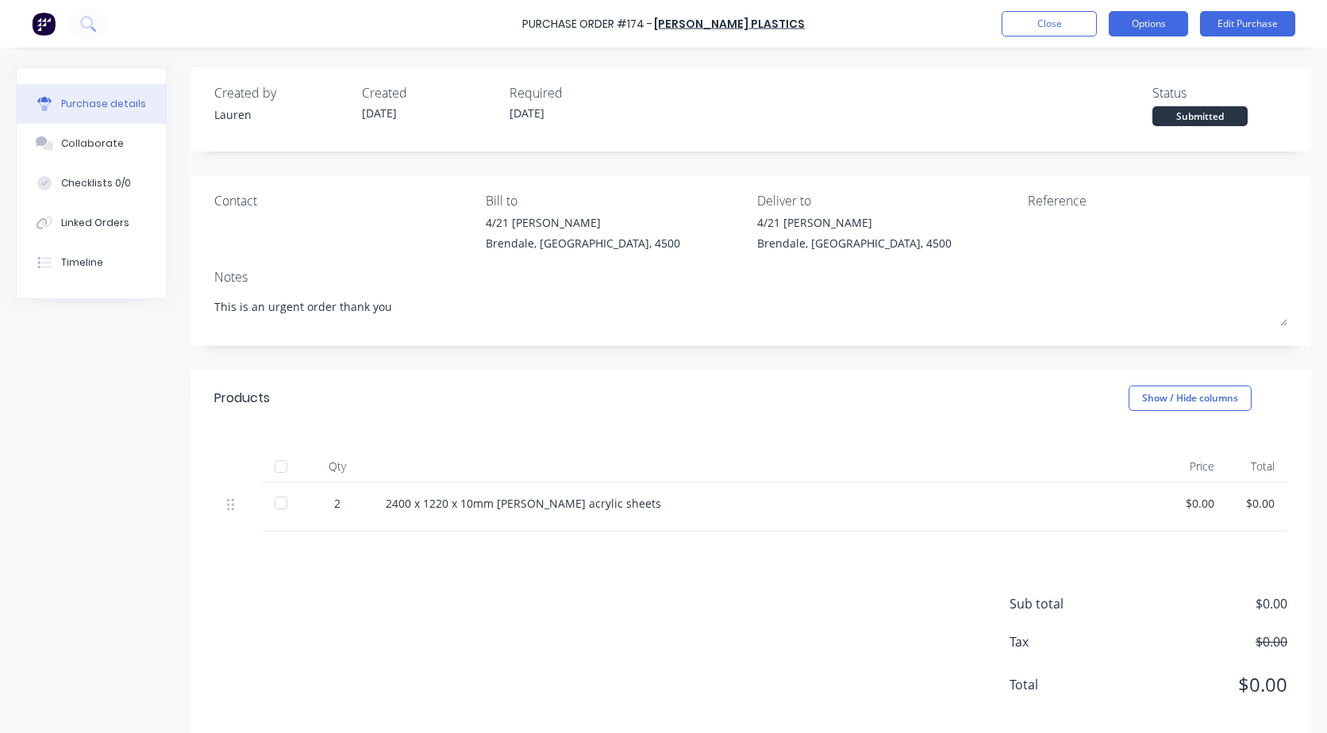
click at [1134, 30] on button "Options" at bounding box center [1148, 23] width 79 height 25
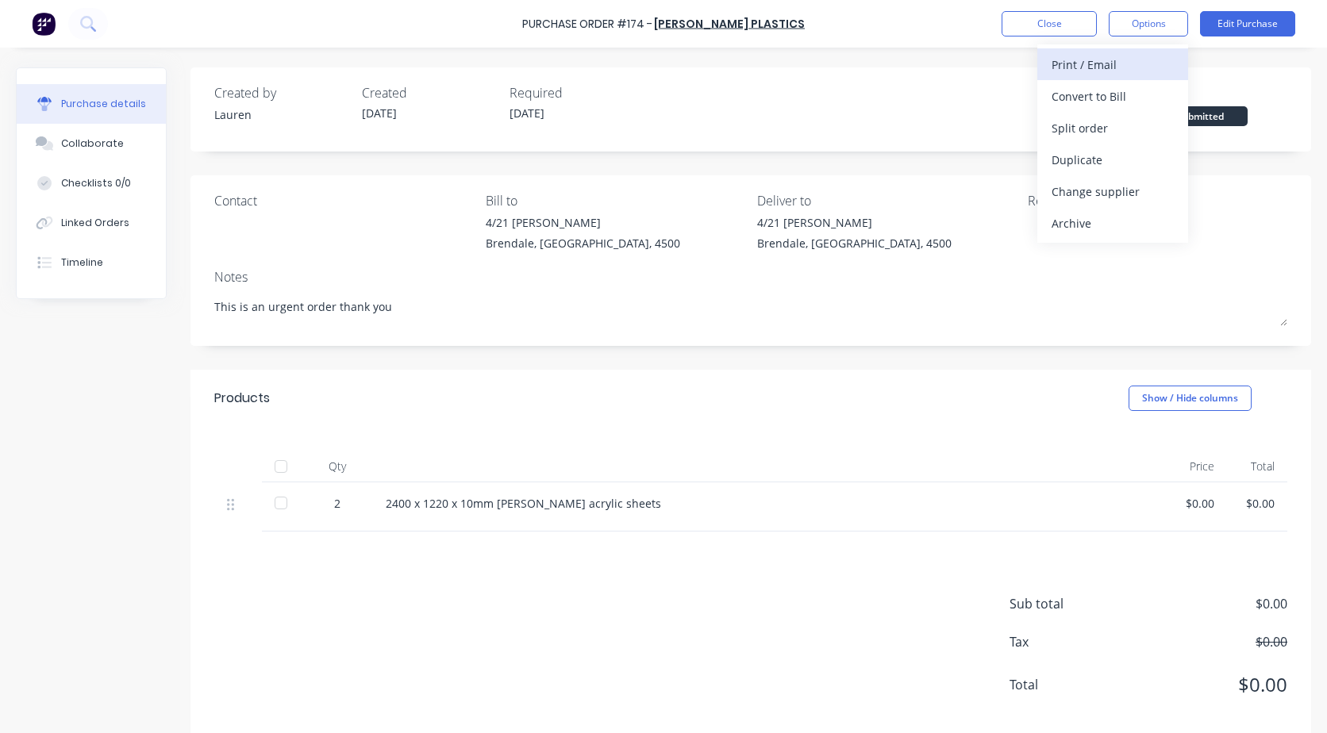
click at [1107, 67] on div "Print / Email" at bounding box center [1113, 64] width 122 height 23
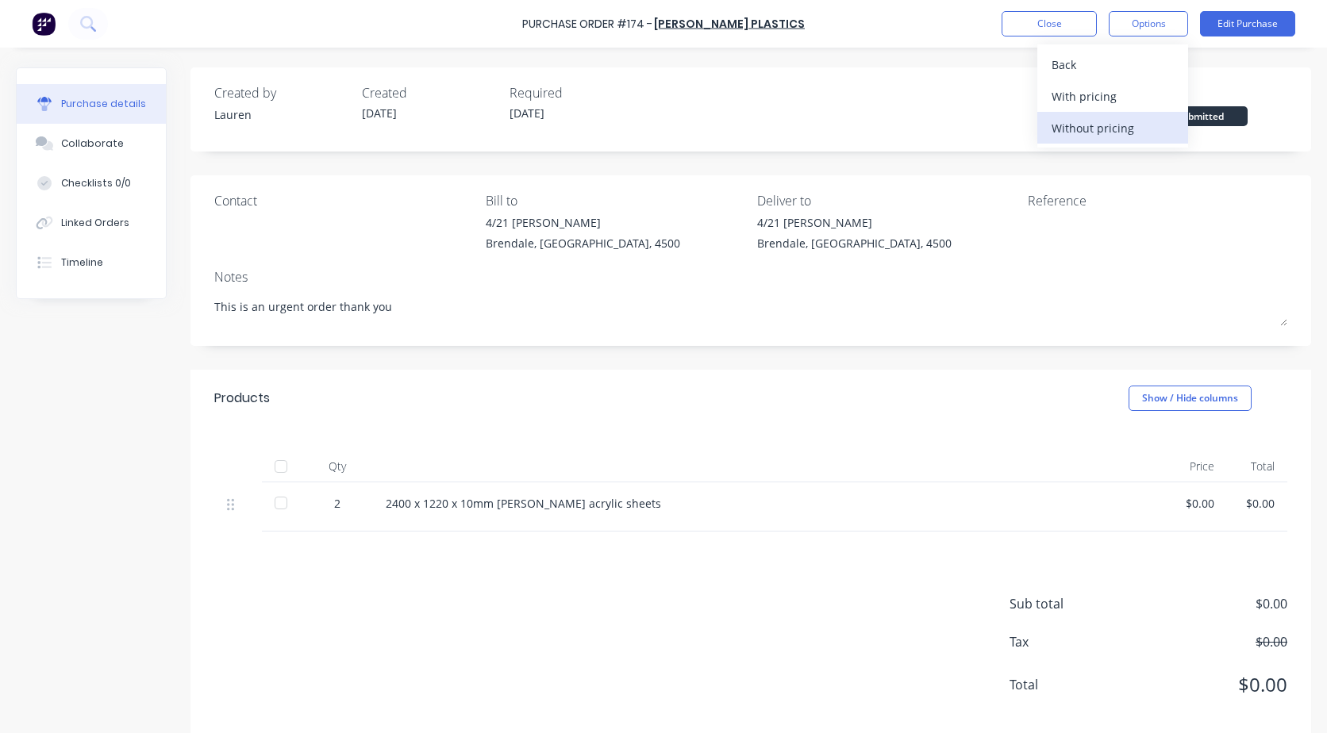
click at [1093, 127] on div "Without pricing" at bounding box center [1113, 128] width 122 height 23
type textarea "x"
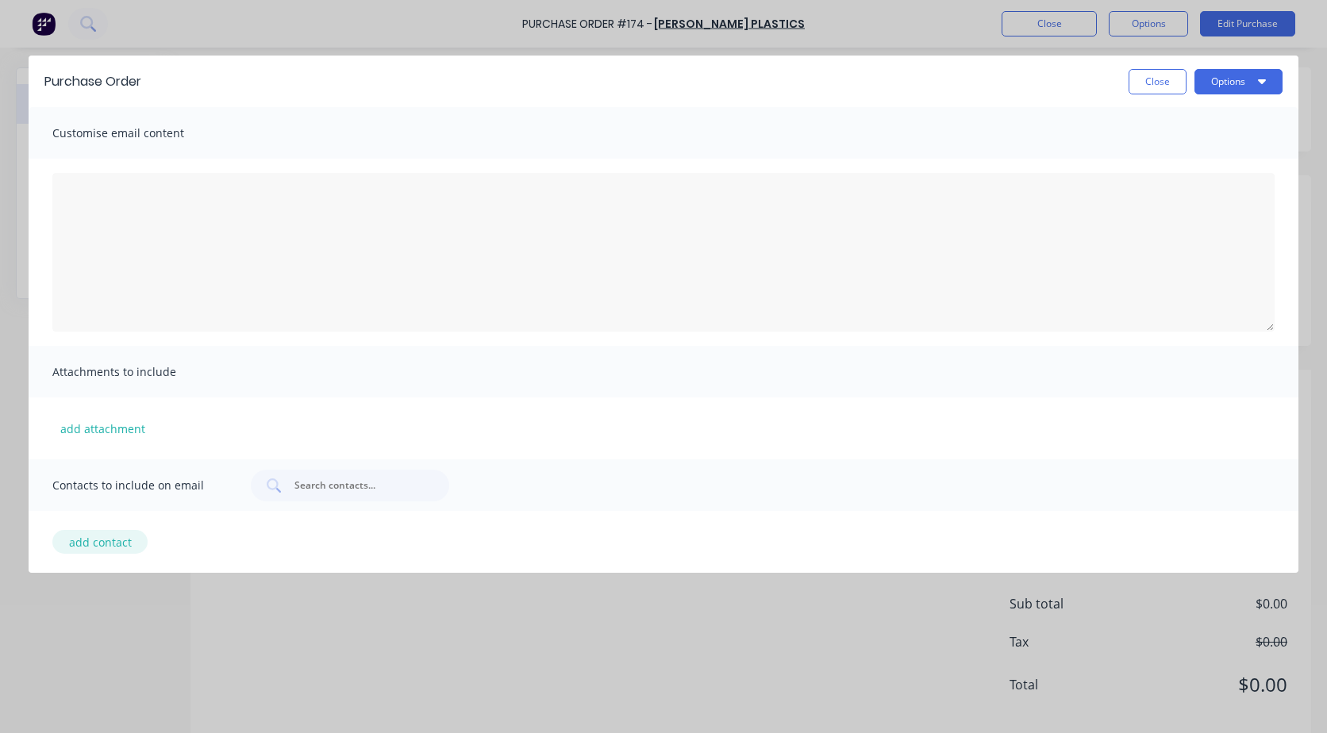
click at [98, 550] on button "add contact" at bounding box center [99, 542] width 95 height 24
select select "AU"
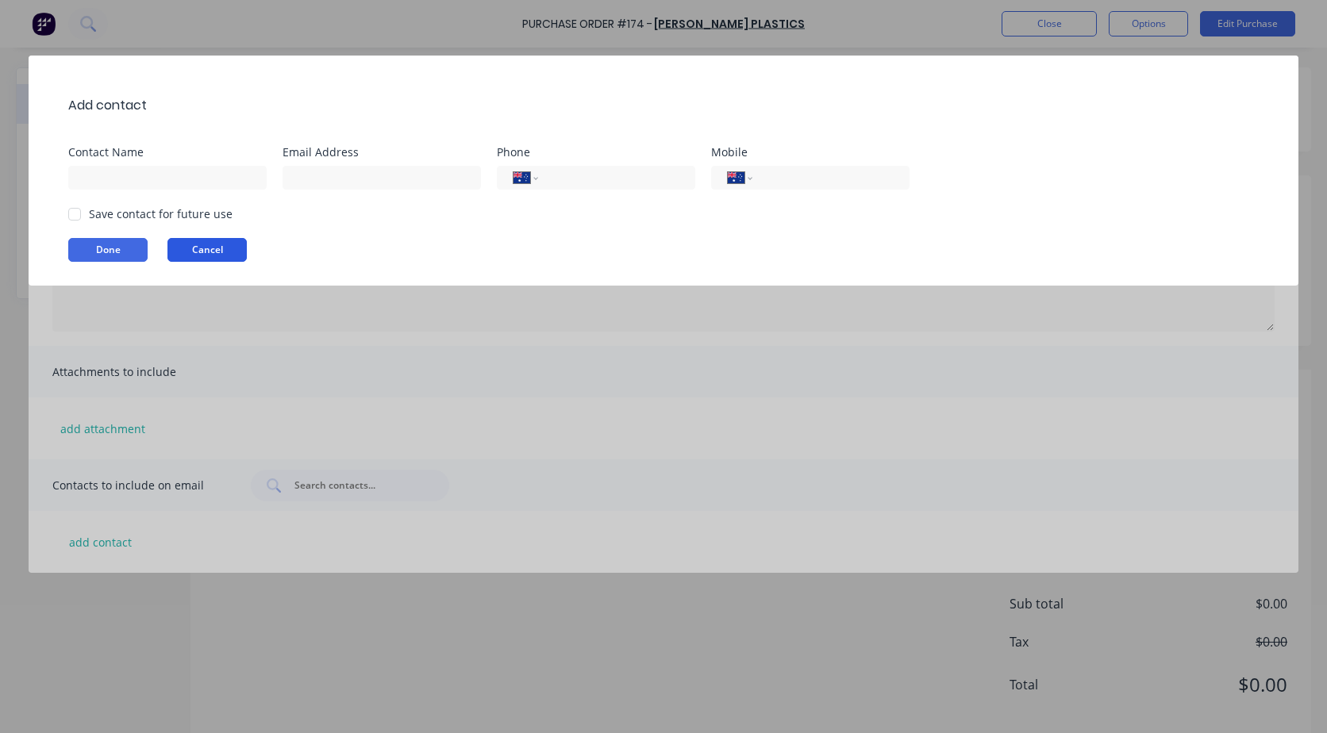
click at [206, 243] on button "Cancel" at bounding box center [206, 250] width 79 height 24
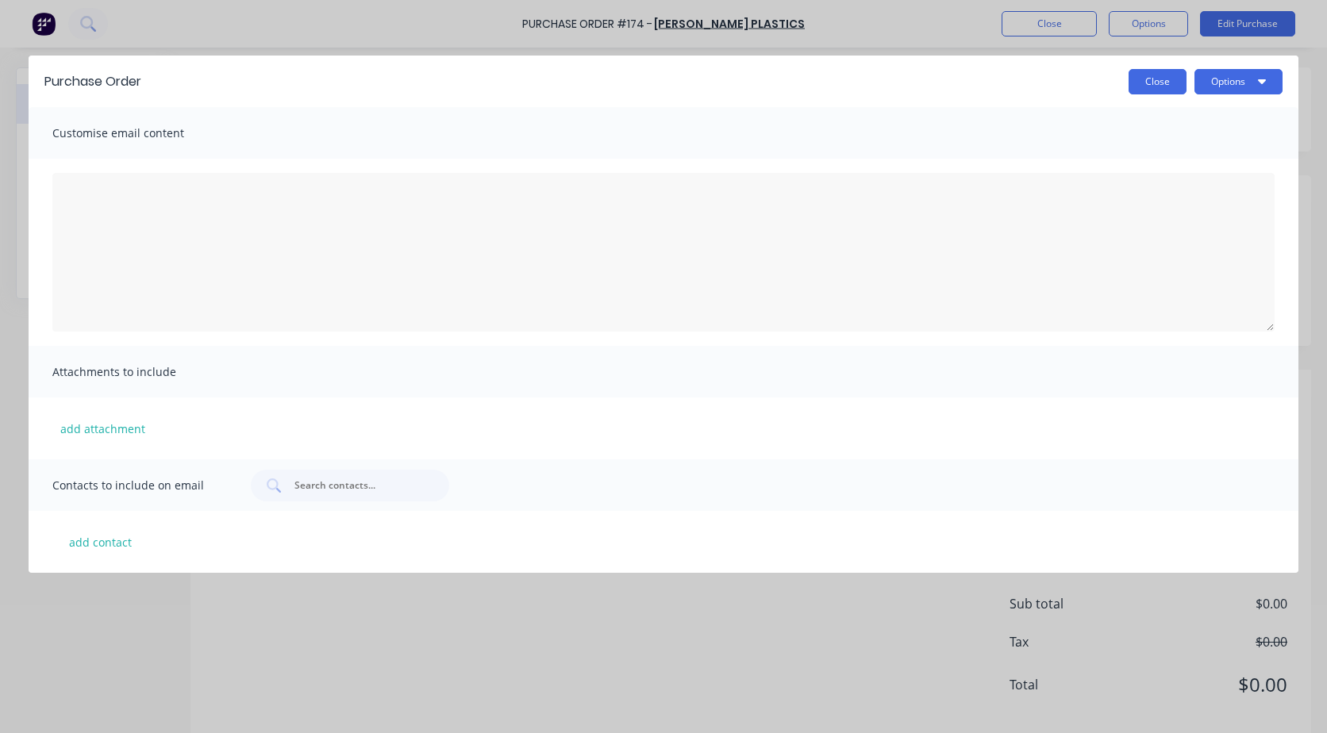
click at [1157, 81] on button "Close" at bounding box center [1158, 81] width 58 height 25
type textarea "x"
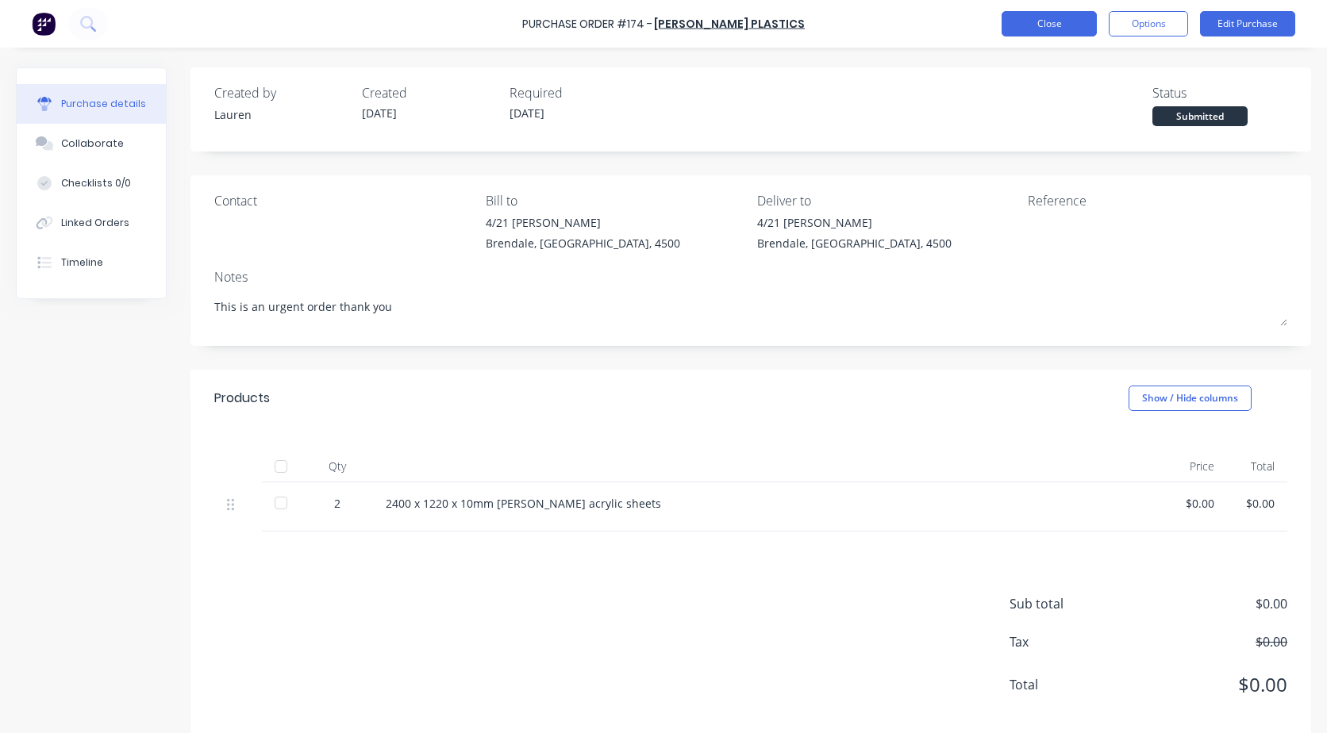
click at [1067, 20] on button "Close" at bounding box center [1049, 23] width 95 height 25
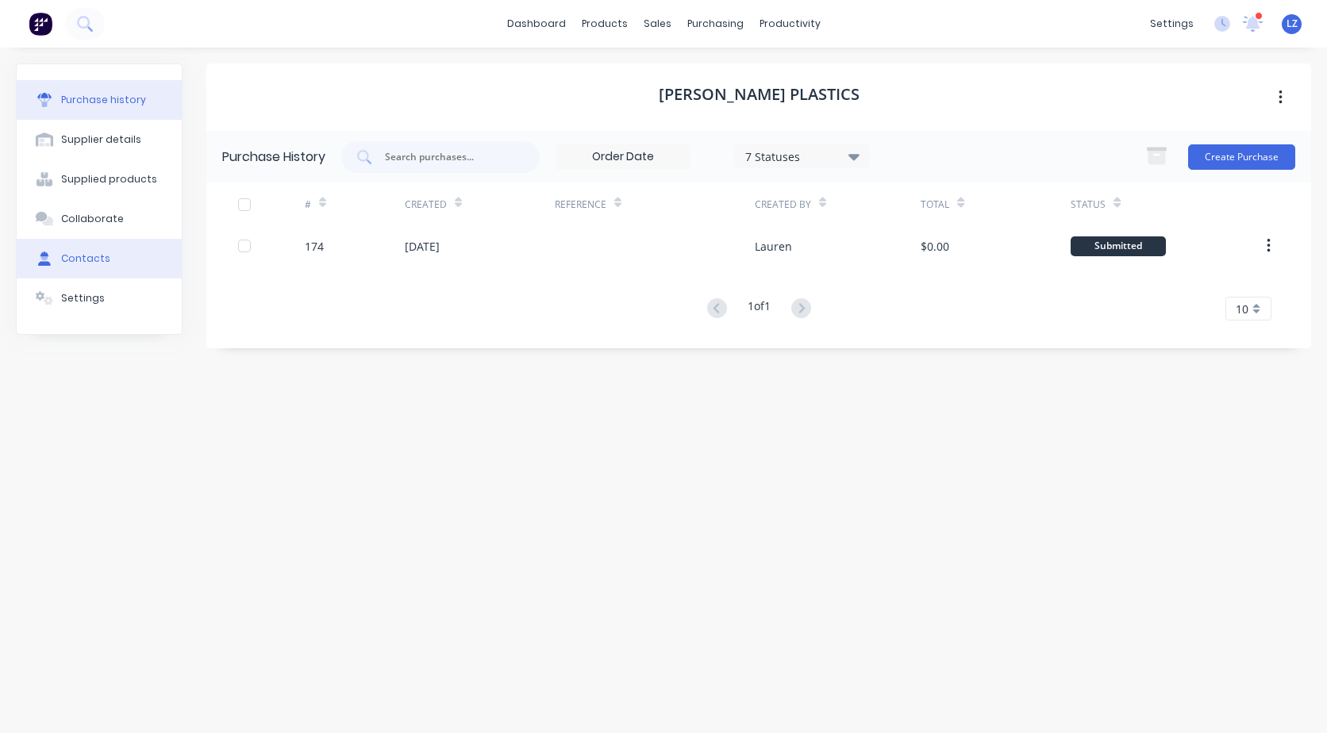
click at [73, 260] on div "Contacts" at bounding box center [85, 259] width 49 height 14
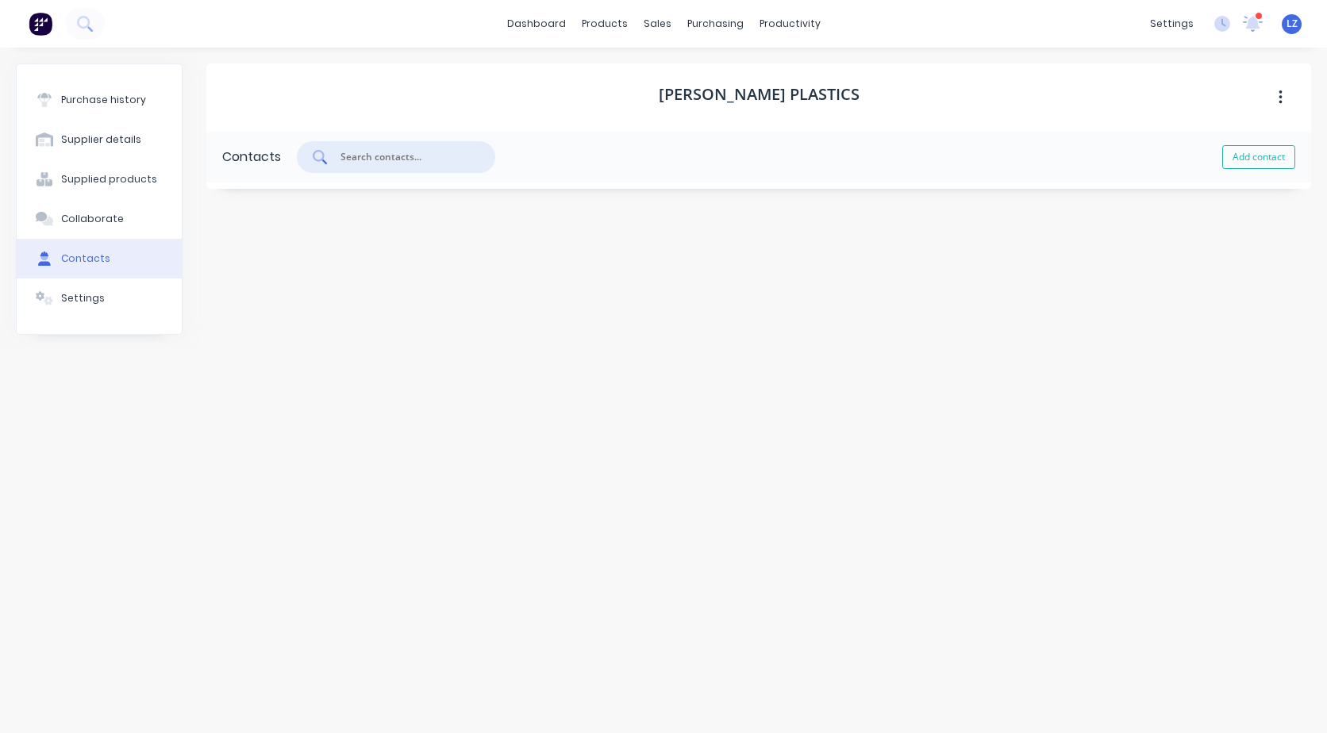
click at [363, 160] on input "text" at bounding box center [405, 157] width 132 height 16
click at [1246, 150] on button "Add contact" at bounding box center [1258, 157] width 73 height 24
select select "AU"
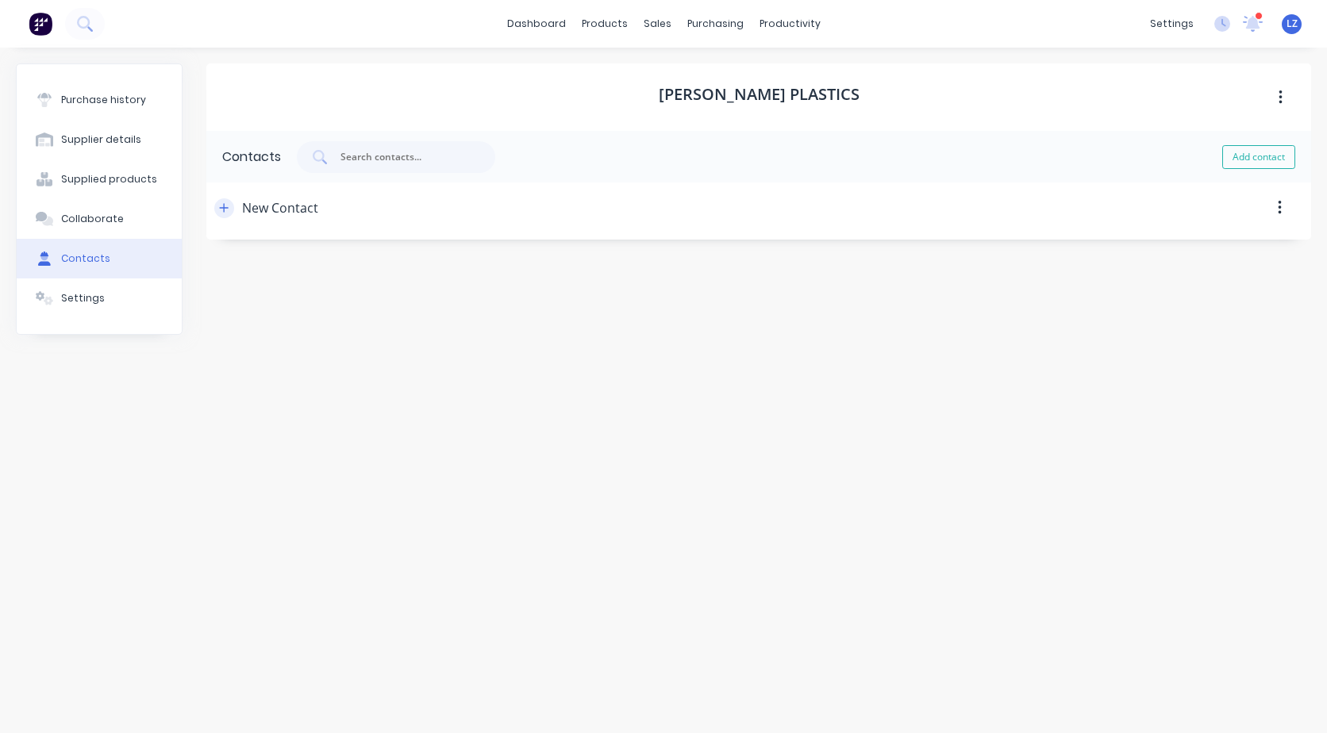
click at [223, 206] on icon "button" at bounding box center [224, 207] width 10 height 11
click at [283, 214] on div "New Contact" at bounding box center [280, 208] width 76 height 51
click at [283, 210] on div "New Contact" at bounding box center [280, 208] width 76 height 51
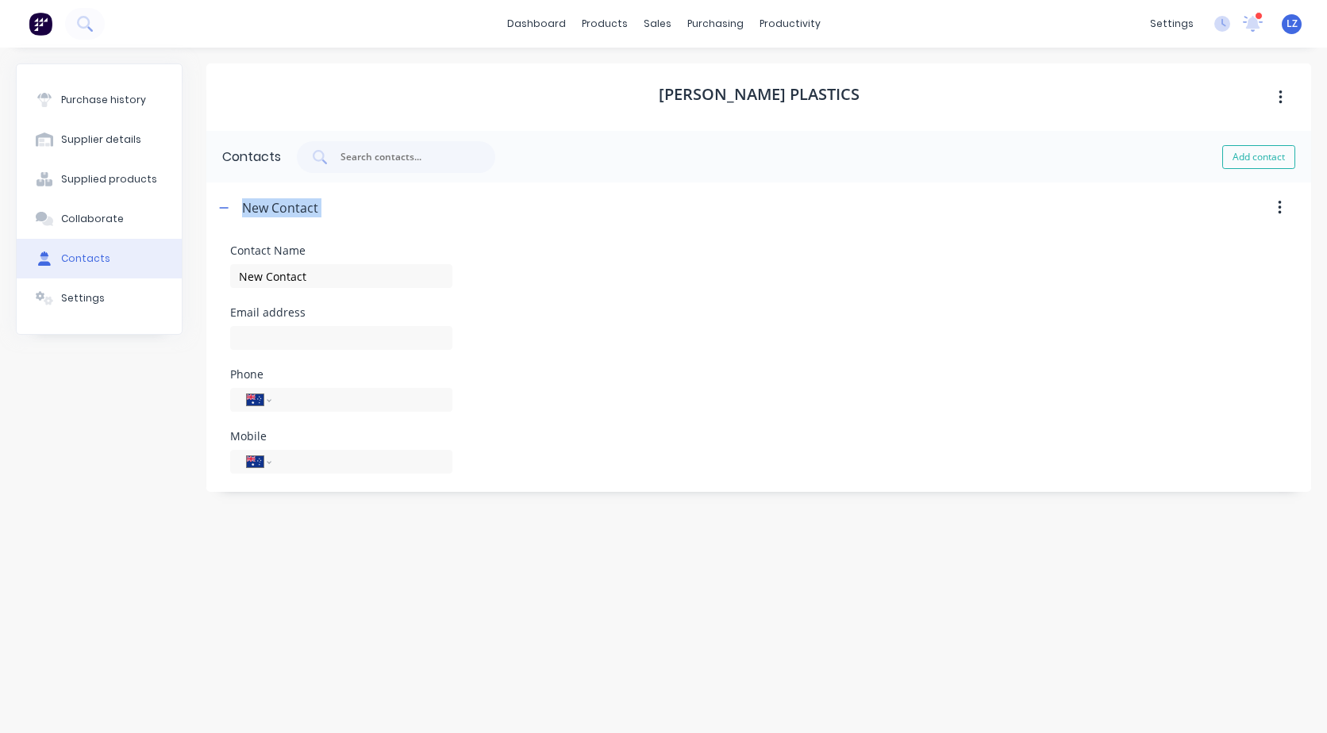
click at [283, 210] on div "New Contact" at bounding box center [280, 208] width 76 height 51
click at [282, 278] on input "New Contact" at bounding box center [341, 276] width 222 height 24
type input "N"
type input "Orders"
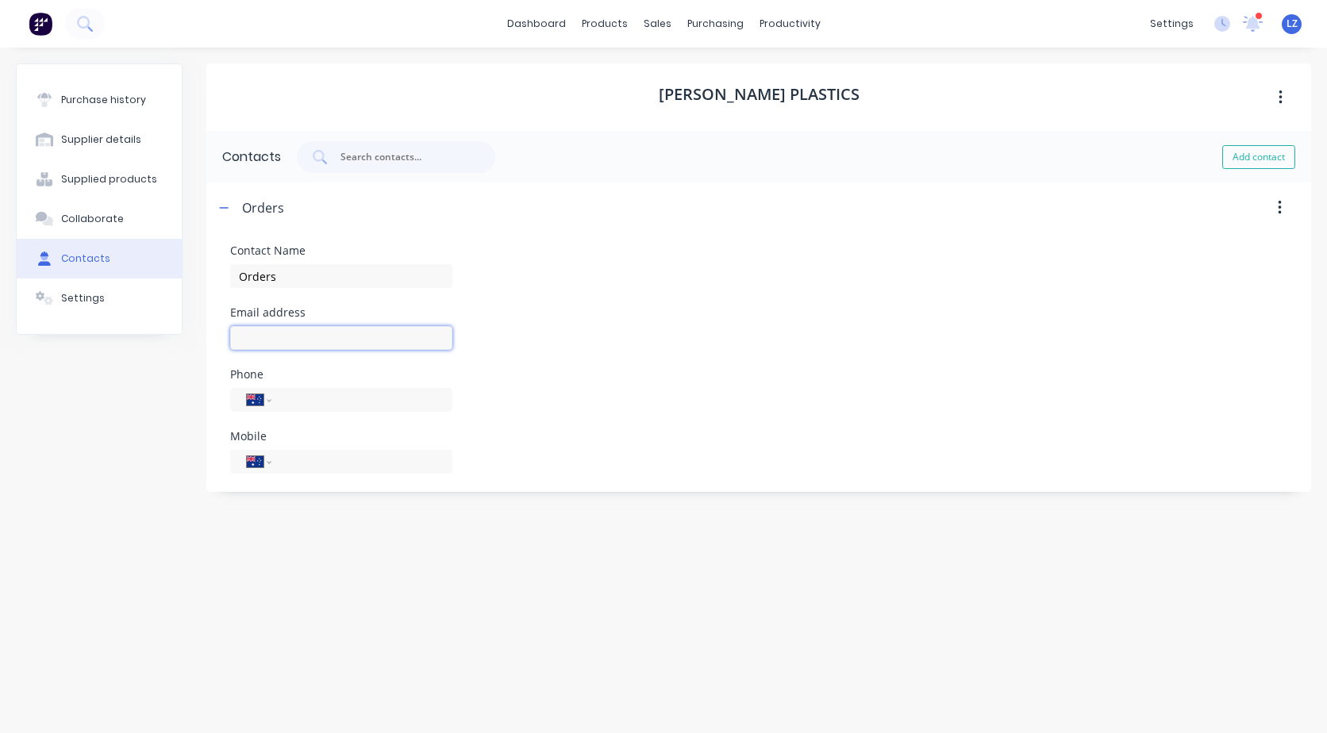
click at [265, 329] on input at bounding box center [341, 338] width 222 height 24
click at [298, 339] on input "order" at bounding box center [341, 338] width 222 height 24
click at [298, 340] on input "order" at bounding box center [341, 338] width 222 height 24
type input "ordersqld@mulford.com.au"
click at [67, 229] on button "Collaborate" at bounding box center [99, 219] width 165 height 40
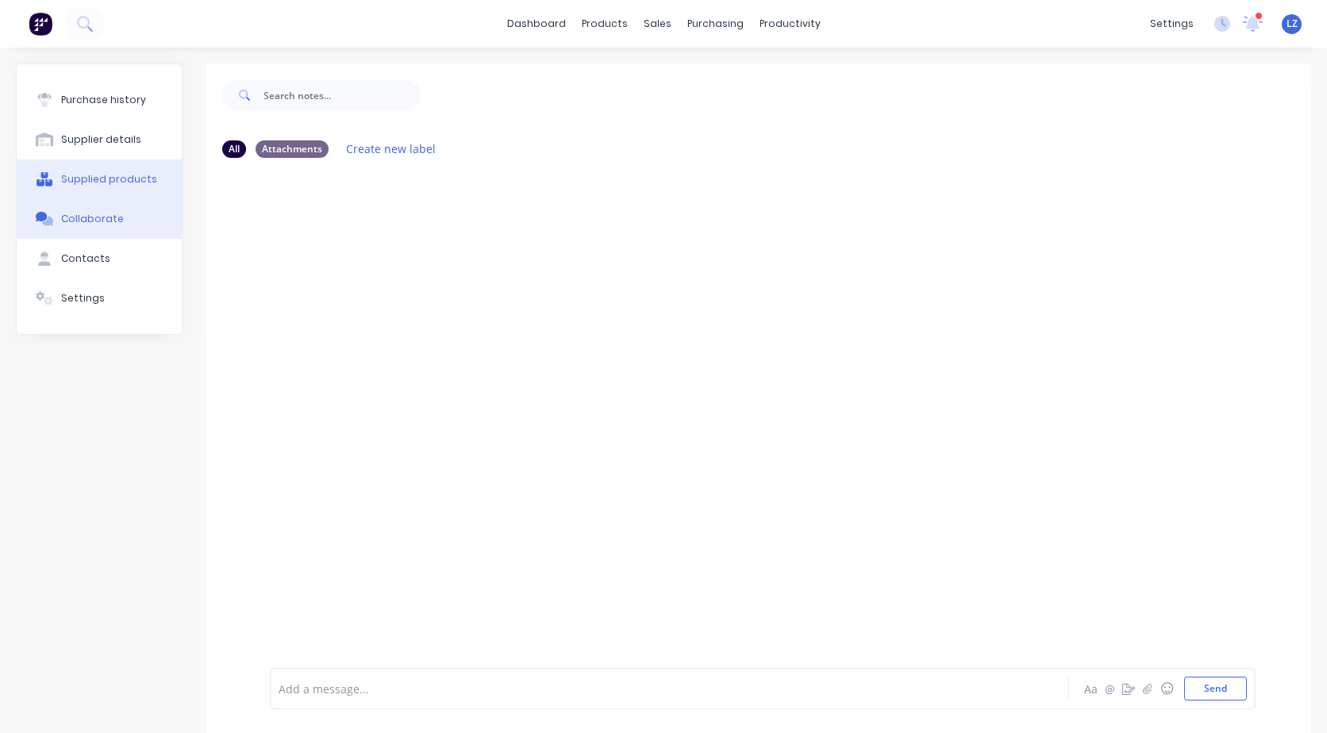
click at [87, 181] on div "Supplied products" at bounding box center [109, 179] width 96 height 14
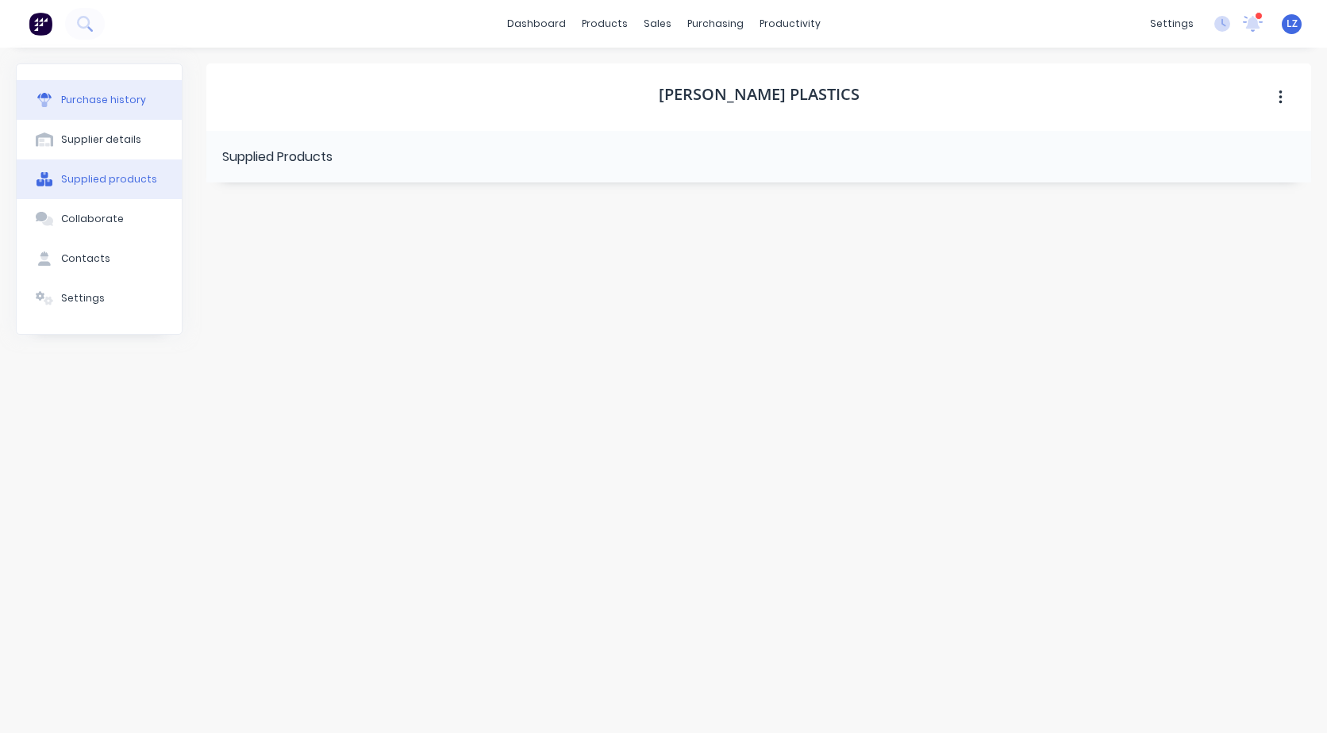
click at [90, 102] on div "Purchase history" at bounding box center [103, 100] width 85 height 14
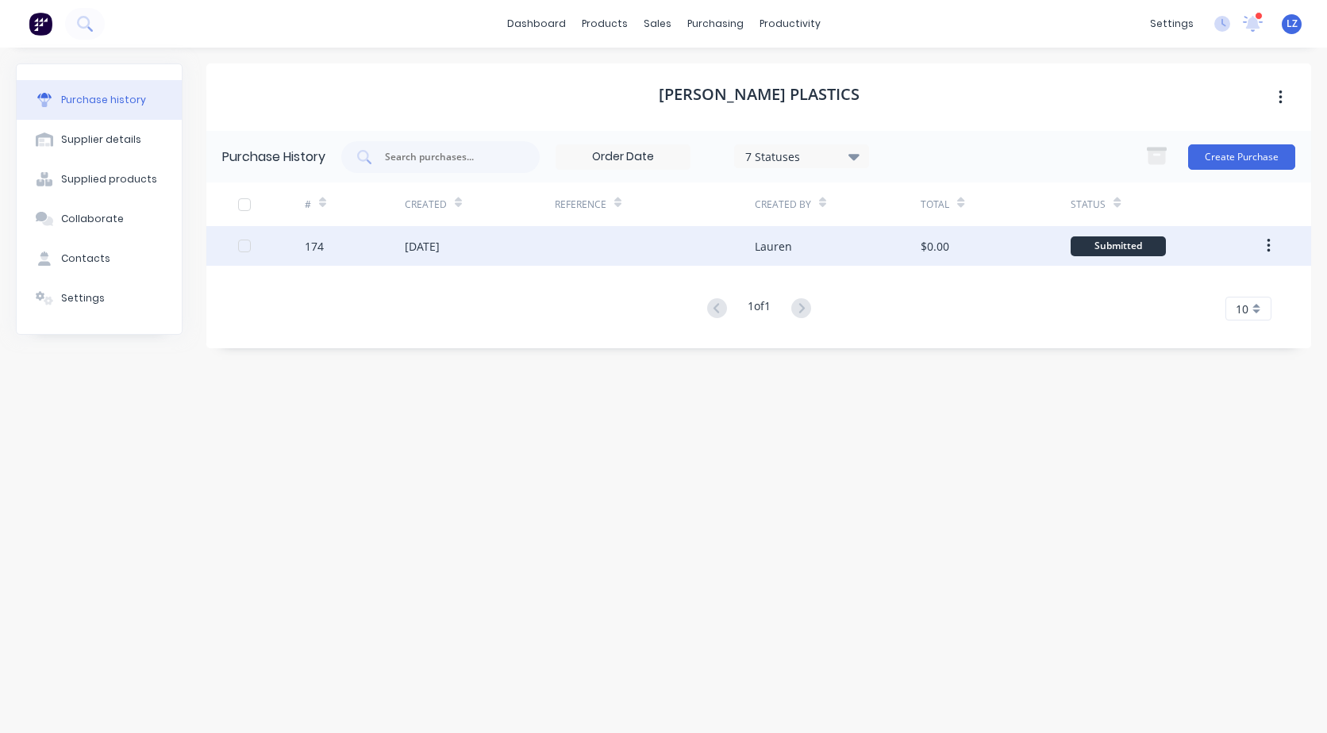
click at [1264, 244] on button "button" at bounding box center [1268, 246] width 37 height 29
click at [1119, 238] on div "Submitted" at bounding box center [1118, 247] width 95 height 20
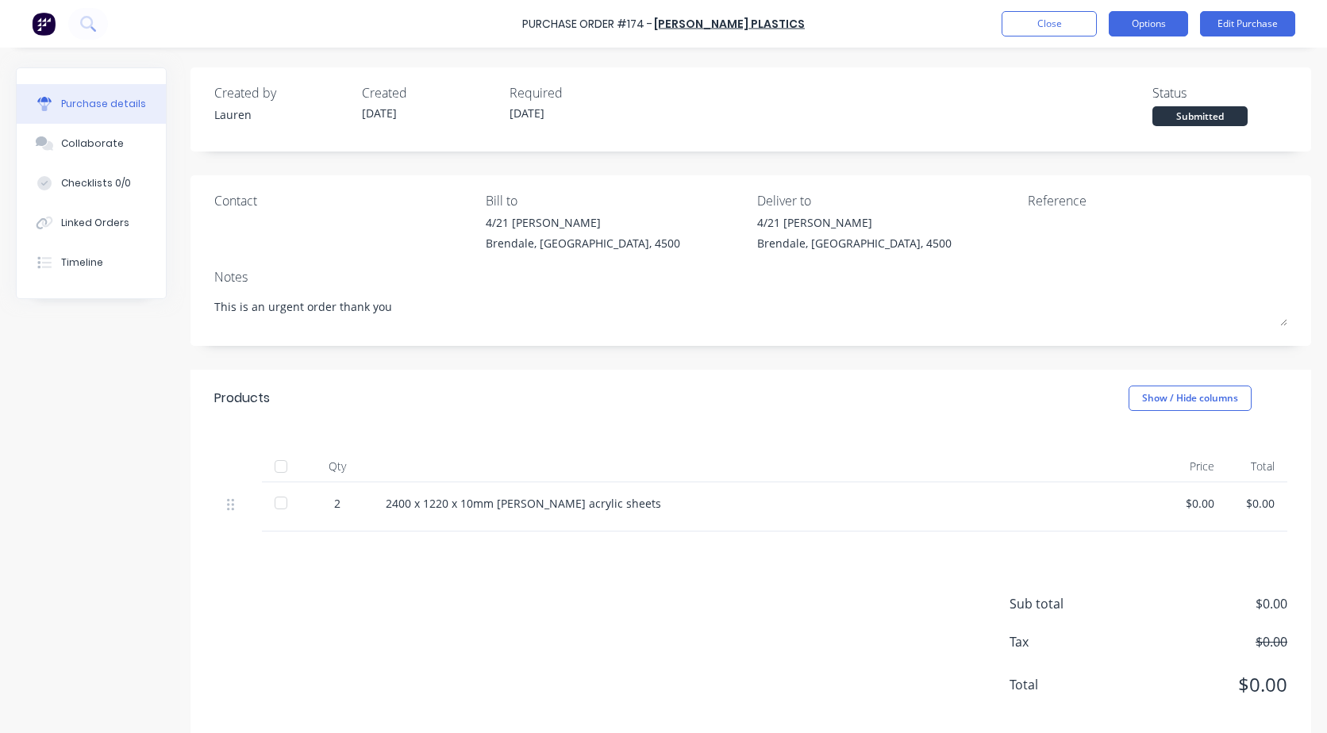
click at [1135, 23] on button "Options" at bounding box center [1148, 23] width 79 height 25
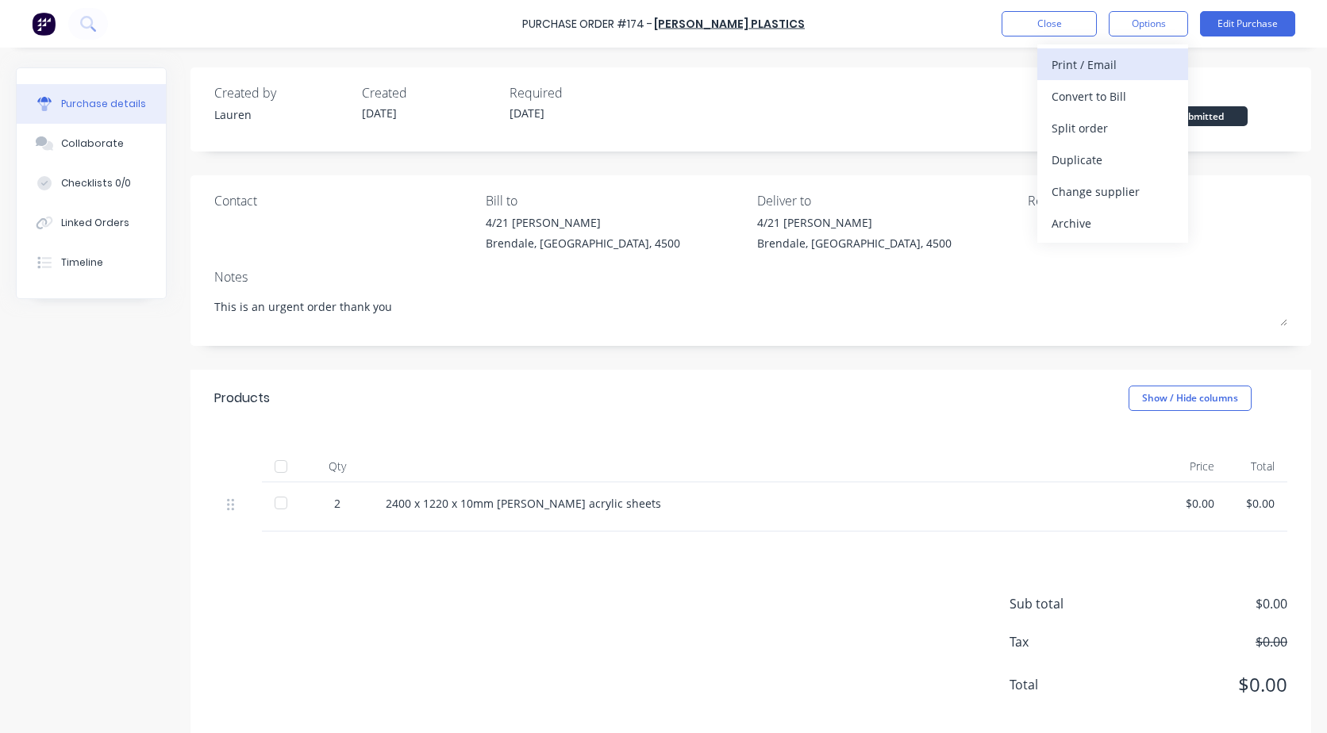
click at [1082, 65] on div "Print / Email" at bounding box center [1113, 64] width 122 height 23
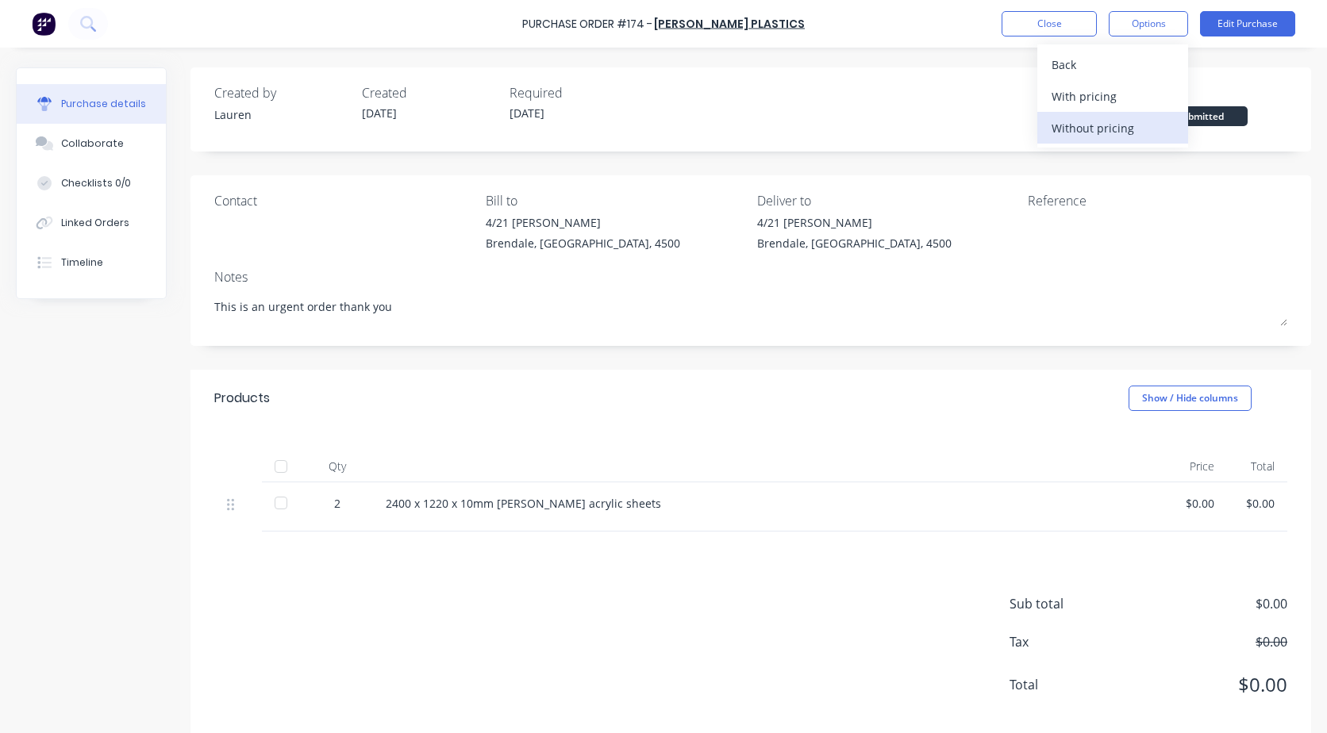
click at [1067, 131] on div "Without pricing" at bounding box center [1113, 128] width 122 height 23
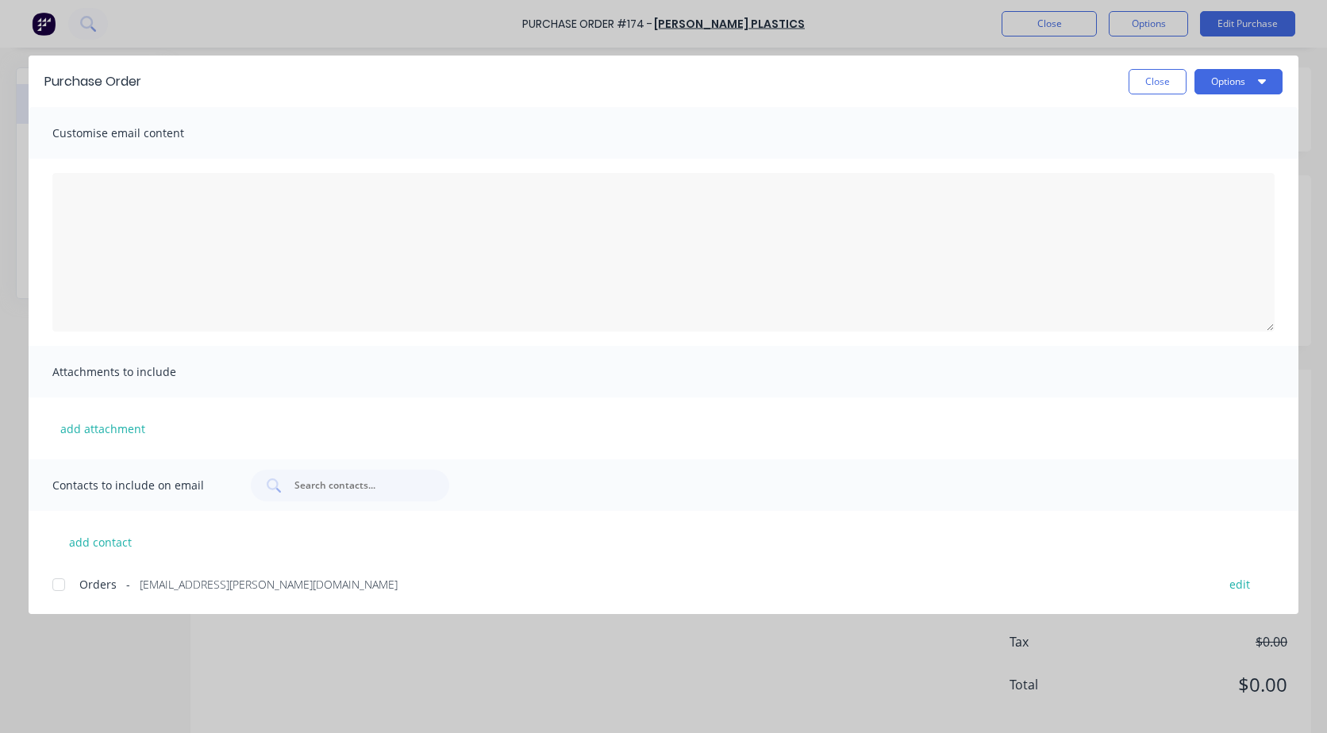
click at [58, 584] on div at bounding box center [59, 585] width 32 height 32
click at [1231, 89] on button "Options" at bounding box center [1238, 81] width 88 height 25
click at [1169, 184] on div "Email" at bounding box center [1207, 185] width 122 height 23
click at [1155, 90] on button "Close" at bounding box center [1158, 81] width 58 height 25
type textarea "x"
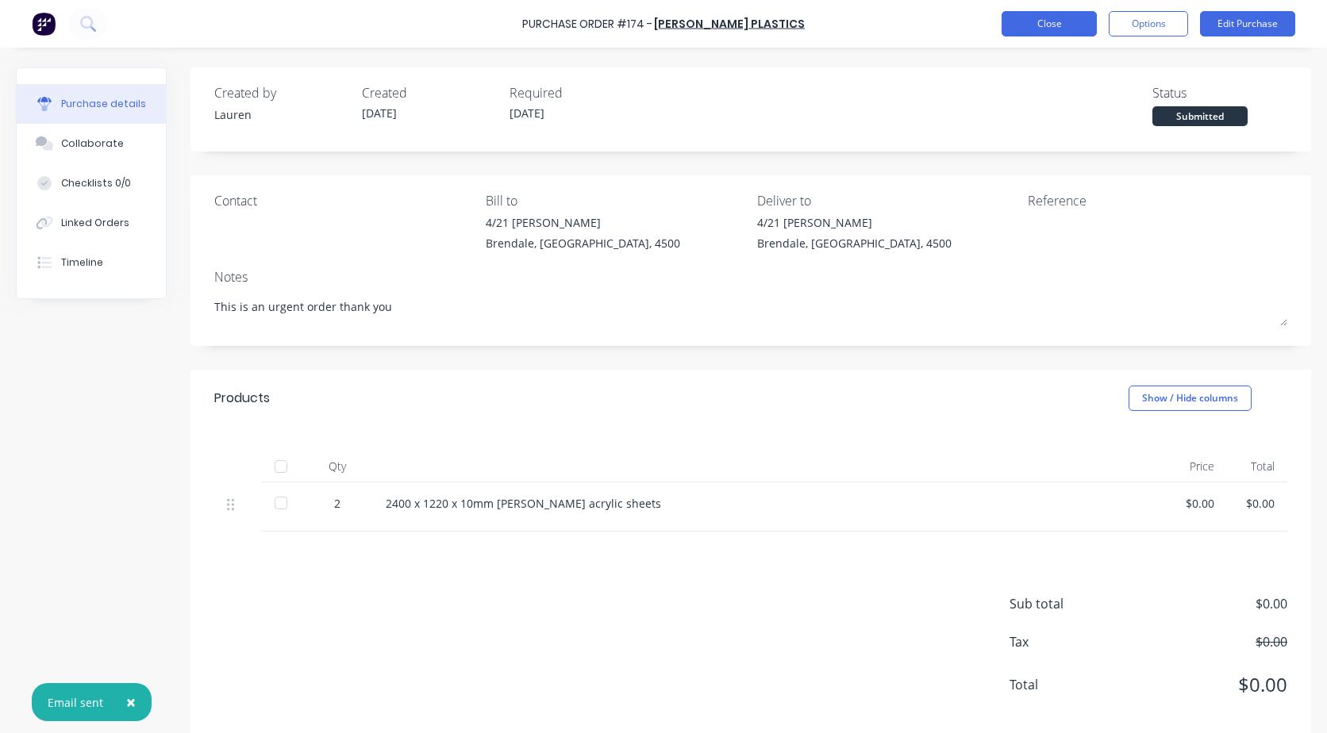
click at [1041, 21] on button "Close" at bounding box center [1049, 23] width 95 height 25
